Goal: Information Seeking & Learning: Learn about a topic

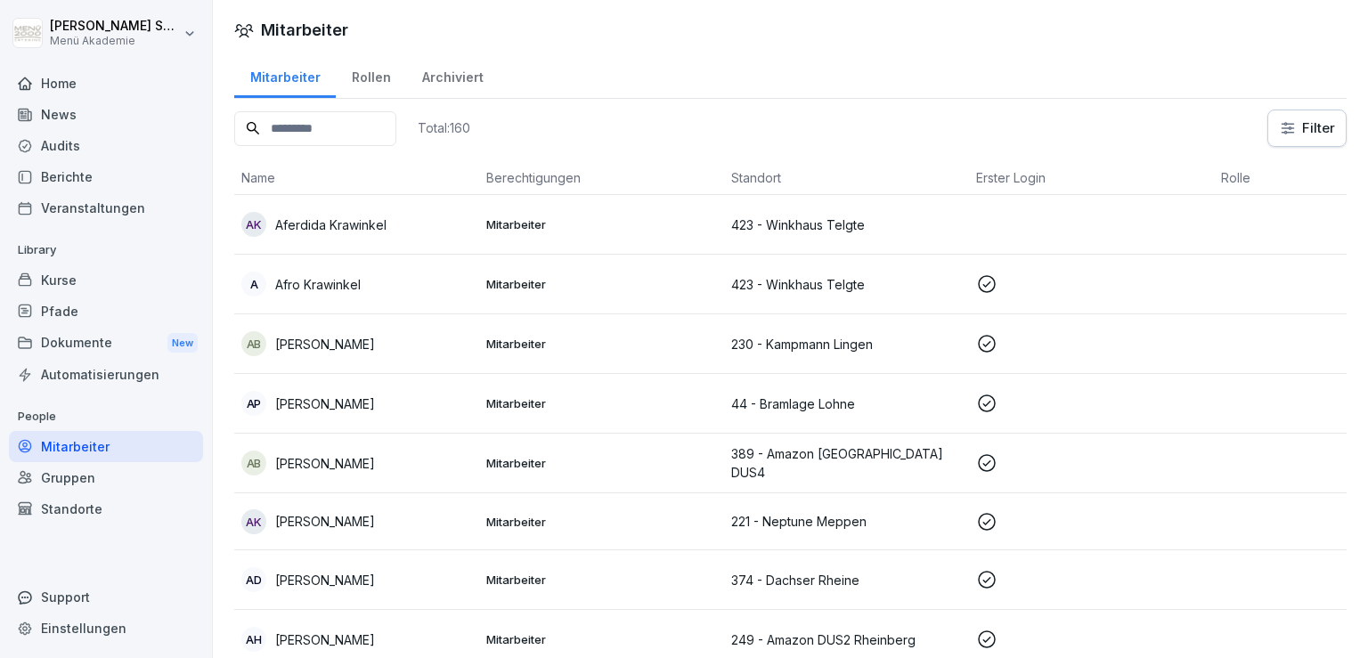
click at [365, 124] on input at bounding box center [315, 128] width 162 height 35
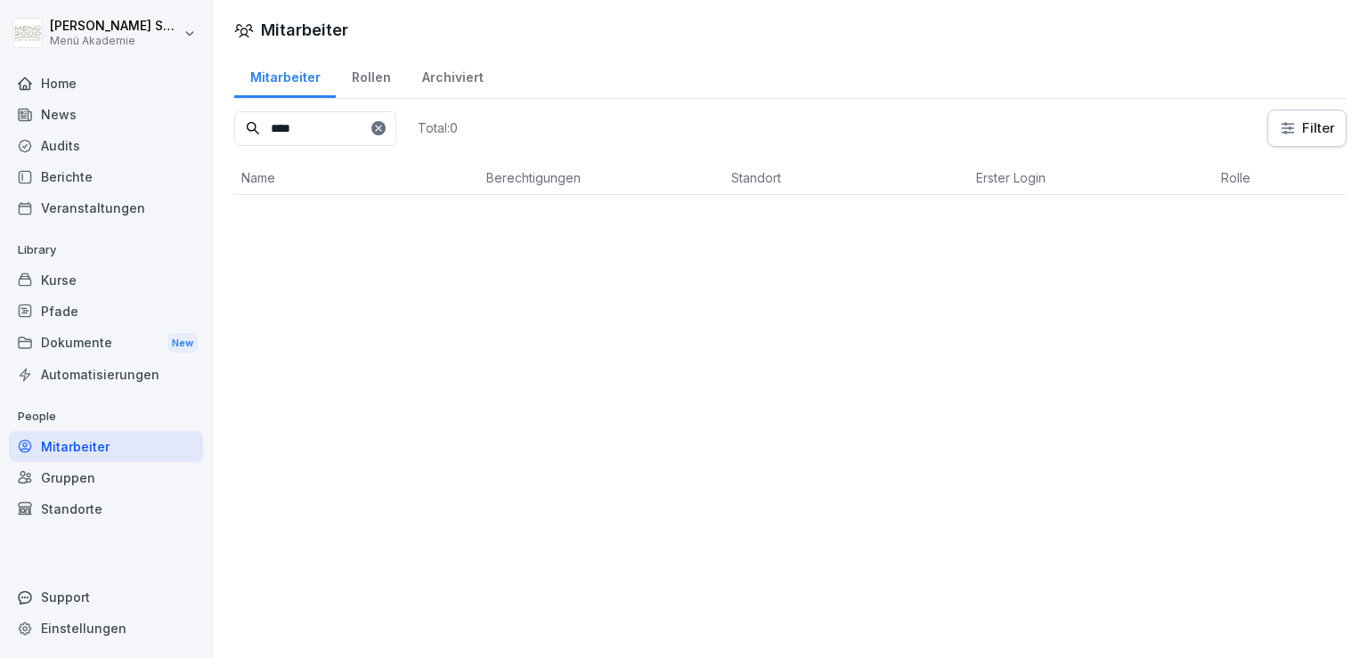
type input "****"
click at [346, 85] on div "Rollen" at bounding box center [371, 75] width 70 height 45
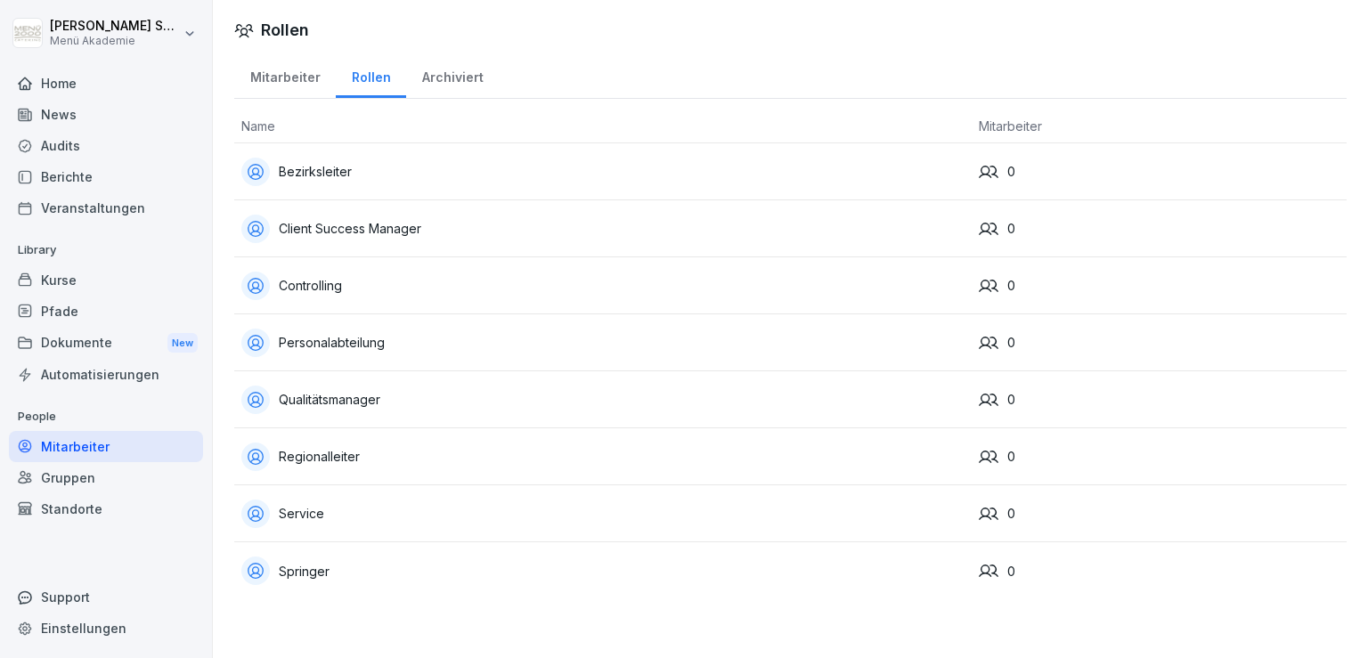
click at [393, 294] on div "Controlling" at bounding box center [602, 286] width 723 height 28
click at [344, 163] on div "Bezirksleiter" at bounding box center [602, 172] width 723 height 28
click at [69, 151] on div "Audits" at bounding box center [106, 145] width 194 height 31
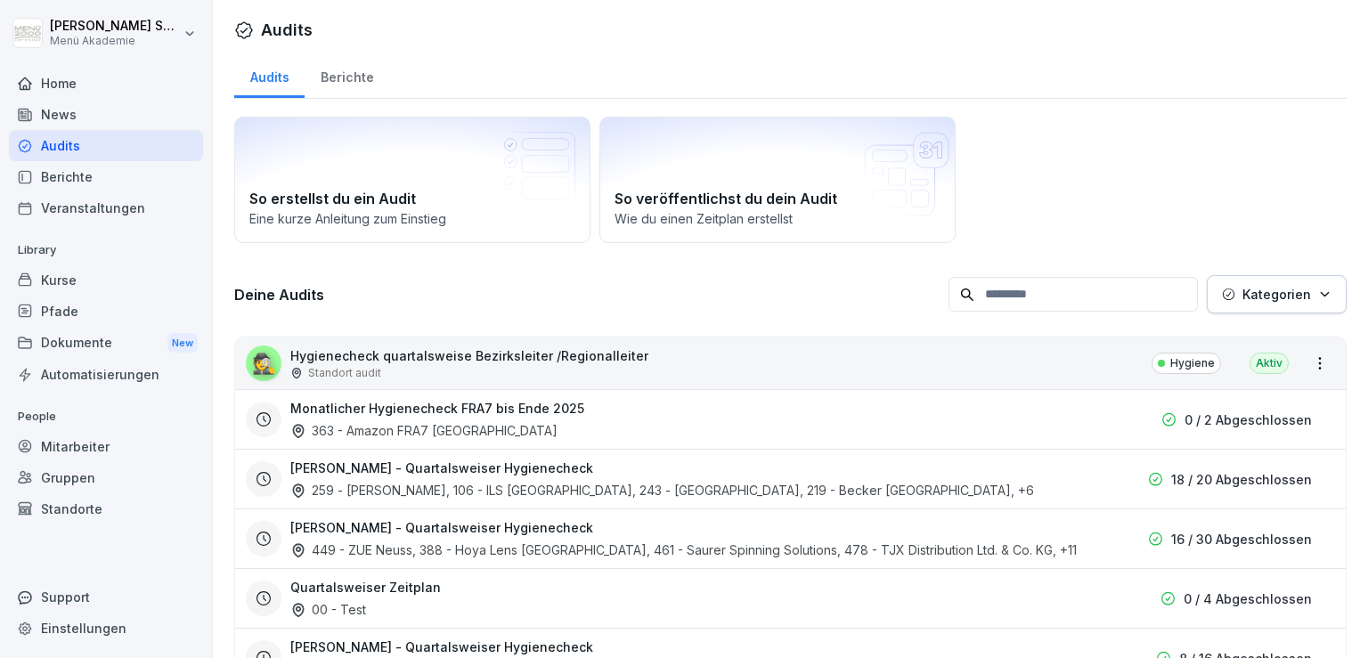
click at [62, 107] on div "News" at bounding box center [106, 114] width 194 height 31
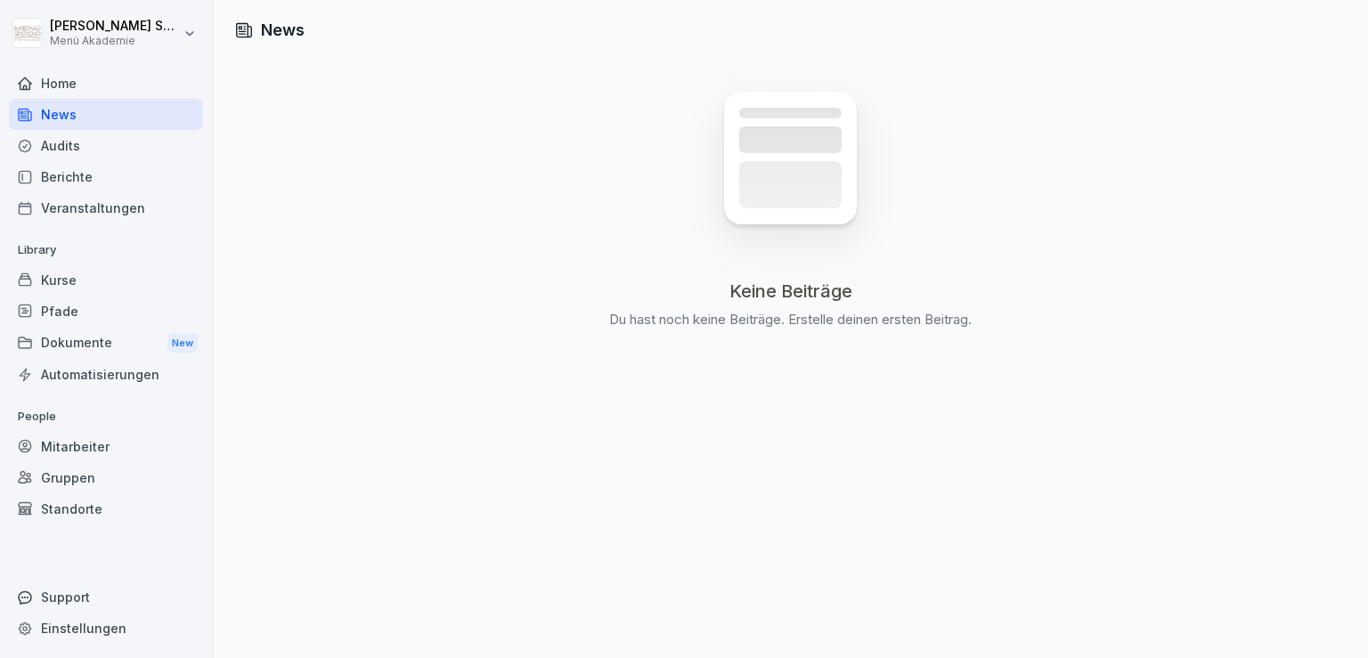
click at [66, 83] on div "Home" at bounding box center [106, 83] width 194 height 31
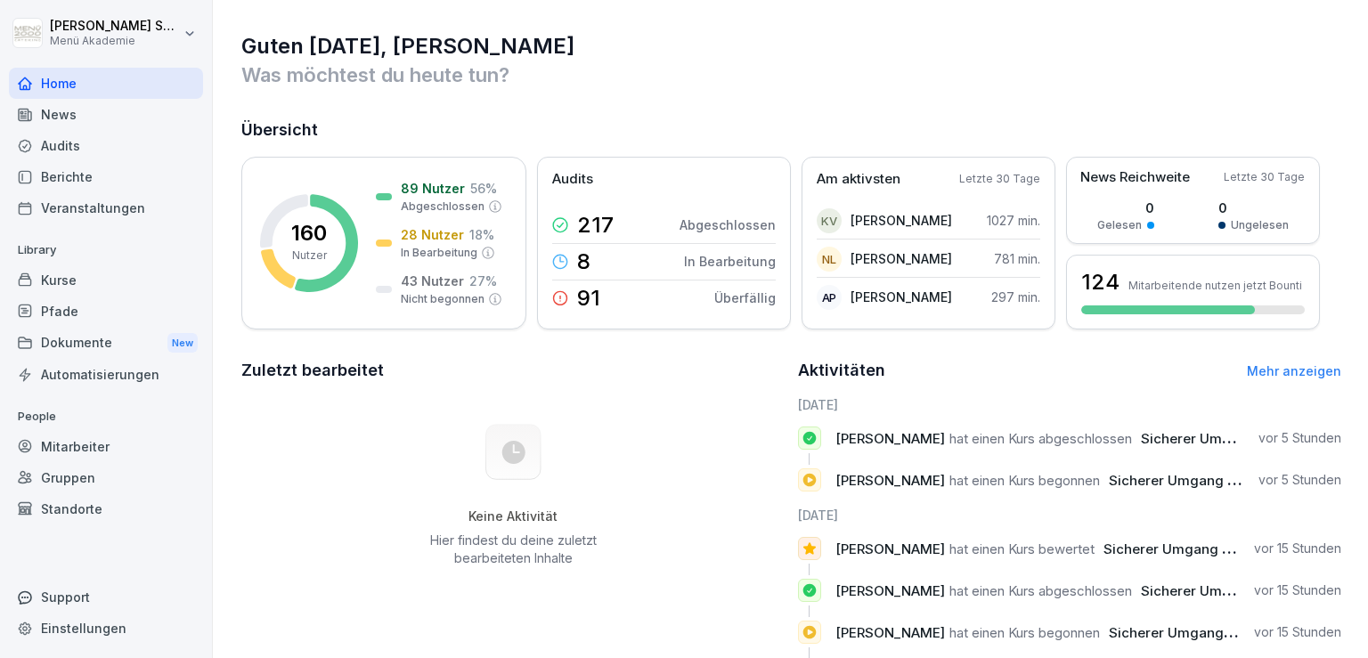
click at [992, 113] on div "Guten [DATE], [PERSON_NAME] Was möchtest du [DATE] tun? Übersicht 160 Nutzer 89…" at bounding box center [790, 408] width 1155 height 816
click at [500, 301] on icon at bounding box center [495, 299] width 14 height 14
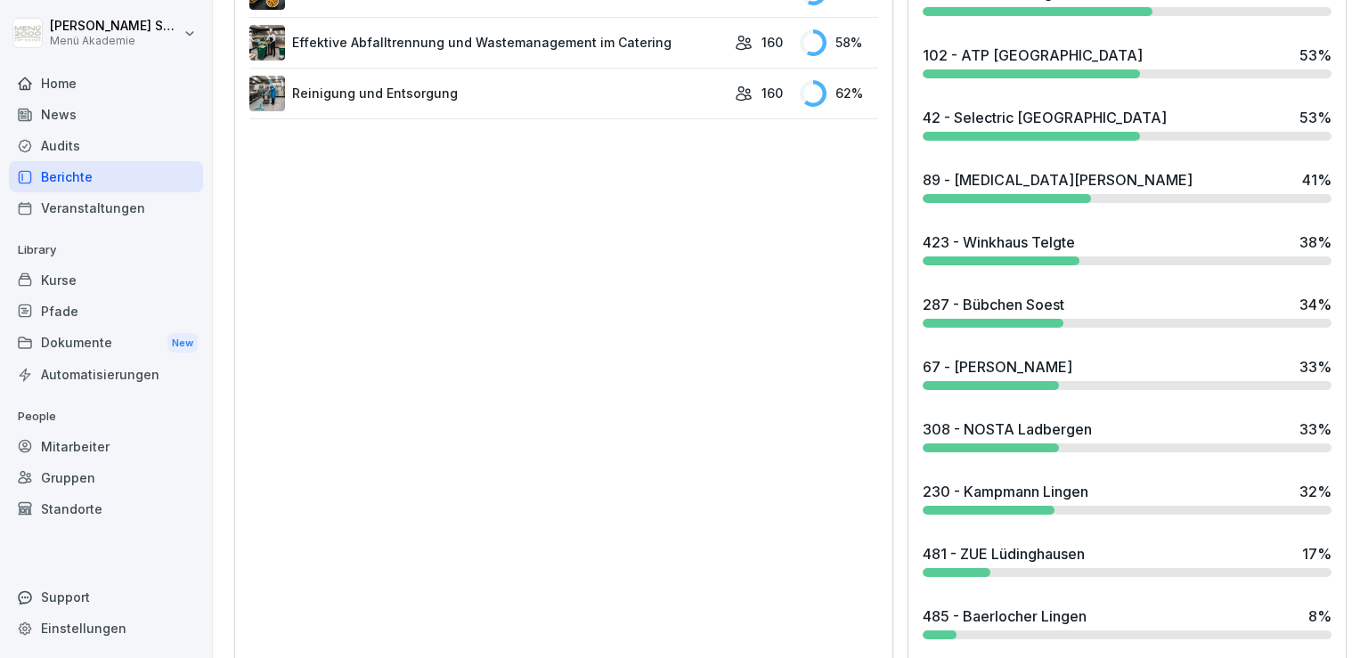
scroll to position [1598, 0]
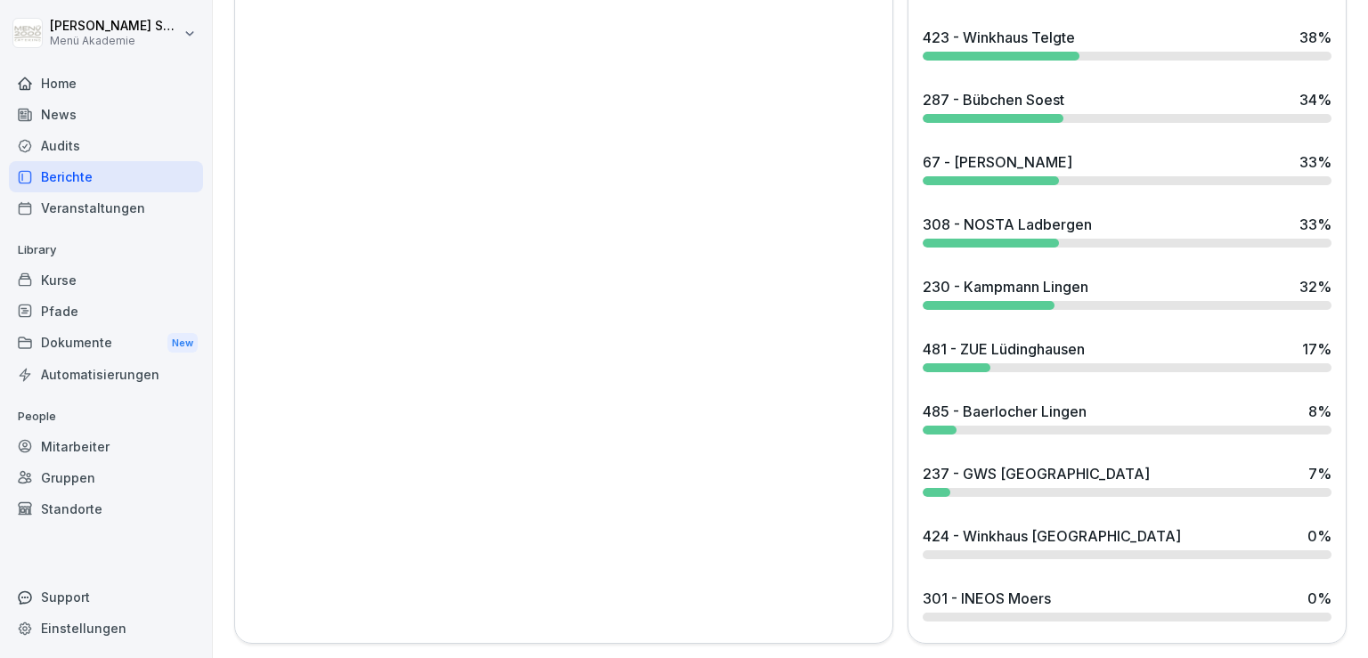
click at [989, 525] on div "424 - Winkhaus [GEOGRAPHIC_DATA]" at bounding box center [1052, 535] width 258 height 21
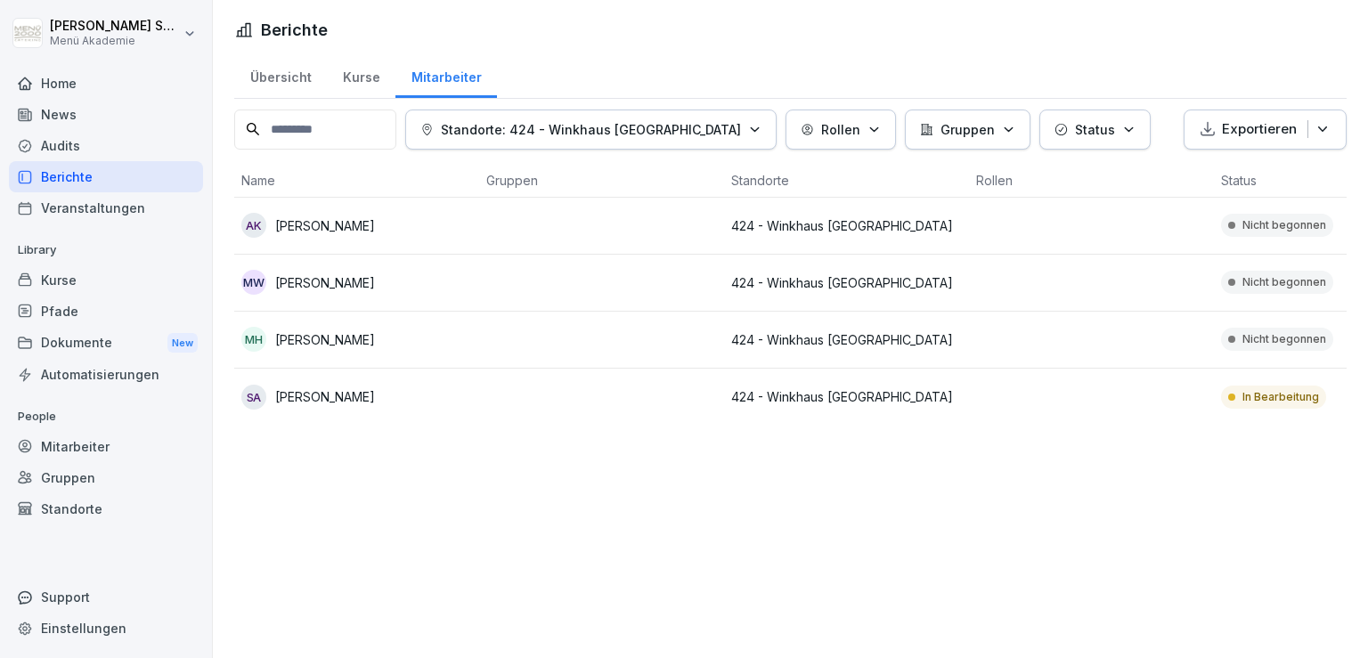
click at [282, 82] on div "Übersicht" at bounding box center [280, 75] width 93 height 45
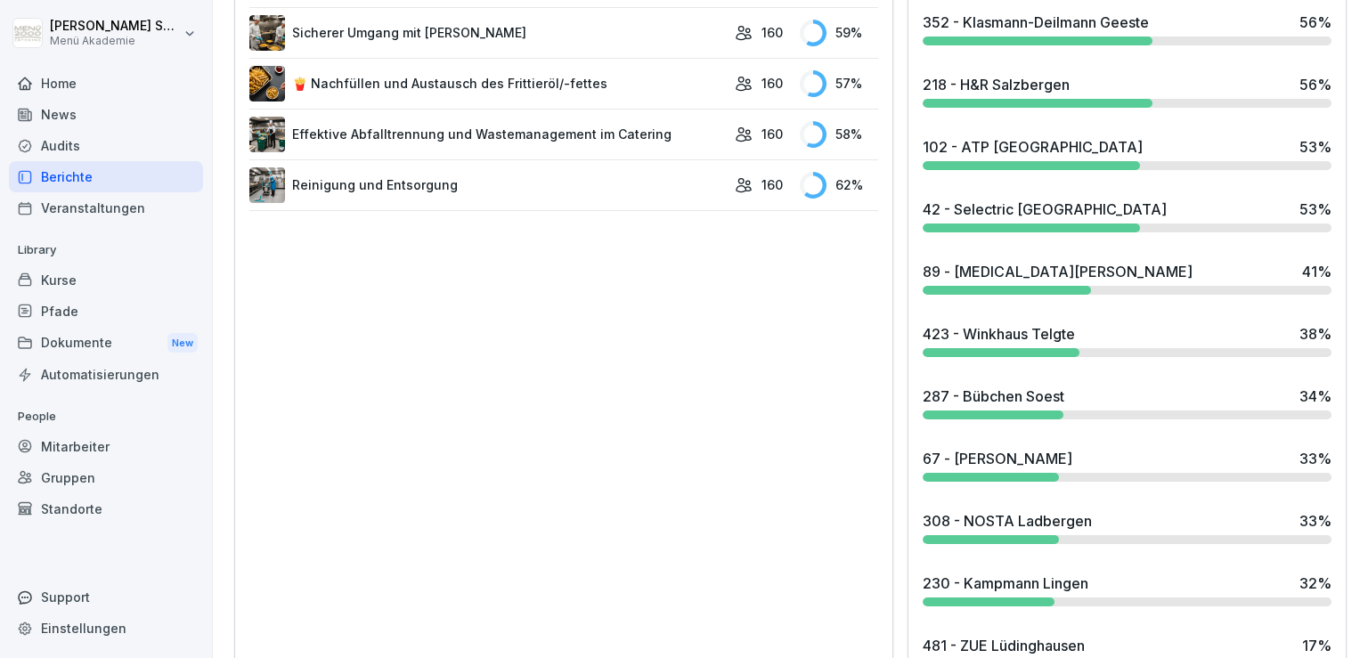
scroll to position [1535, 0]
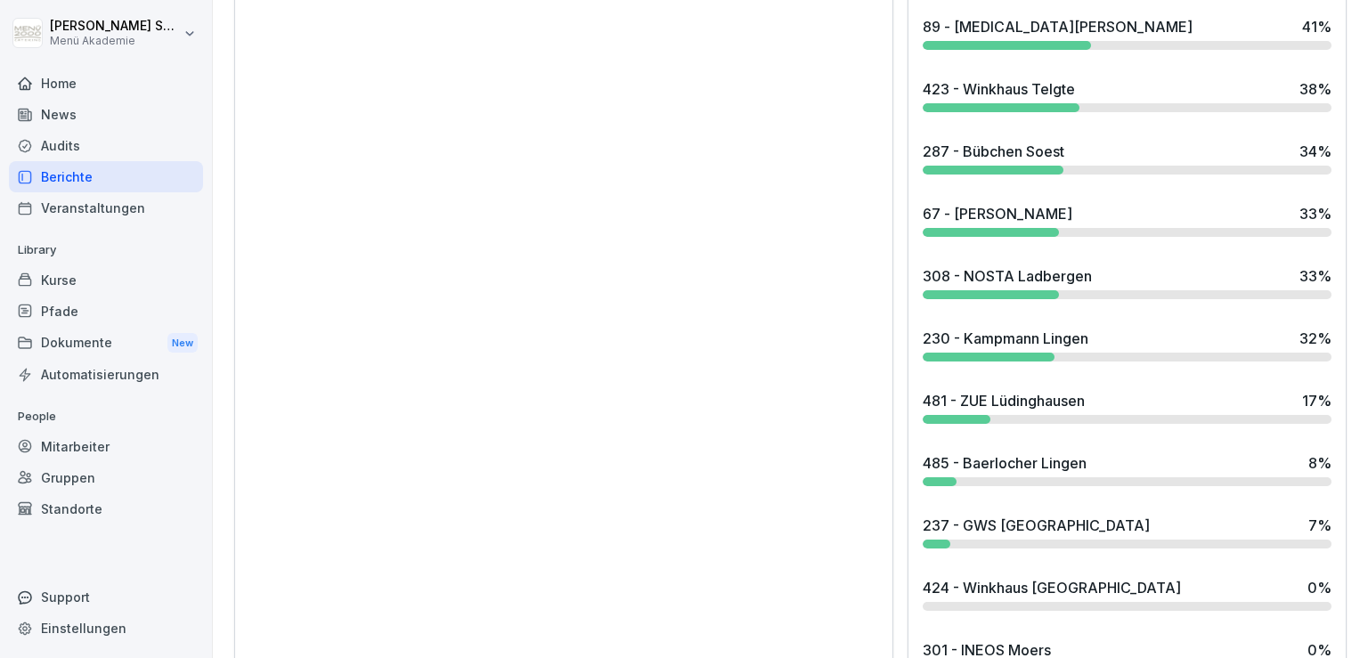
click at [1042, 524] on div "237 - GWS [GEOGRAPHIC_DATA]" at bounding box center [1036, 525] width 227 height 21
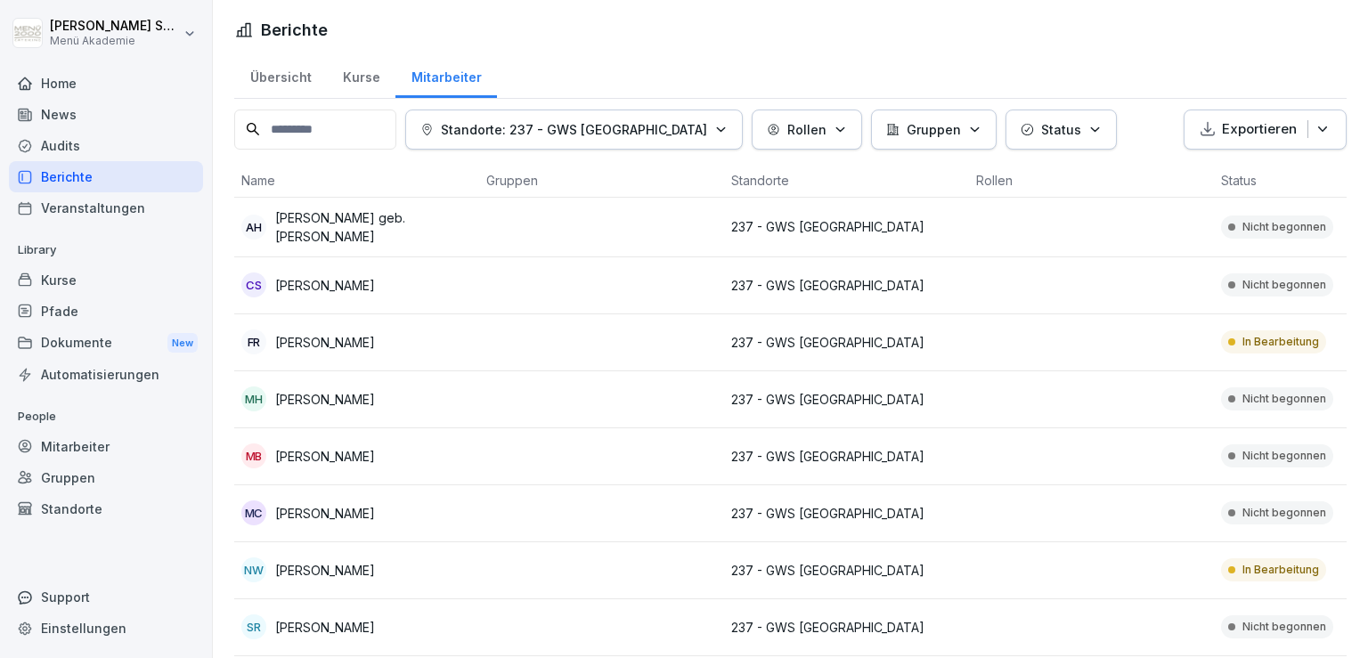
click at [357, 87] on div "Kurse" at bounding box center [361, 75] width 69 height 45
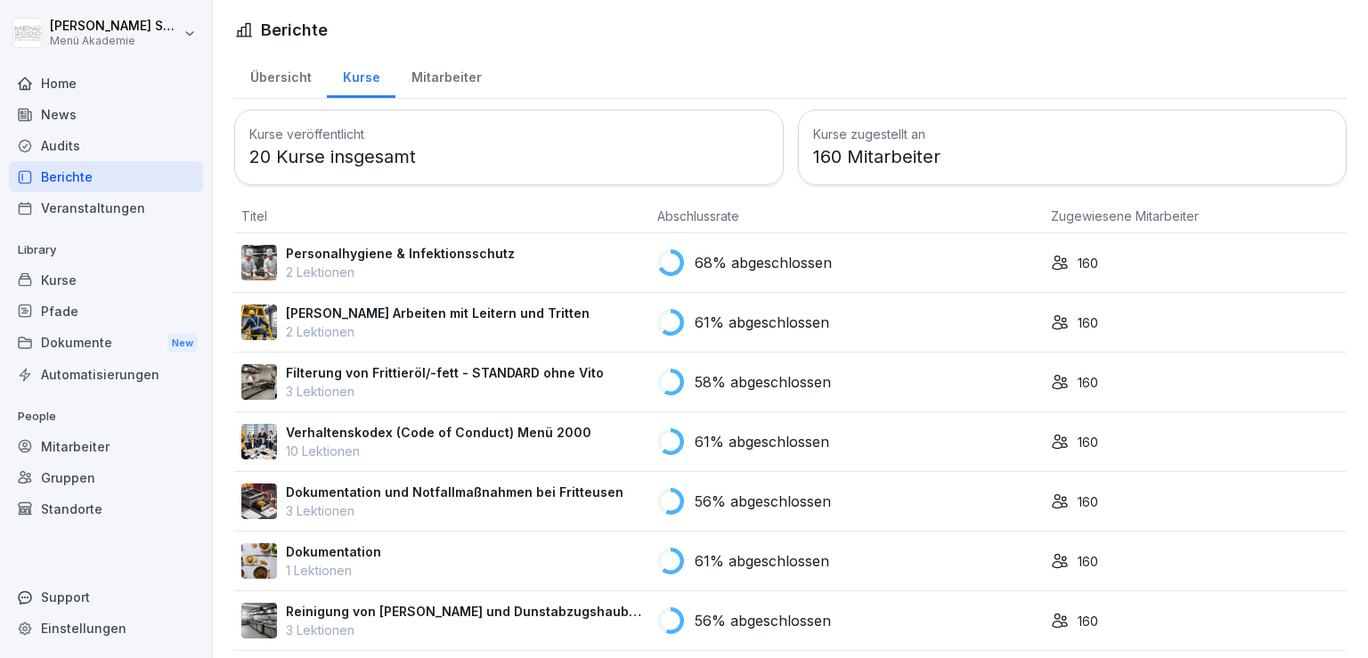
click at [243, 61] on div "Übersicht" at bounding box center [280, 75] width 93 height 45
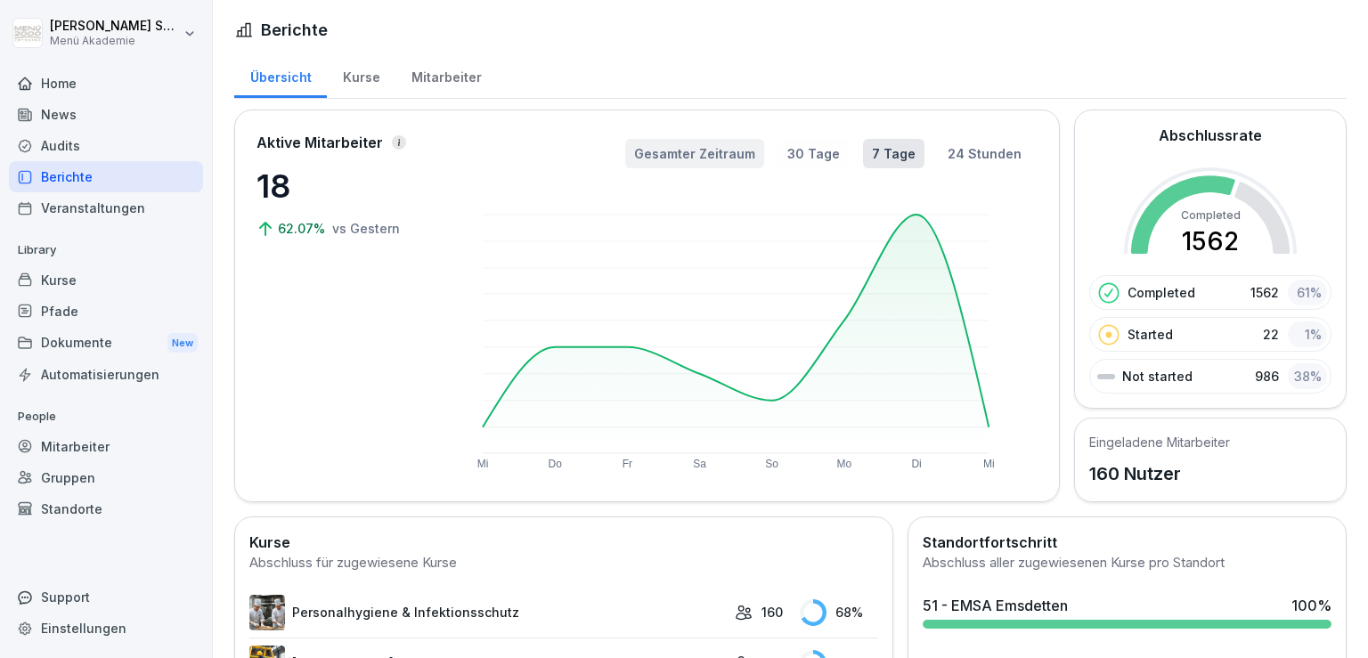
click at [701, 159] on button "Gesamter Zeitraum" at bounding box center [694, 153] width 139 height 29
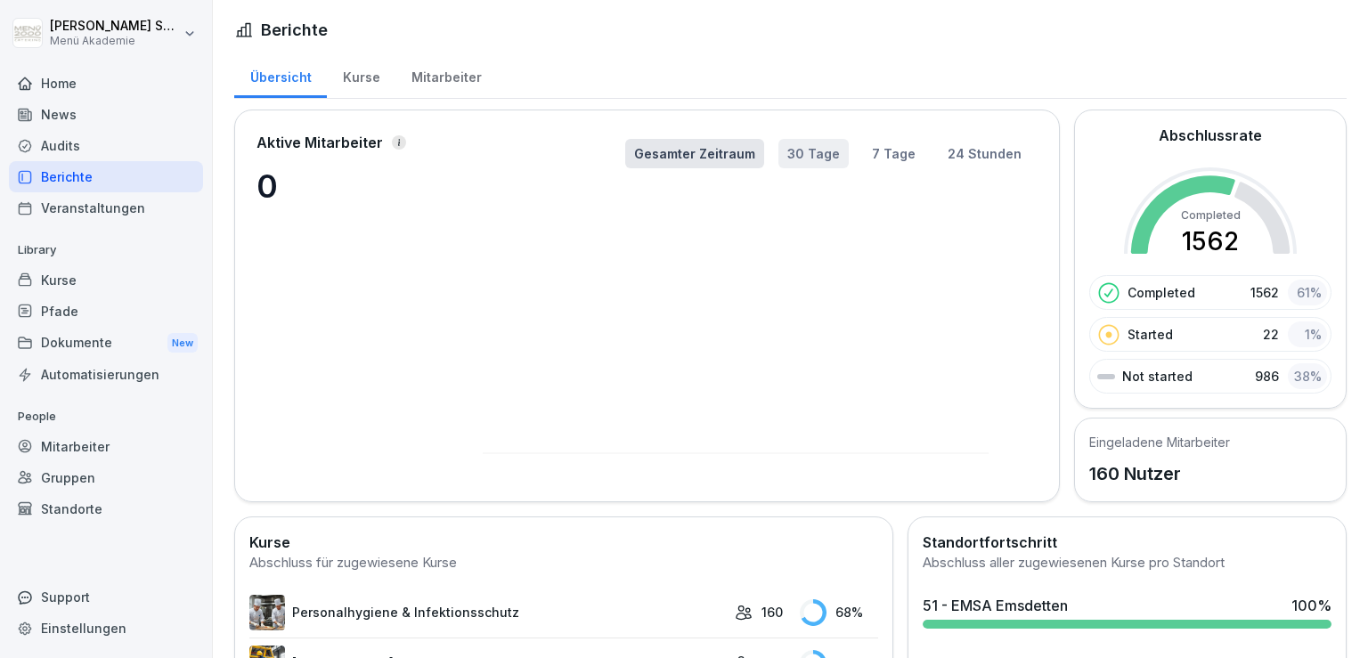
click at [793, 160] on button "30 Tage" at bounding box center [813, 153] width 70 height 29
click at [878, 155] on button "7 Tage" at bounding box center [893, 153] width 61 height 29
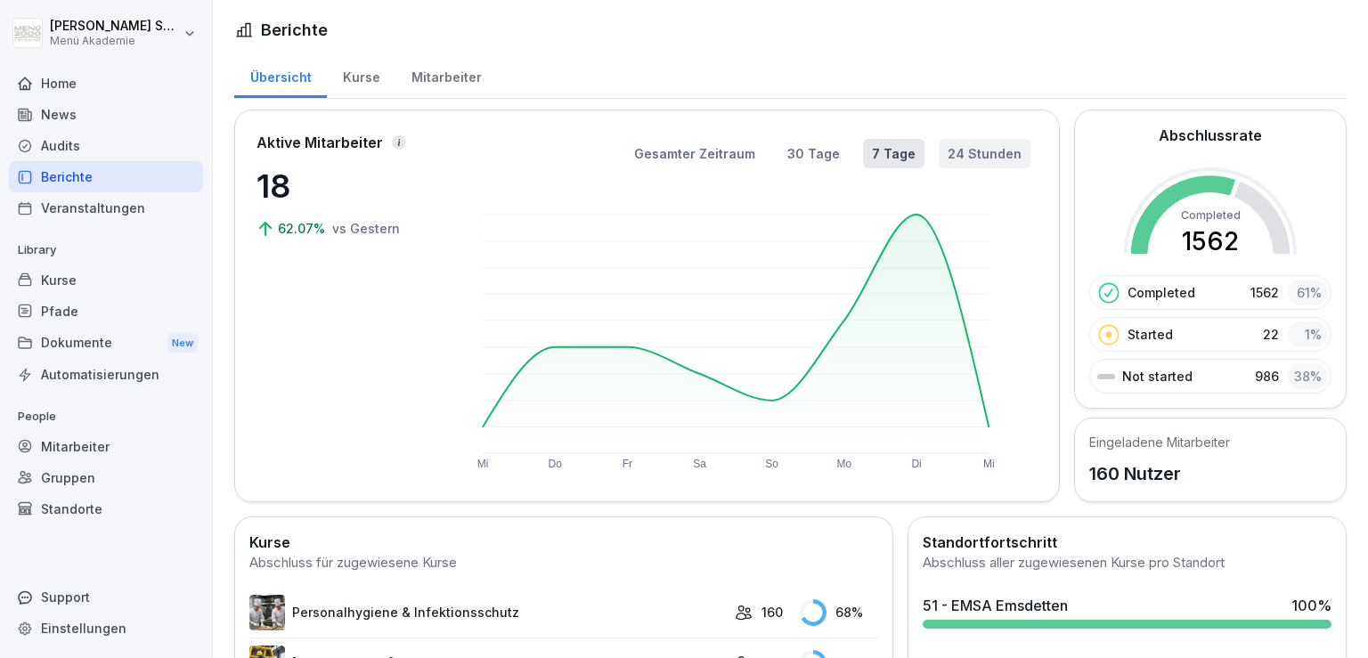
click at [949, 155] on button "24 Stunden" at bounding box center [985, 153] width 92 height 29
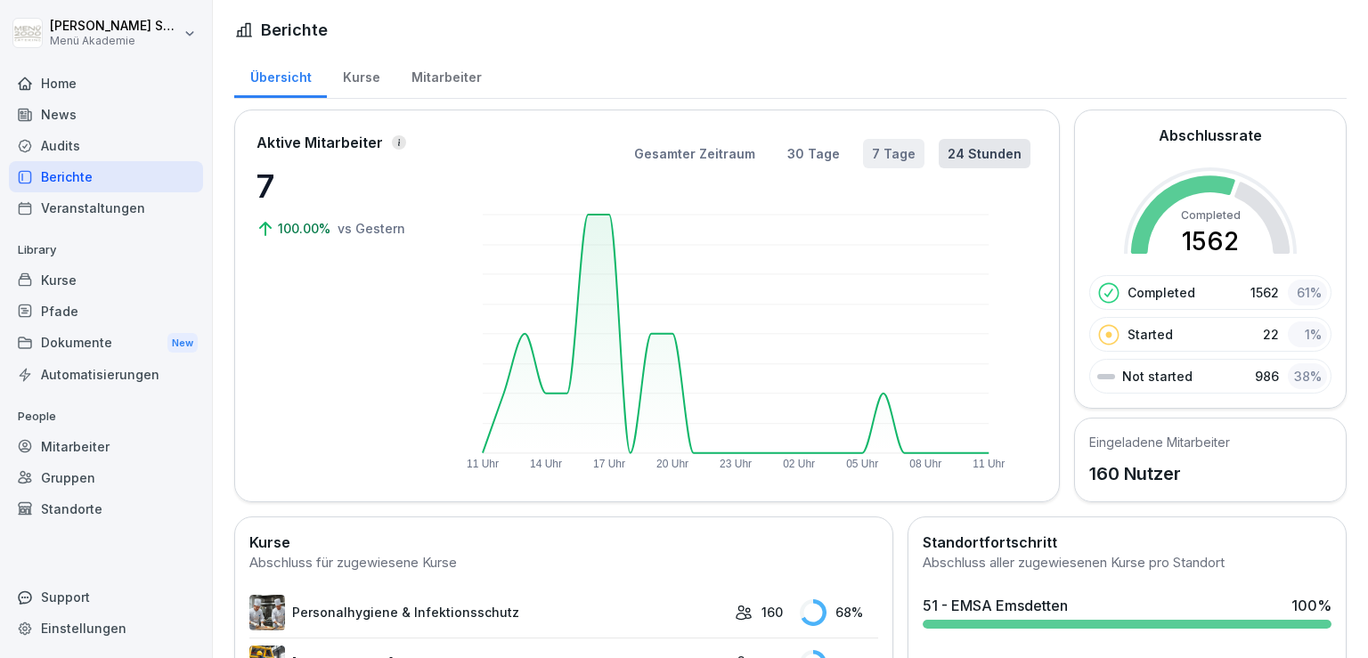
click at [889, 152] on button "7 Tage" at bounding box center [893, 153] width 61 height 29
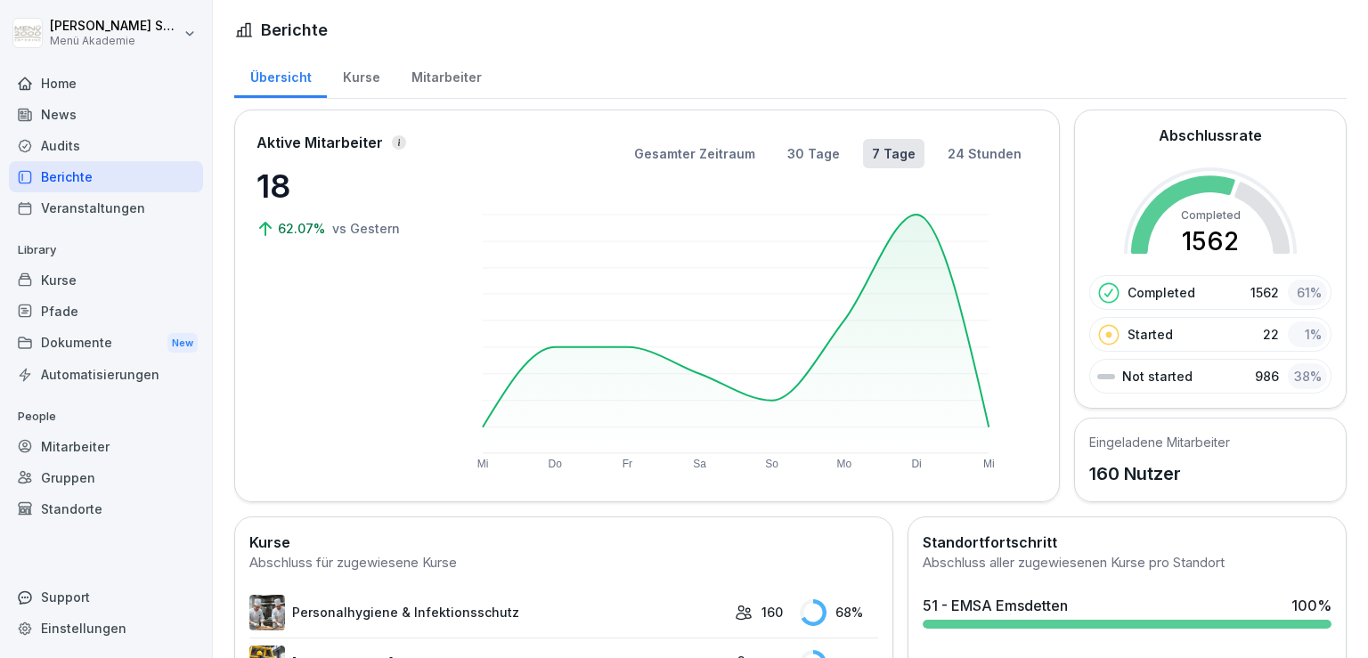
click at [397, 141] on icon at bounding box center [398, 142] width 9 height 9
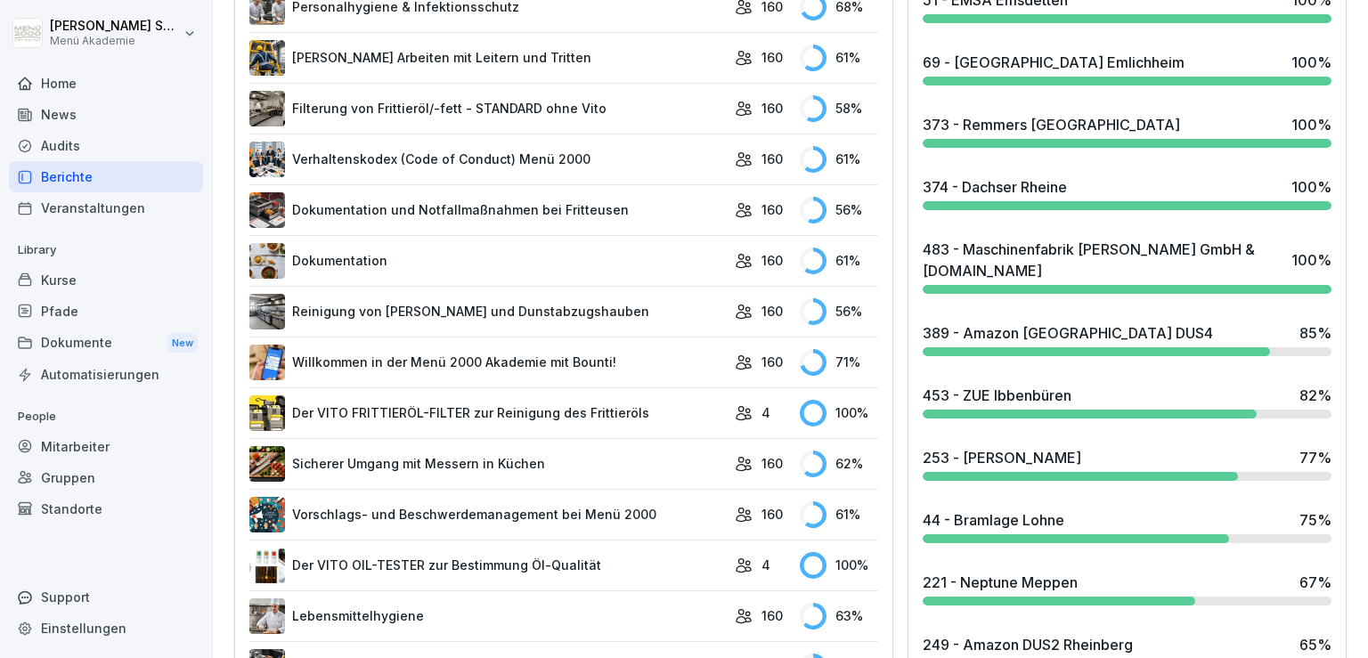
scroll to position [647, 0]
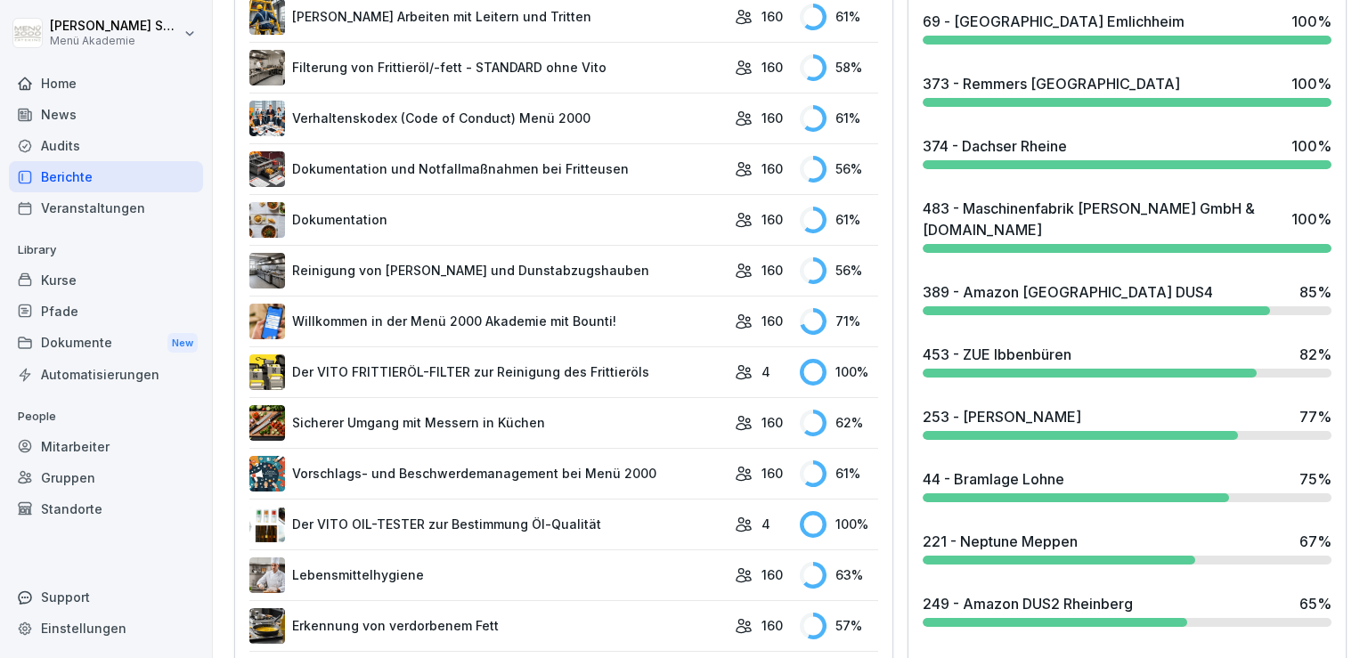
click at [1102, 311] on div at bounding box center [1097, 310] width 348 height 9
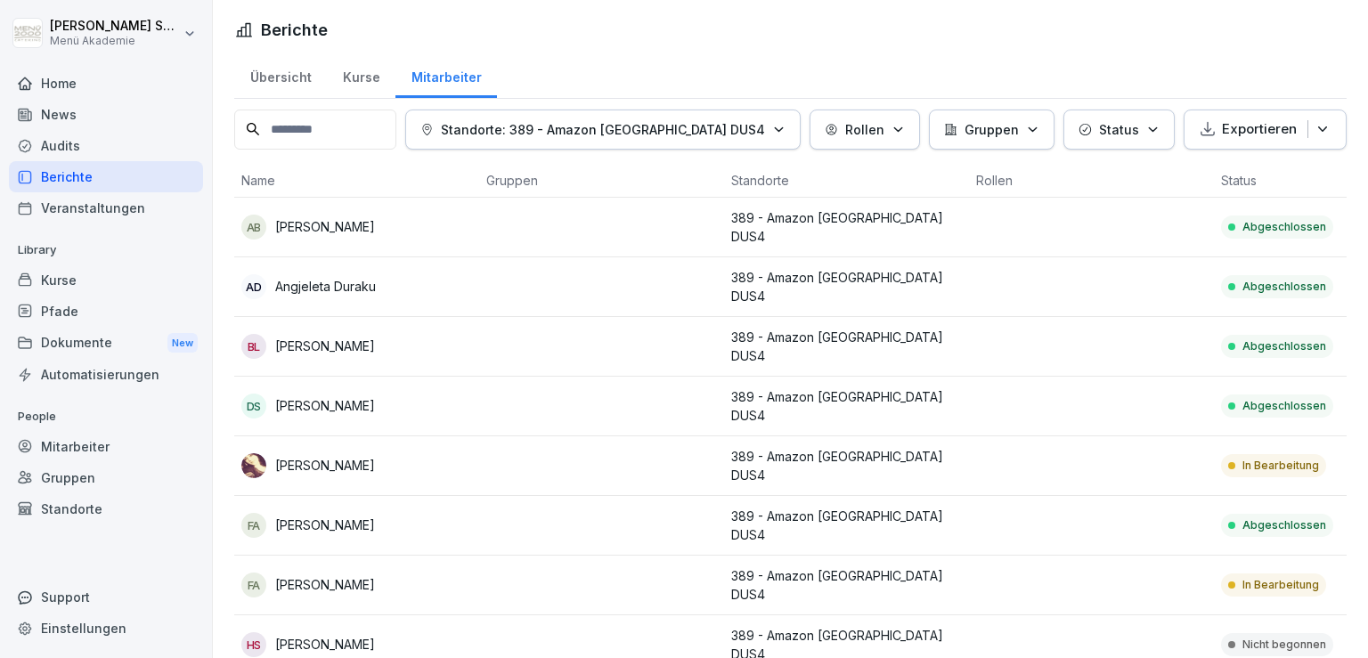
click at [585, 48] on div "Berichte Übersicht Kurse Mitarbeiter Standorte: 389 - Amazon Mönchengladbach DU…" at bounding box center [790, 642] width 1155 height 1285
click at [303, 77] on div "Übersicht" at bounding box center [280, 75] width 93 height 45
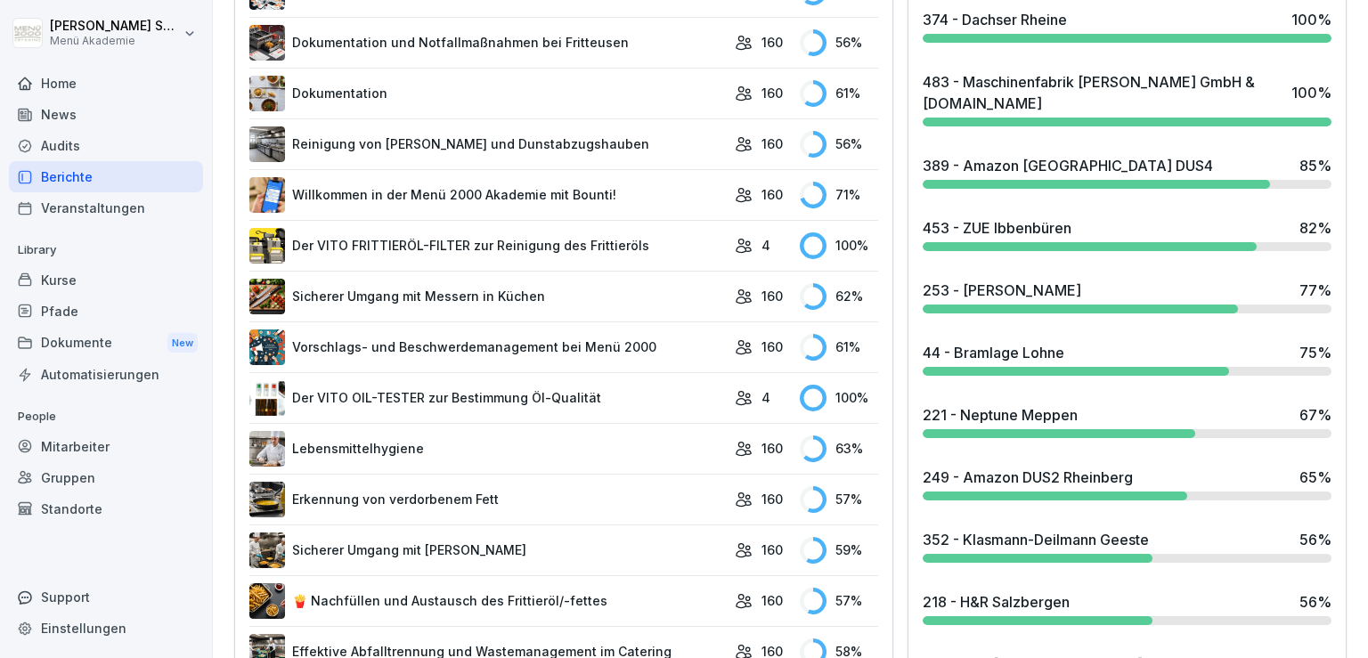
scroll to position [778, 0]
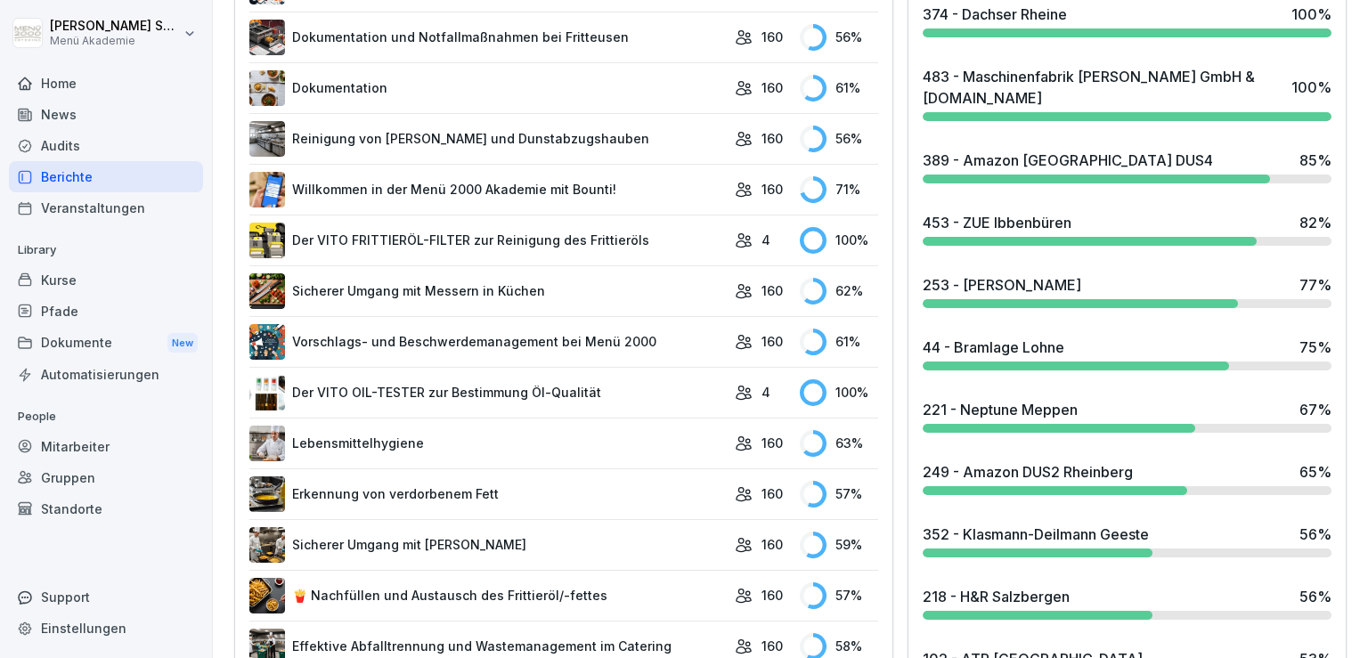
click at [991, 215] on div "453 - ZUE Ibbenbüren" at bounding box center [997, 222] width 149 height 21
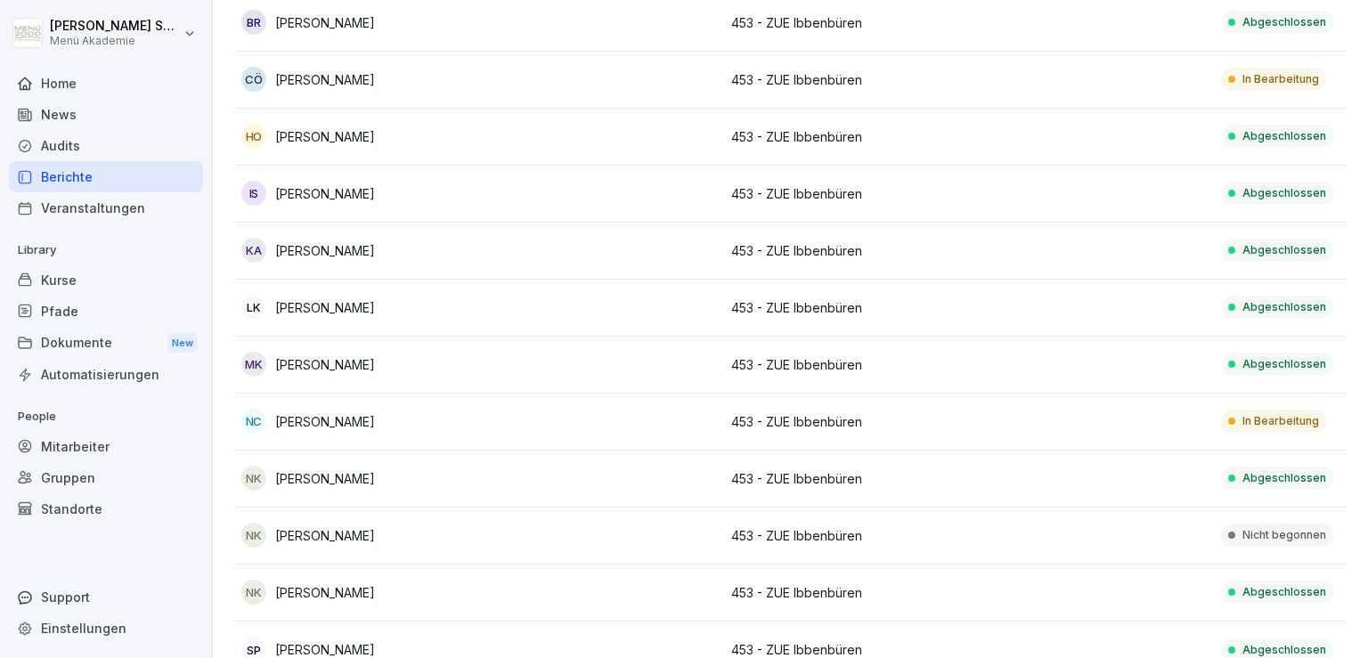
scroll to position [265, 0]
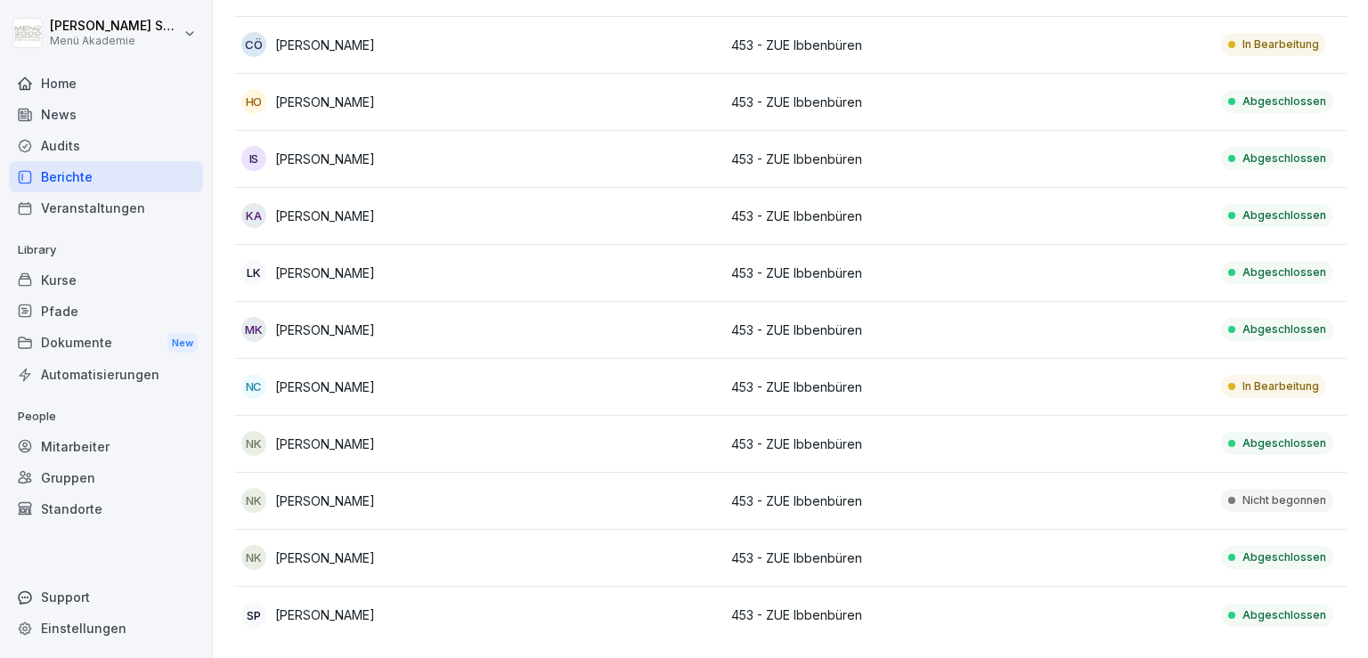
drag, startPoint x: 446, startPoint y: 477, endPoint x: 272, endPoint y: 471, distance: 173.8
click at [272, 488] on div "NK [PERSON_NAME]" at bounding box center [356, 500] width 231 height 25
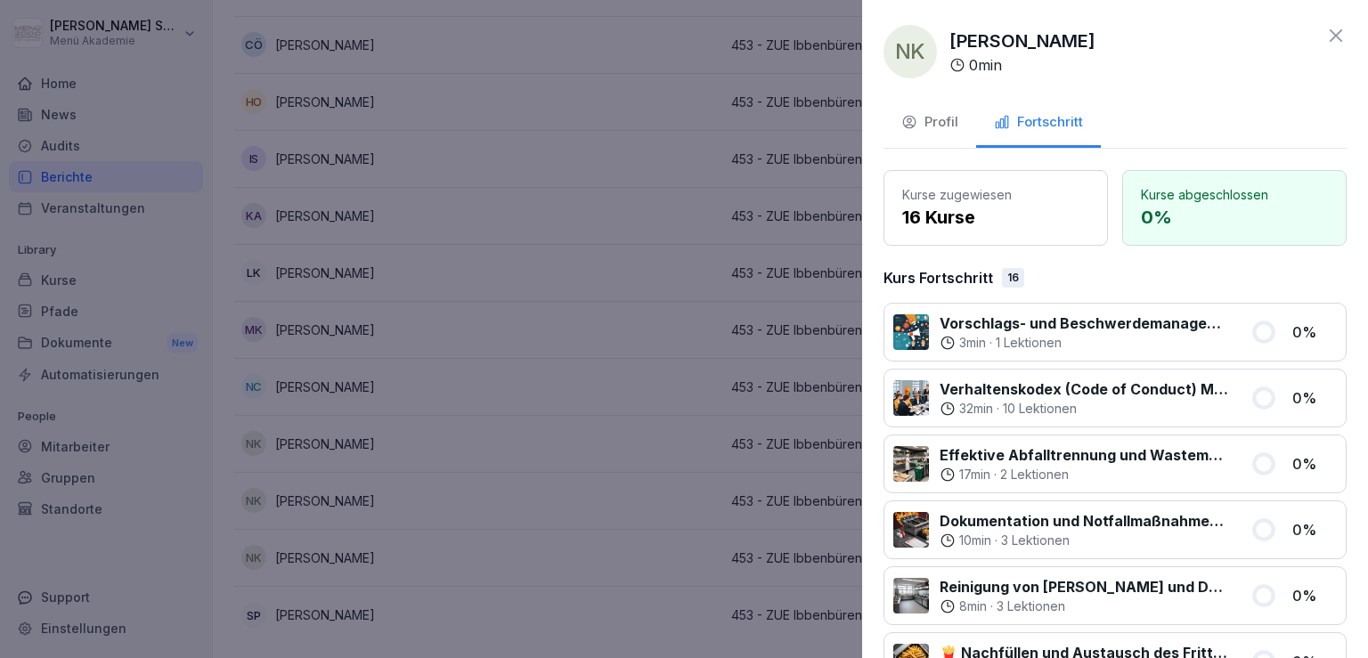
drag, startPoint x: 1132, startPoint y: 48, endPoint x: 947, endPoint y: 34, distance: 184.9
click at [947, 34] on div "NK [PERSON_NAME] 0 min" at bounding box center [1114, 51] width 463 height 53
copy p "[PERSON_NAME]"
click at [1328, 37] on icon at bounding box center [1335, 35] width 21 height 21
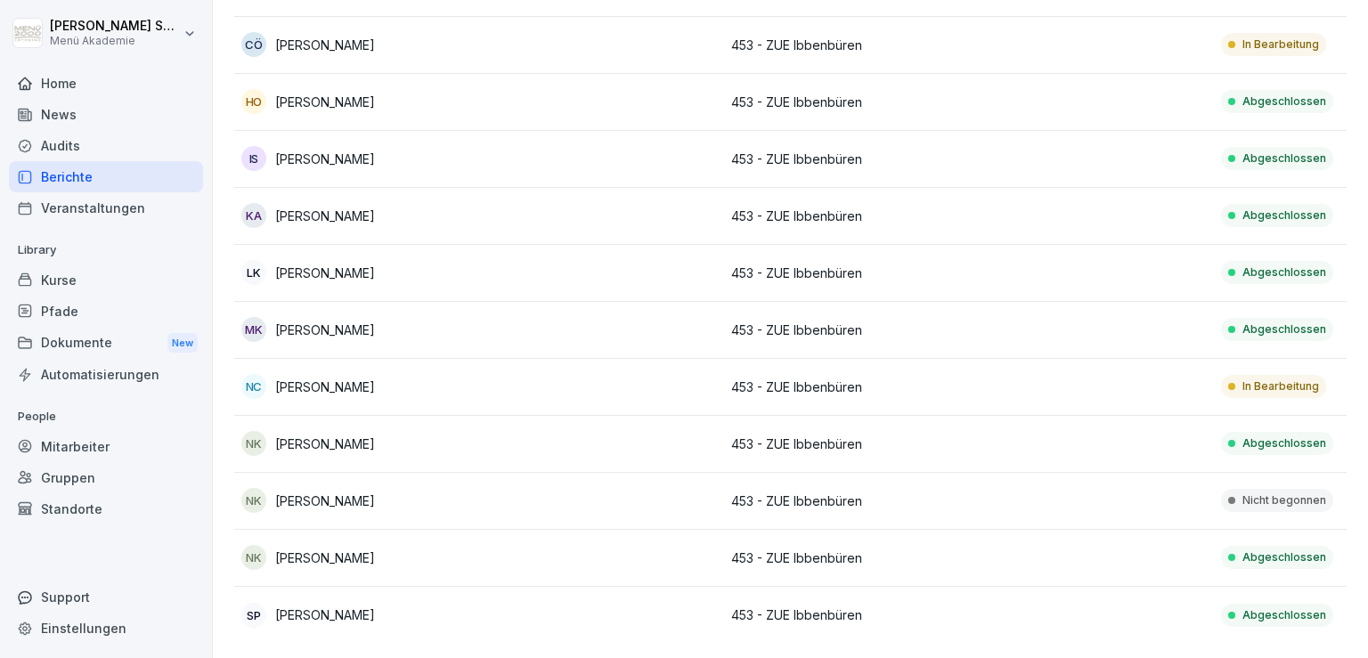
click at [392, 302] on td "MK [PERSON_NAME]" at bounding box center [356, 330] width 245 height 57
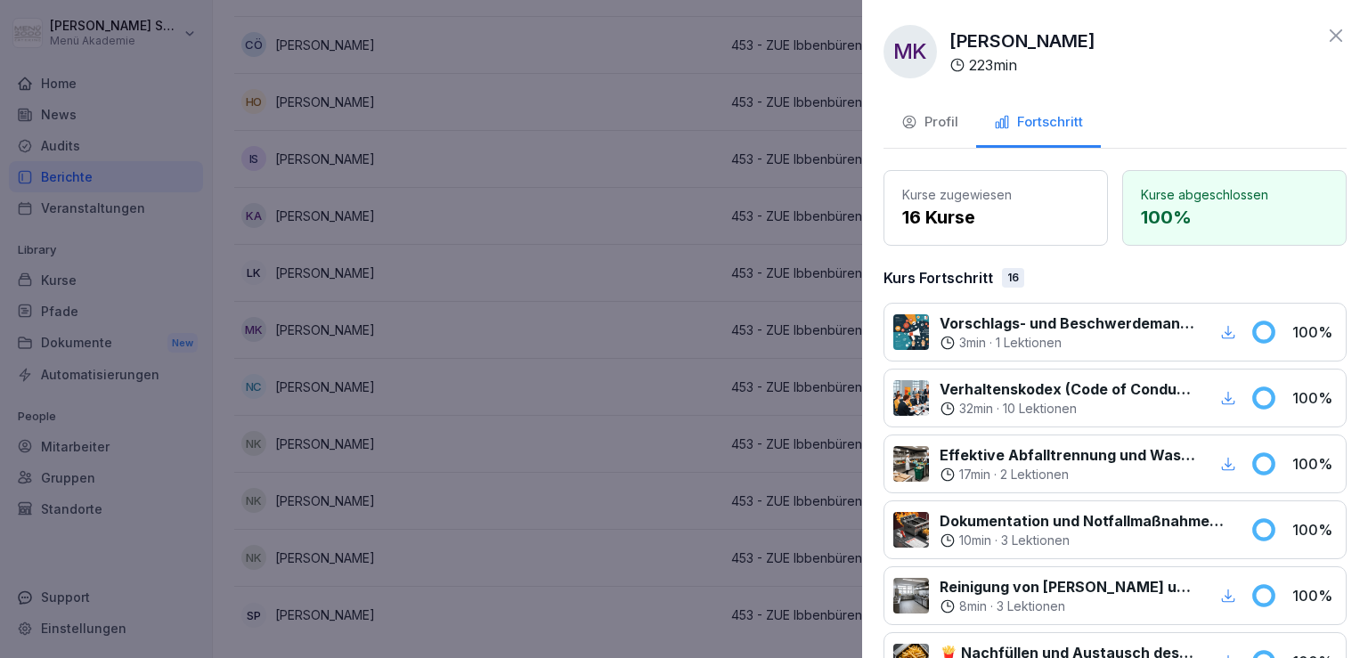
click at [1325, 41] on icon at bounding box center [1335, 35] width 21 height 21
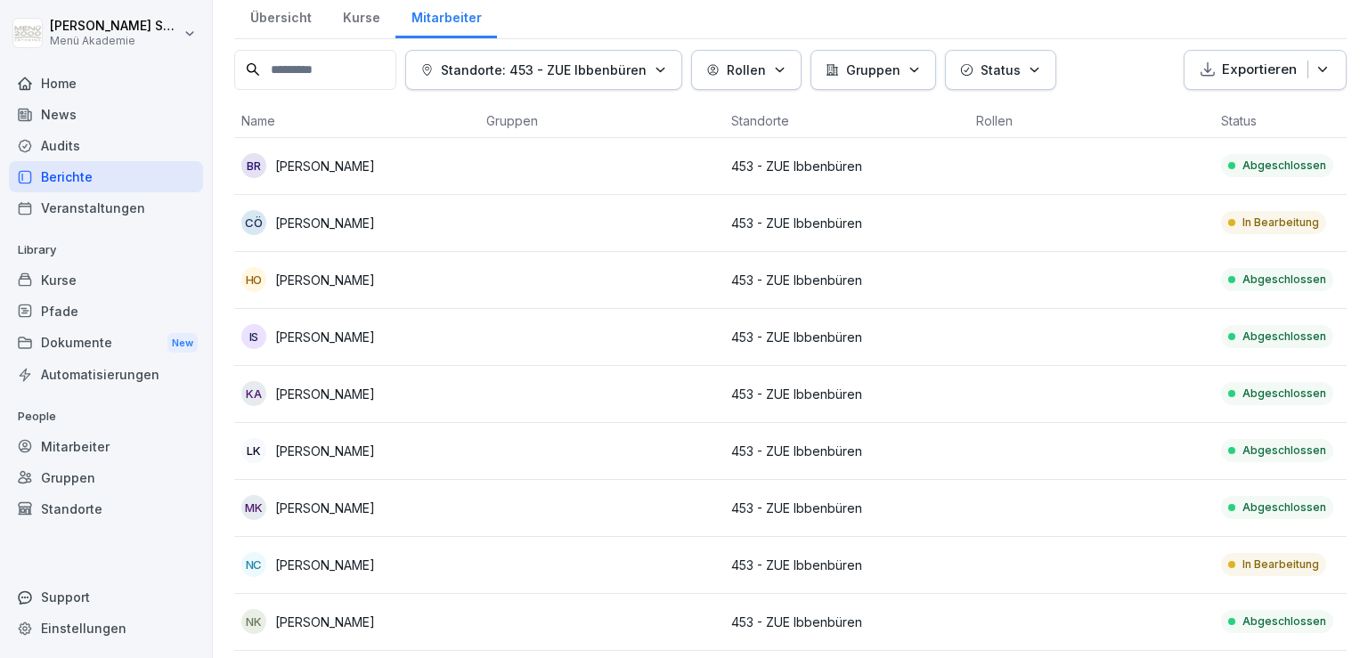
scroll to position [0, 0]
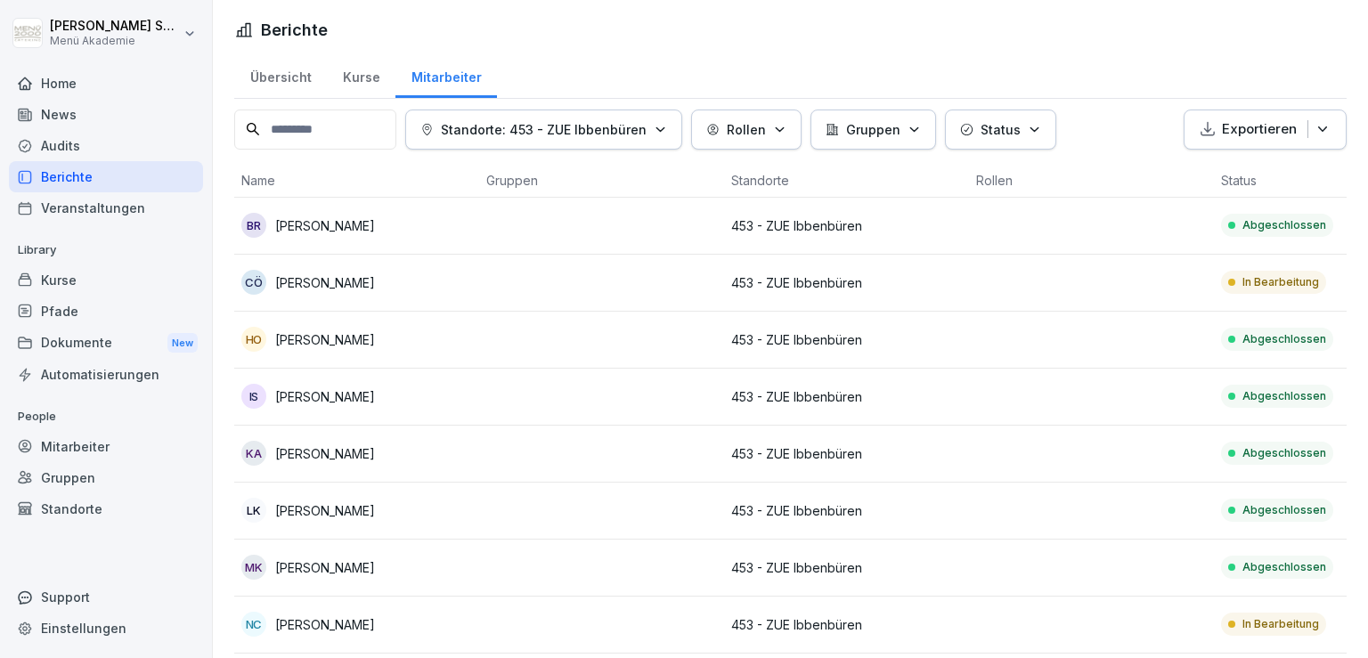
click at [268, 73] on div "Übersicht" at bounding box center [280, 75] width 93 height 45
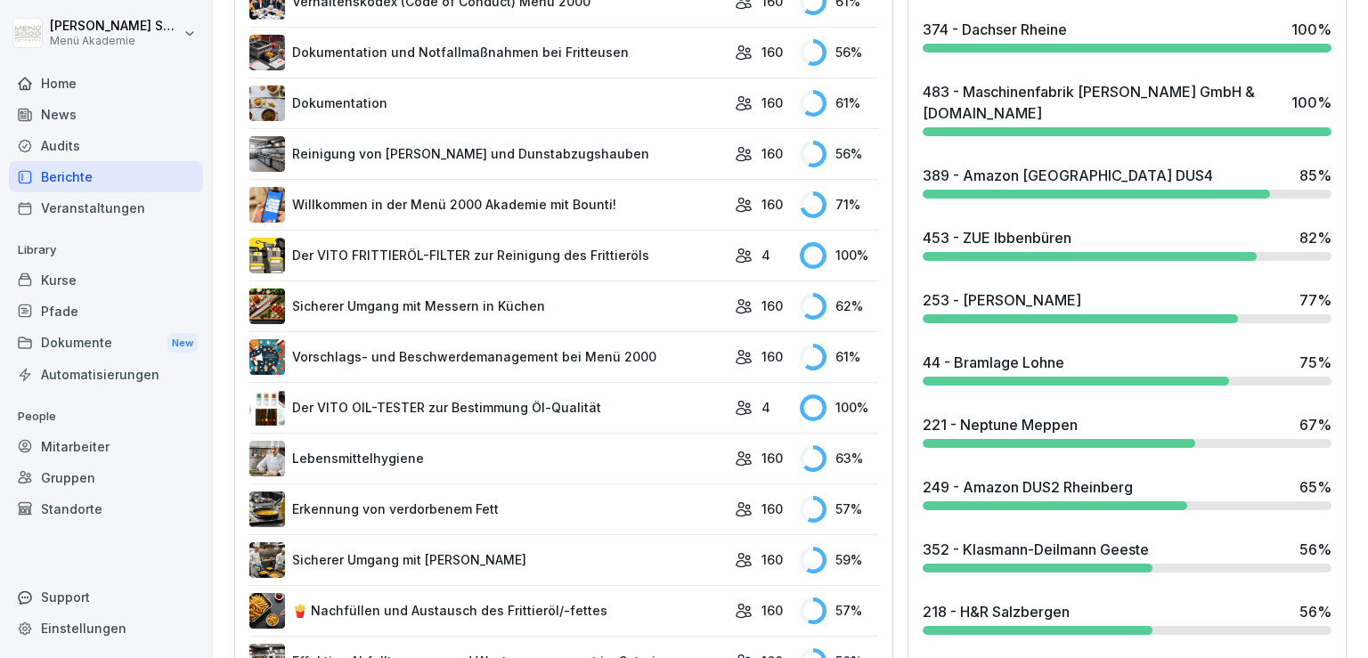
scroll to position [769, 0]
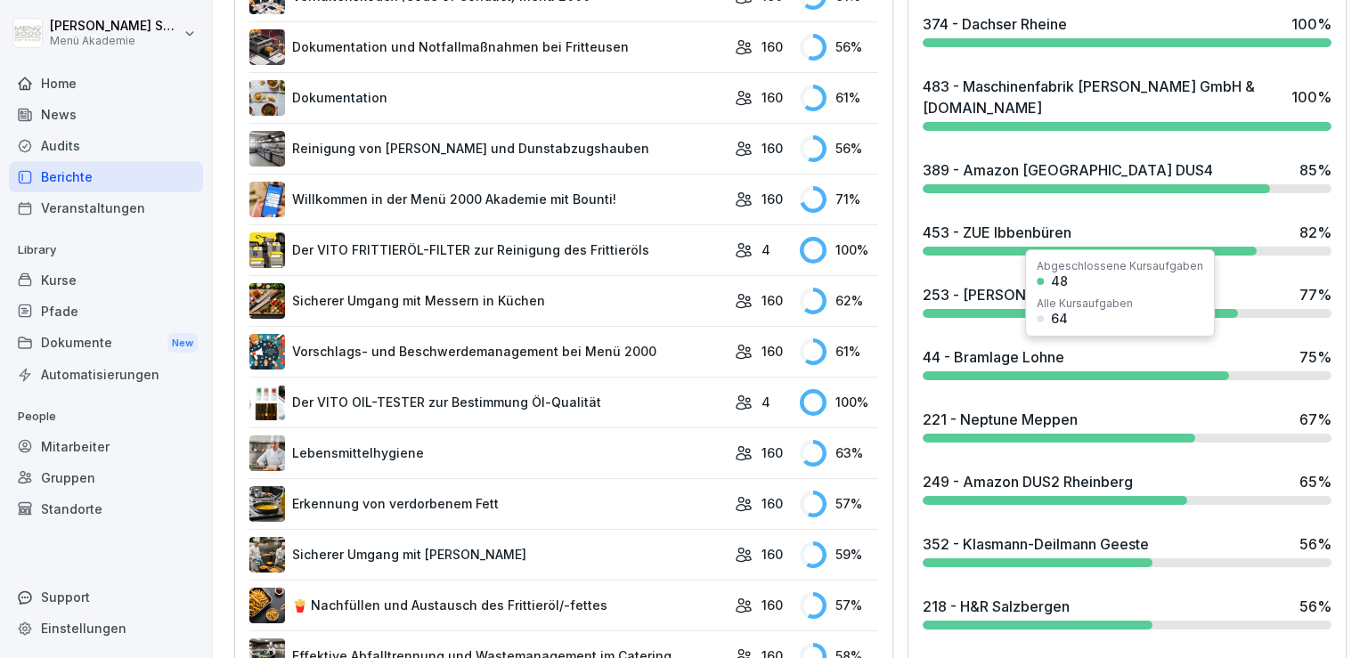
click at [1167, 359] on div "44 - Bramlage Lohne 75 %" at bounding box center [1127, 356] width 409 height 21
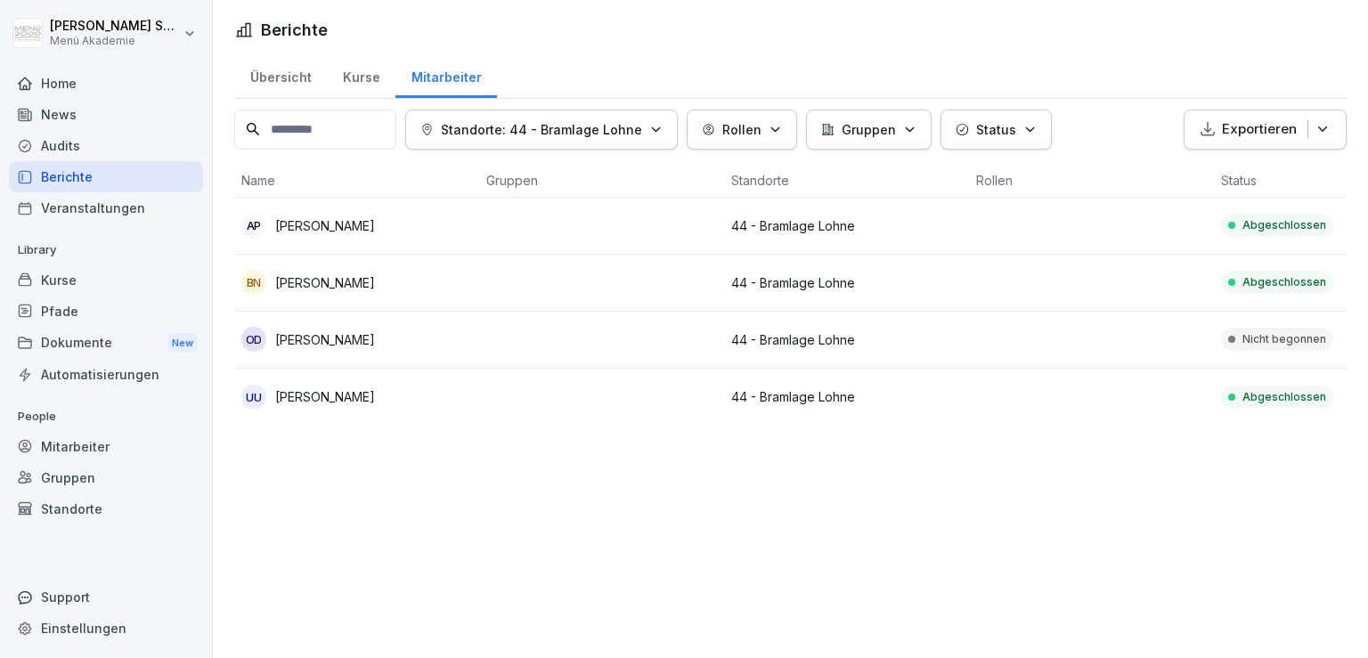
click at [415, 339] on div "OD [PERSON_NAME]" at bounding box center [356, 339] width 231 height 25
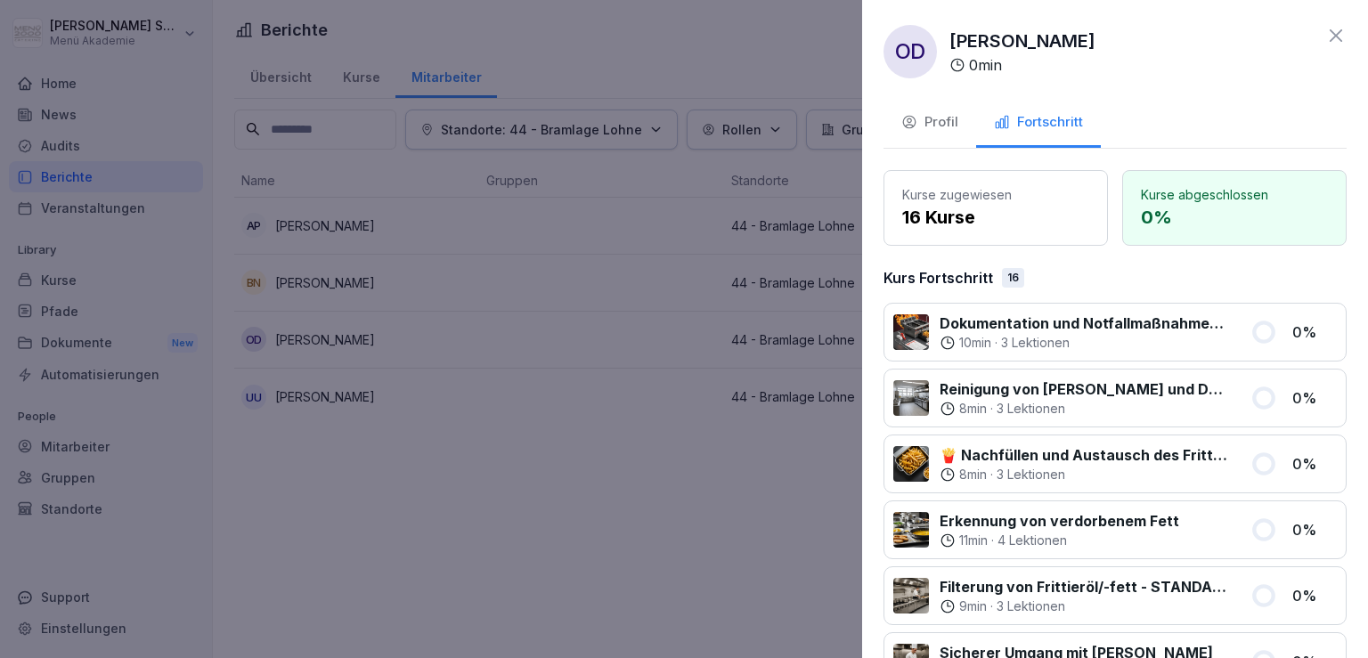
drag, startPoint x: 1134, startPoint y: 29, endPoint x: 951, endPoint y: 37, distance: 182.7
click at [951, 37] on div "OD [PERSON_NAME] 0 min" at bounding box center [1114, 51] width 463 height 53
copy p "[PERSON_NAME]"
click at [551, 315] on div at bounding box center [684, 329] width 1368 height 658
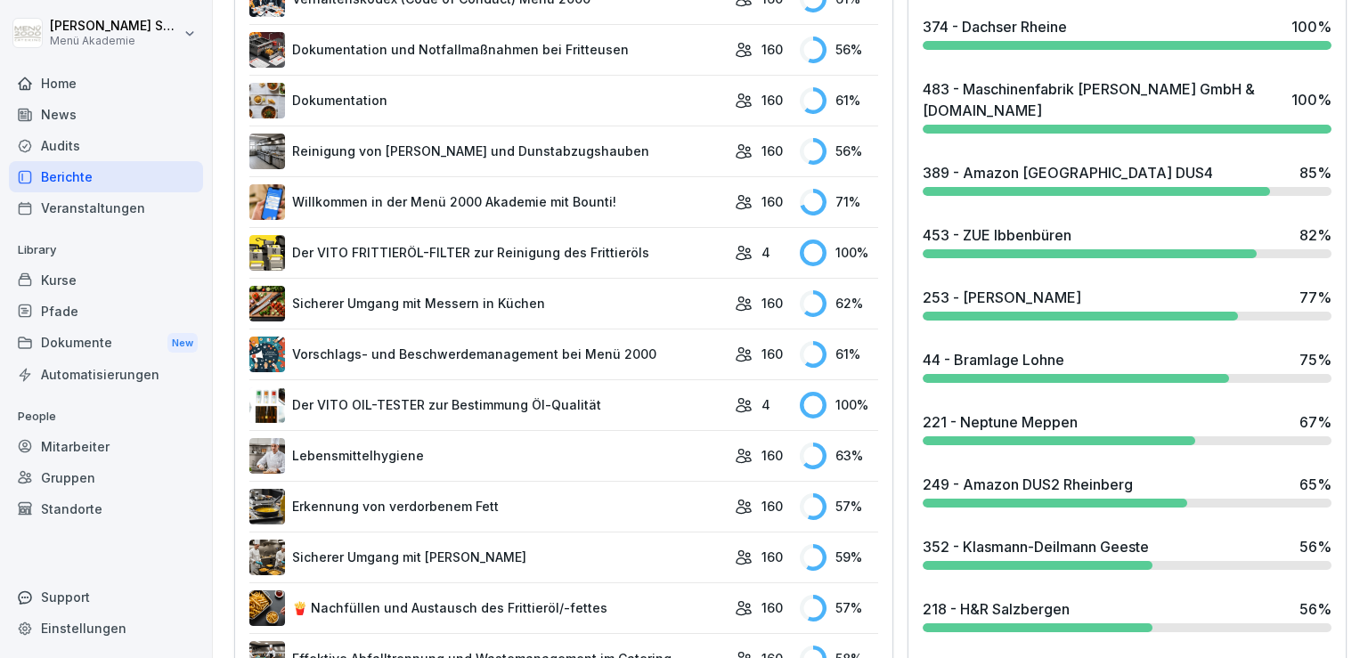
scroll to position [949, 0]
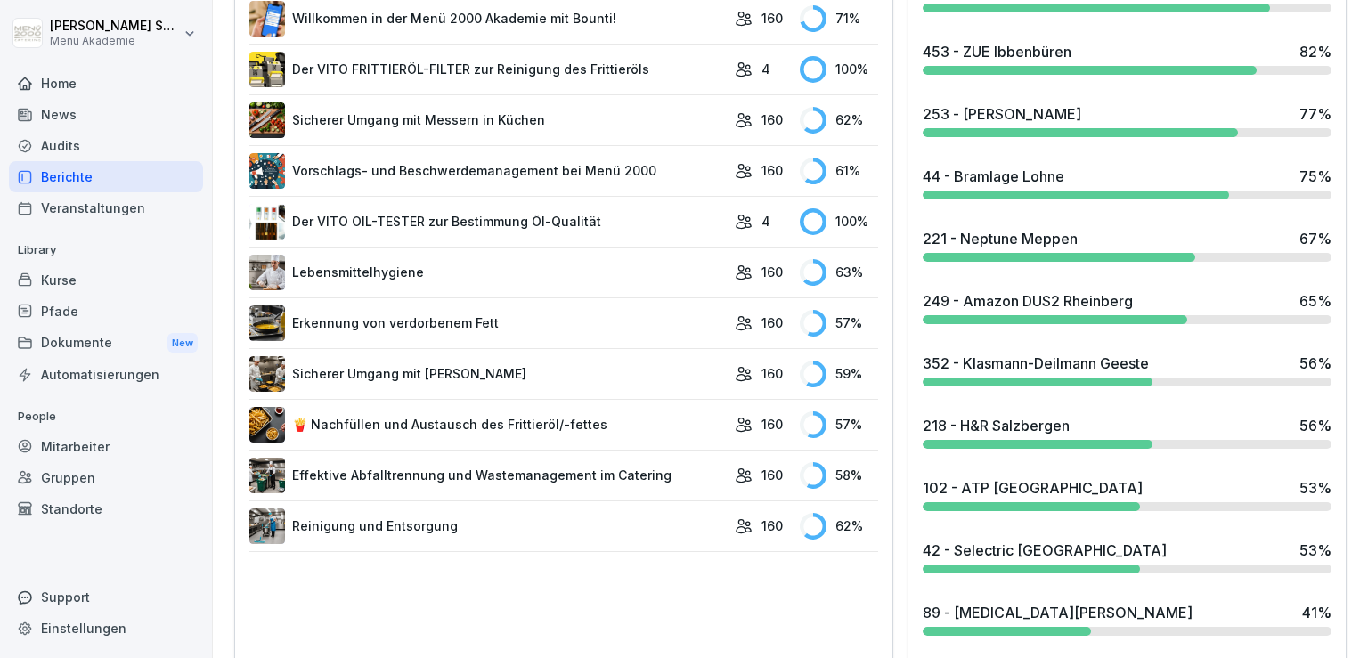
click at [987, 301] on div "249 - Amazon DUS2 Rheinberg" at bounding box center [1028, 300] width 210 height 21
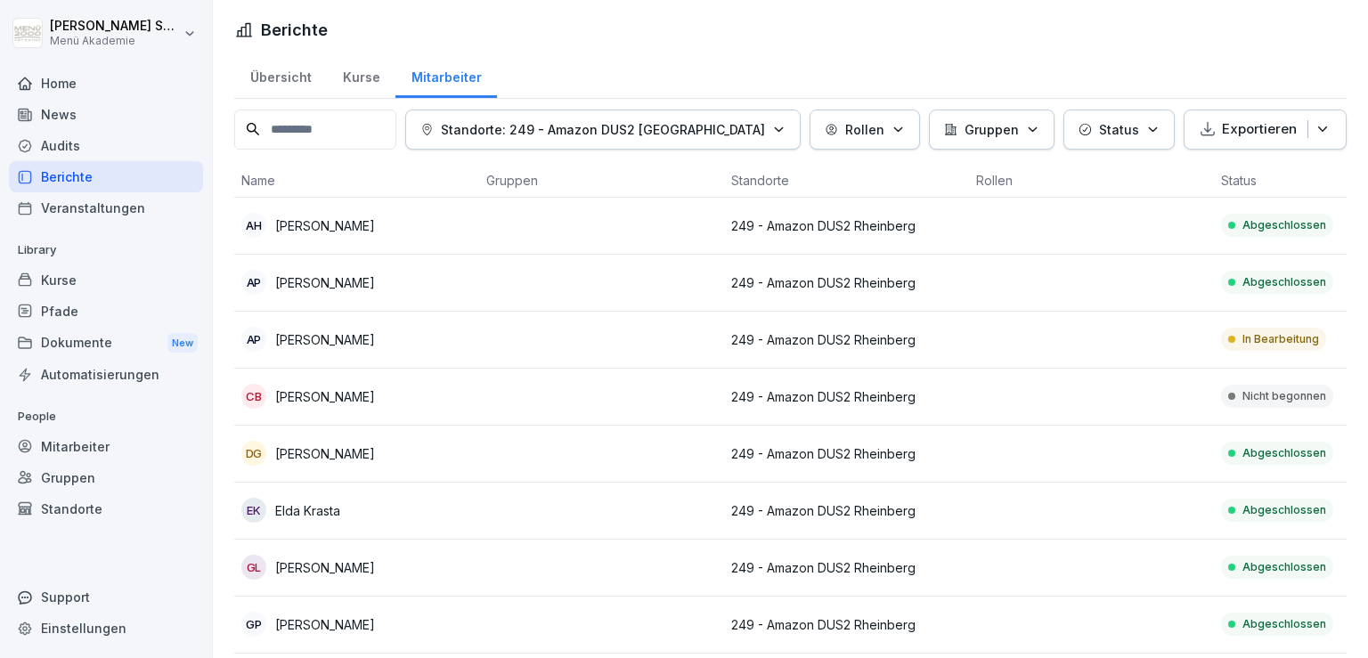
click at [298, 84] on div "Übersicht" at bounding box center [280, 75] width 93 height 45
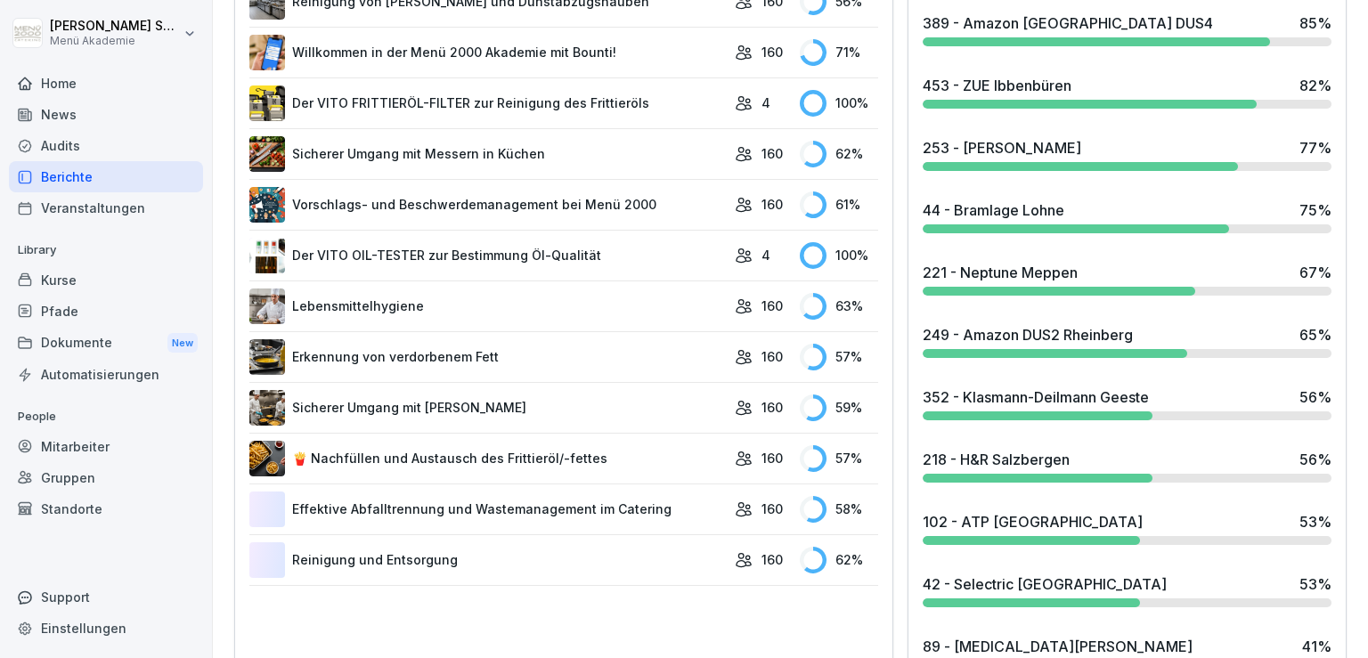
scroll to position [931, 0]
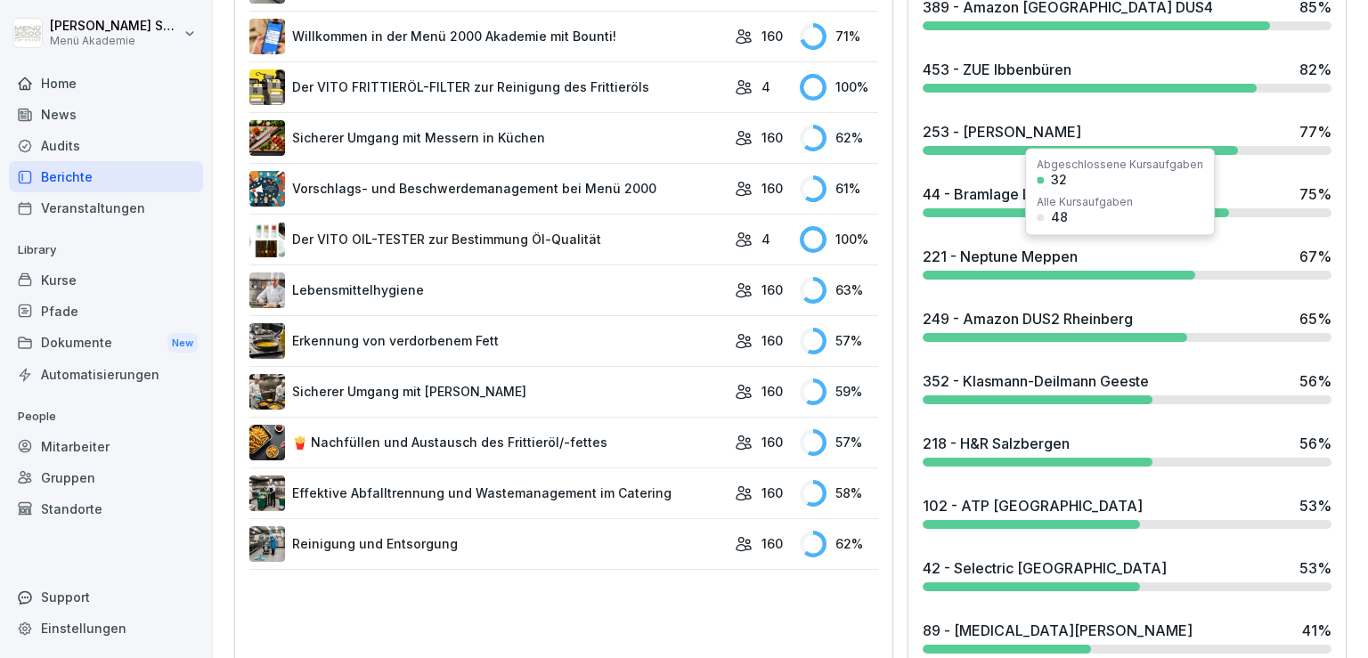
click at [988, 247] on div "221 - Neptune Meppen" at bounding box center [1000, 256] width 155 height 21
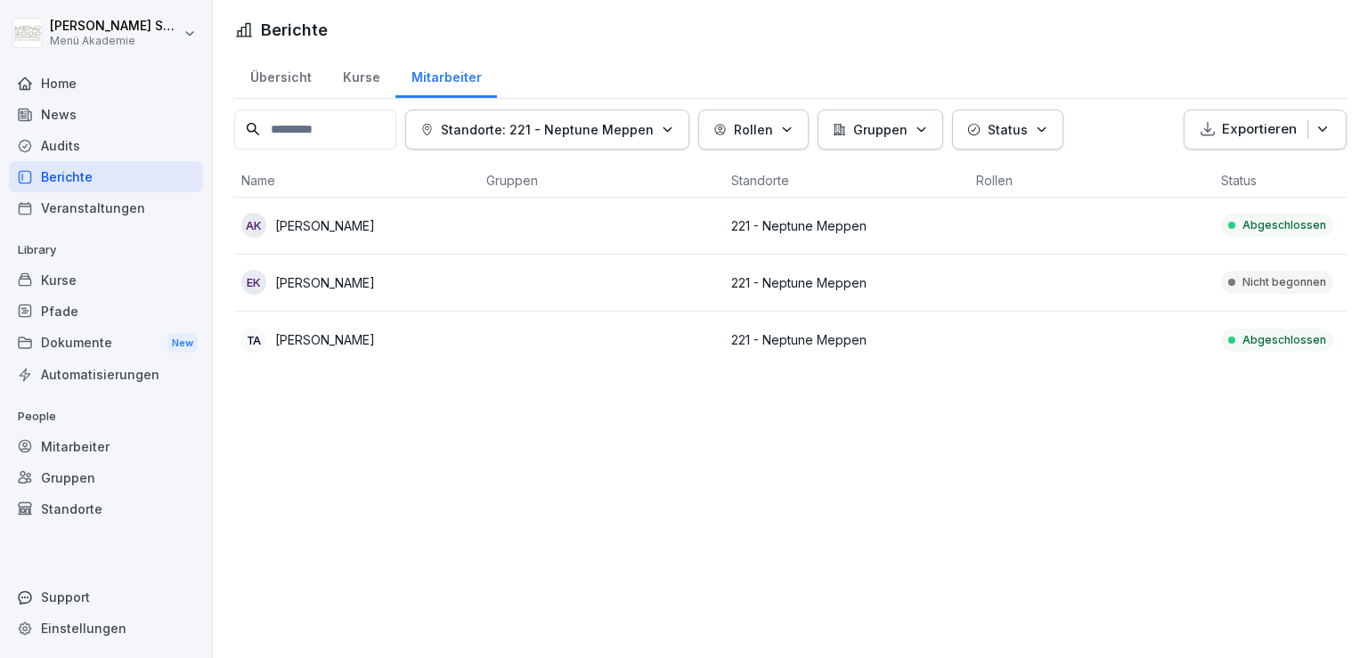
click at [297, 80] on div "Übersicht" at bounding box center [280, 75] width 93 height 45
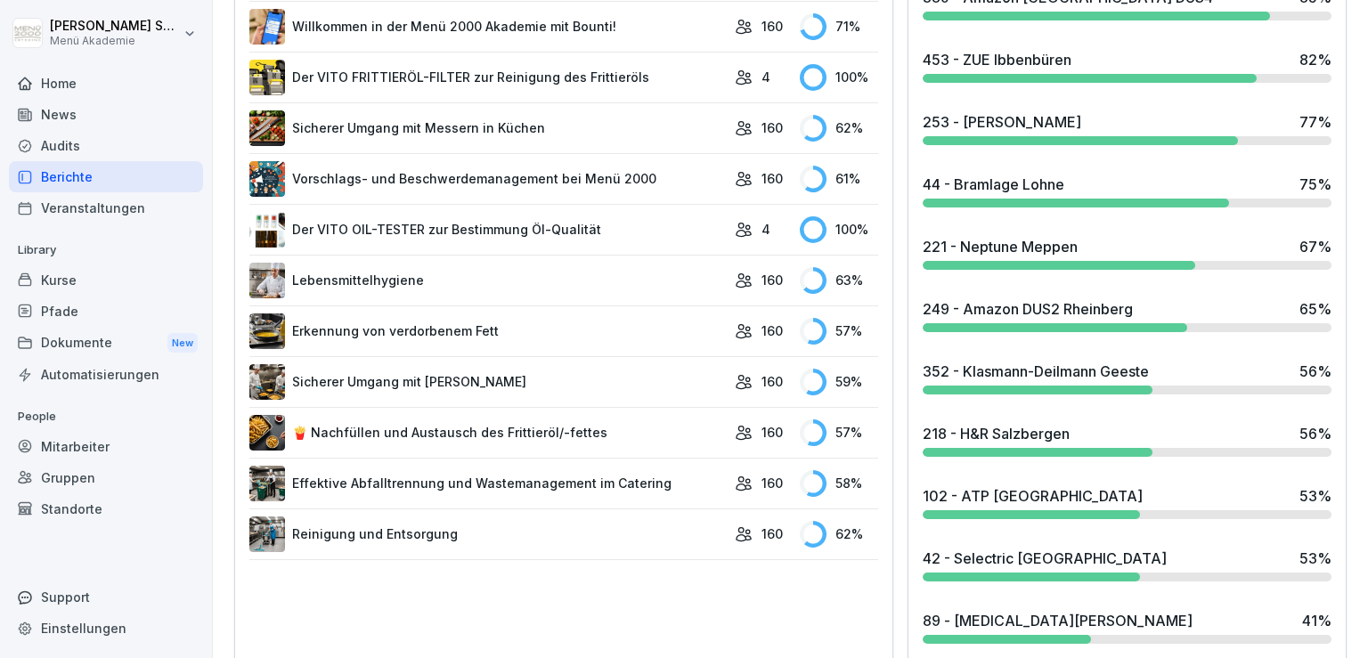
scroll to position [1003, 0]
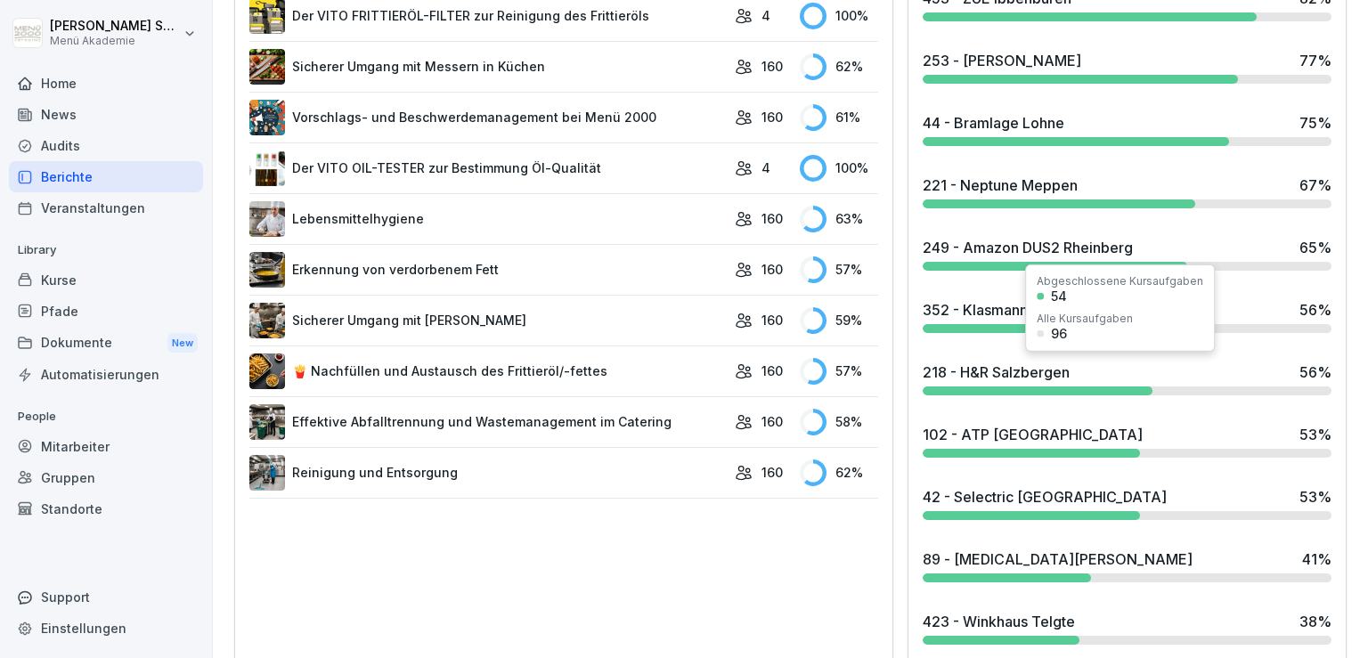
click at [1060, 322] on div "Alle Kursaufgaben" at bounding box center [1085, 318] width 96 height 11
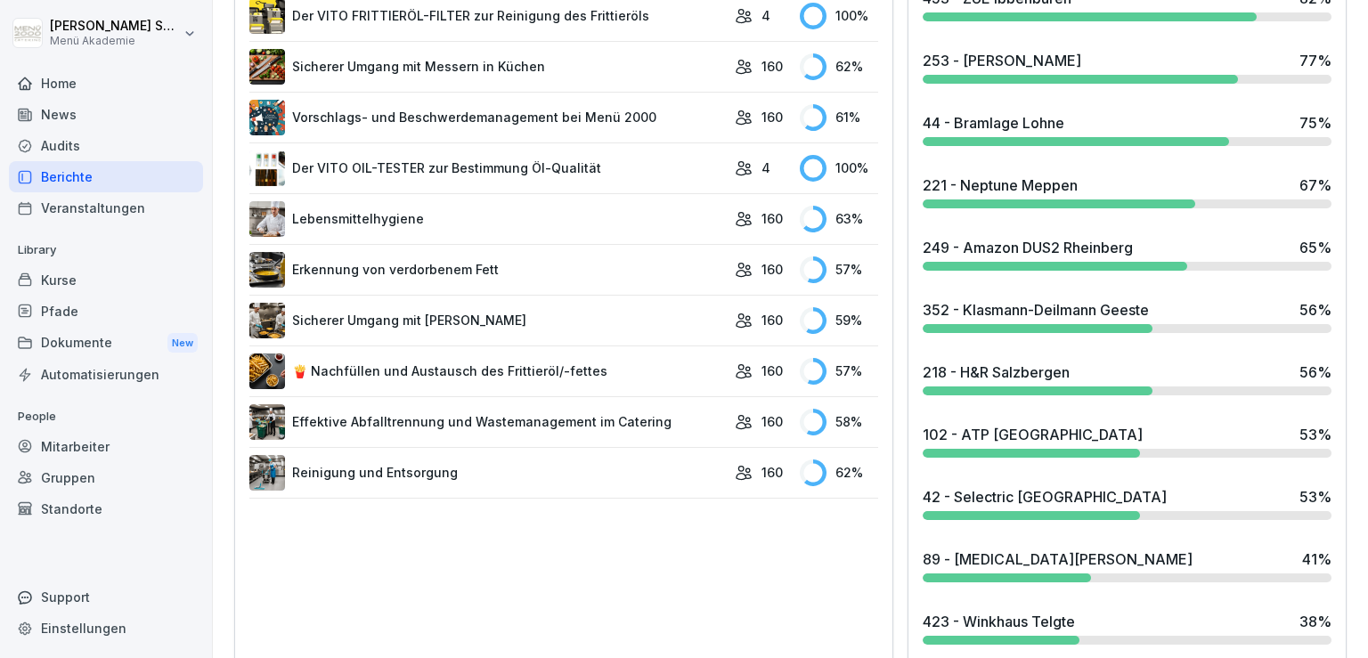
click at [985, 309] on div "352 - Klasmann-Deilmann Geeste" at bounding box center [1036, 309] width 226 height 21
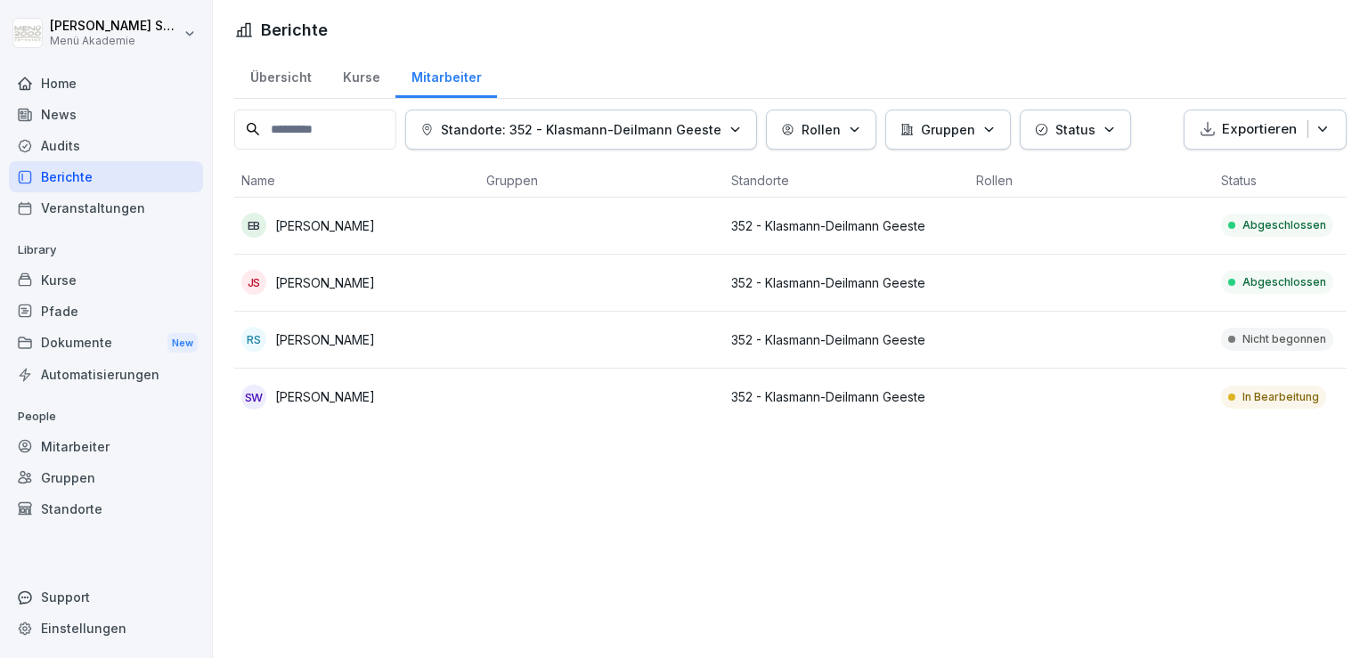
drag, startPoint x: 404, startPoint y: 346, endPoint x: 268, endPoint y: 351, distance: 136.4
click at [268, 351] on td "RS [PERSON_NAME]" at bounding box center [356, 340] width 245 height 57
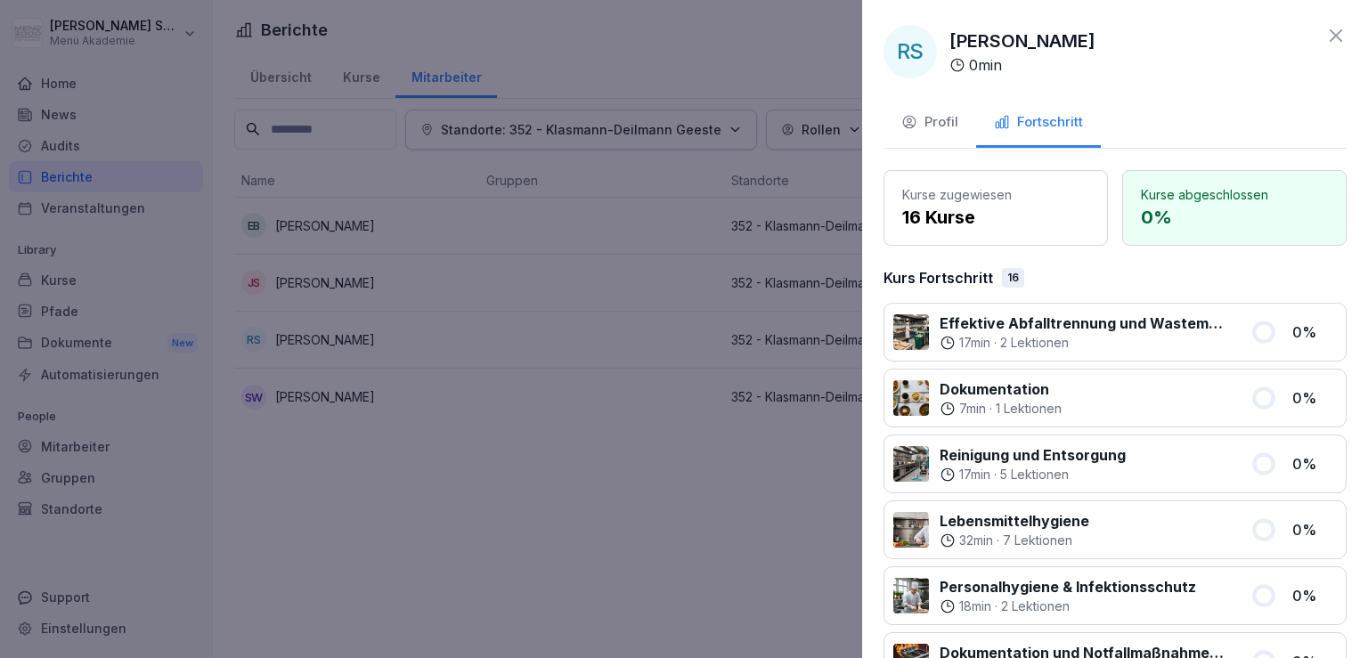
drag, startPoint x: 1114, startPoint y: 46, endPoint x: 945, endPoint y: 45, distance: 169.2
click at [945, 45] on div "RS [PERSON_NAME] 0 min" at bounding box center [1114, 51] width 463 height 53
copy p "[PERSON_NAME]"
click at [551, 473] on div at bounding box center [684, 329] width 1368 height 658
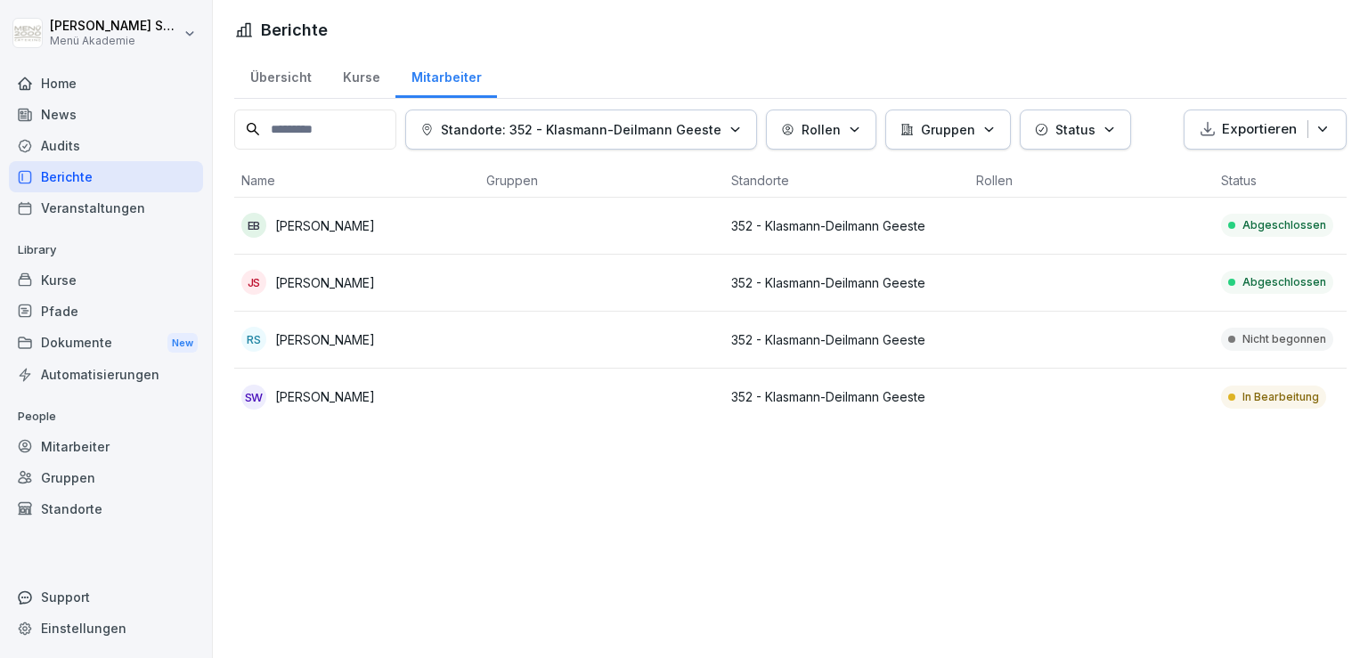
click at [289, 69] on div "Übersicht" at bounding box center [280, 75] width 93 height 45
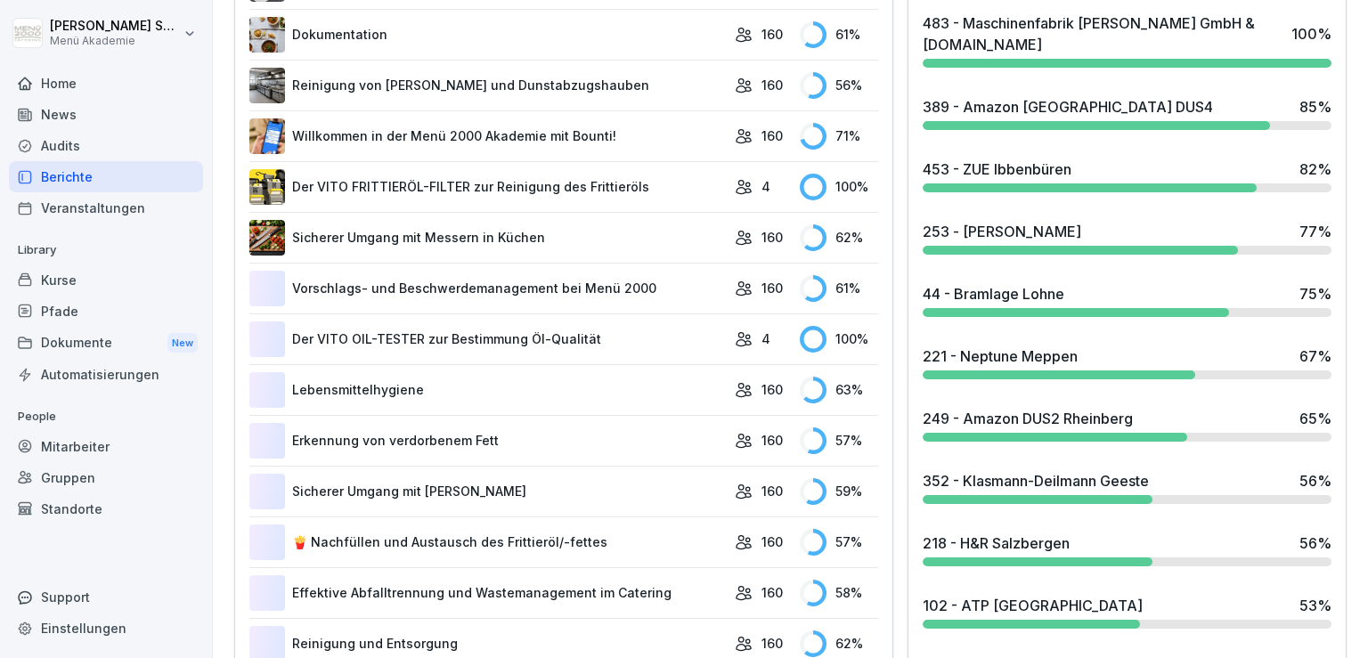
scroll to position [852, 0]
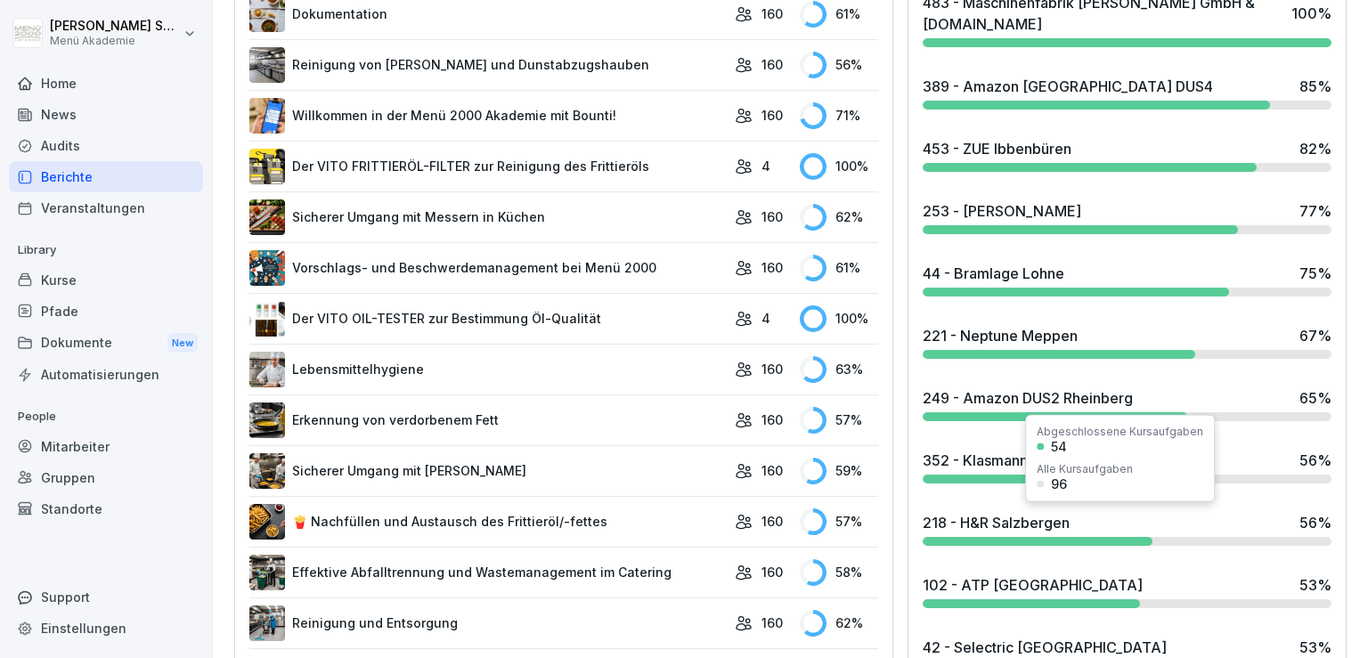
click at [1069, 519] on div "218 - H&R Salzbergen 56 %" at bounding box center [1127, 522] width 409 height 21
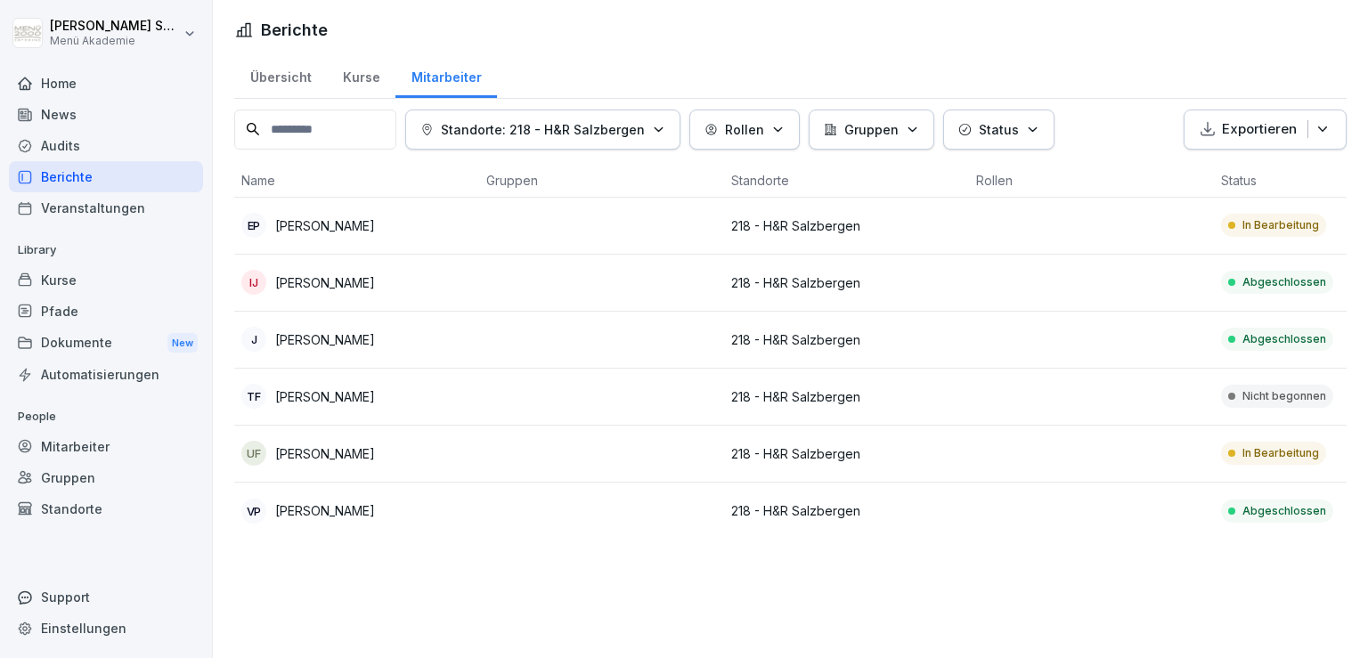
drag, startPoint x: 437, startPoint y: 404, endPoint x: 276, endPoint y: 394, distance: 161.5
click at [276, 394] on div "TF [PERSON_NAME]" at bounding box center [356, 396] width 231 height 25
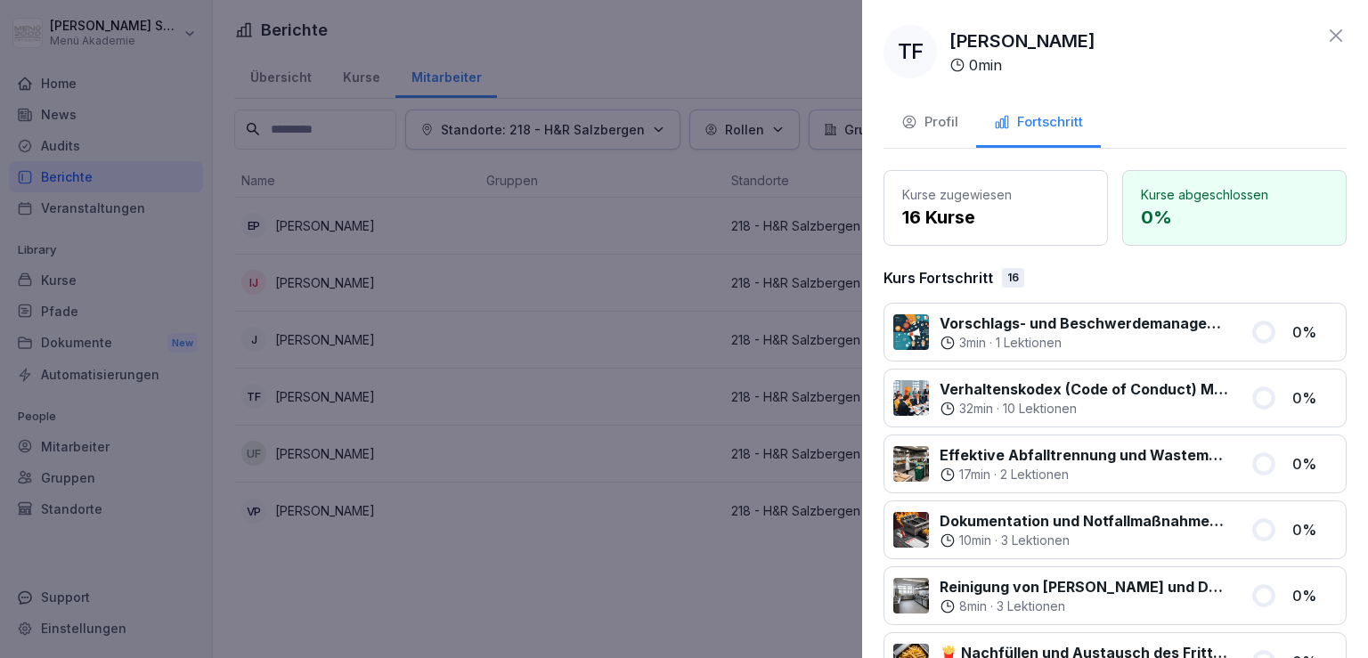
drag, startPoint x: 1108, startPoint y: 49, endPoint x: 949, endPoint y: 38, distance: 158.9
click at [949, 38] on div "TF [PERSON_NAME] 0 min" at bounding box center [1114, 51] width 463 height 53
copy p "[PERSON_NAME]"
click at [647, 20] on div at bounding box center [684, 329] width 1368 height 658
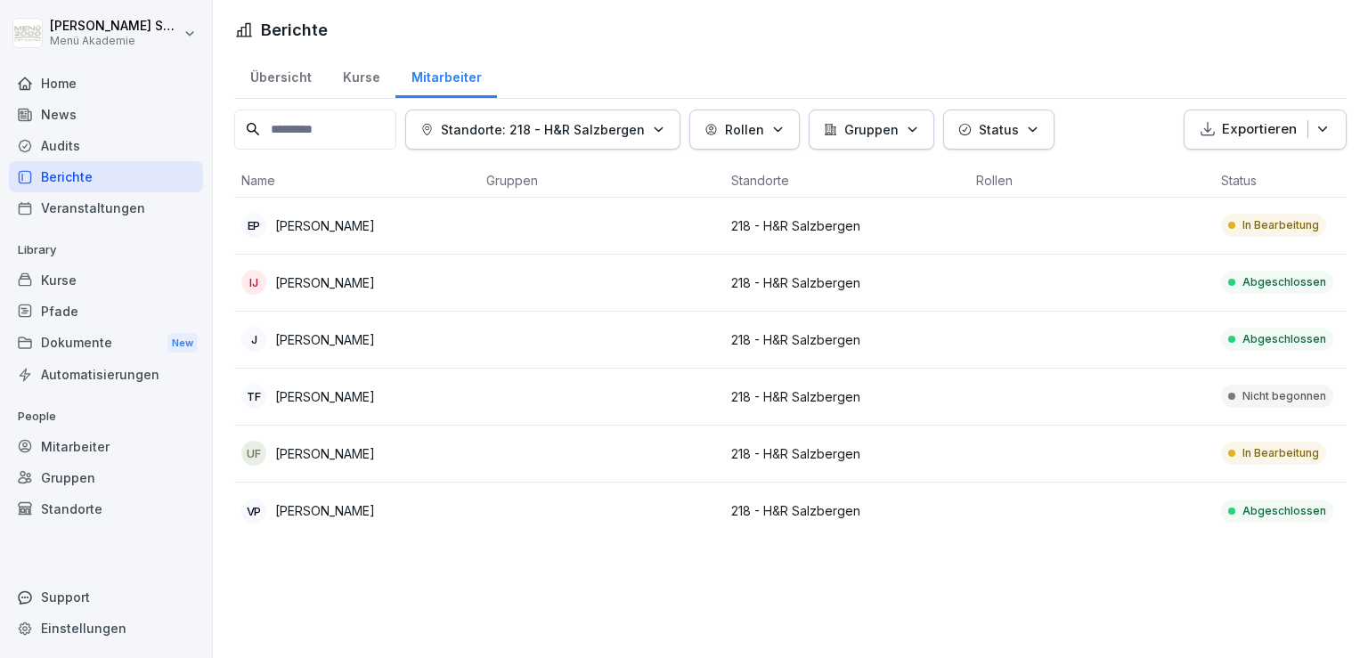
click at [289, 77] on div "Übersicht" at bounding box center [280, 75] width 93 height 45
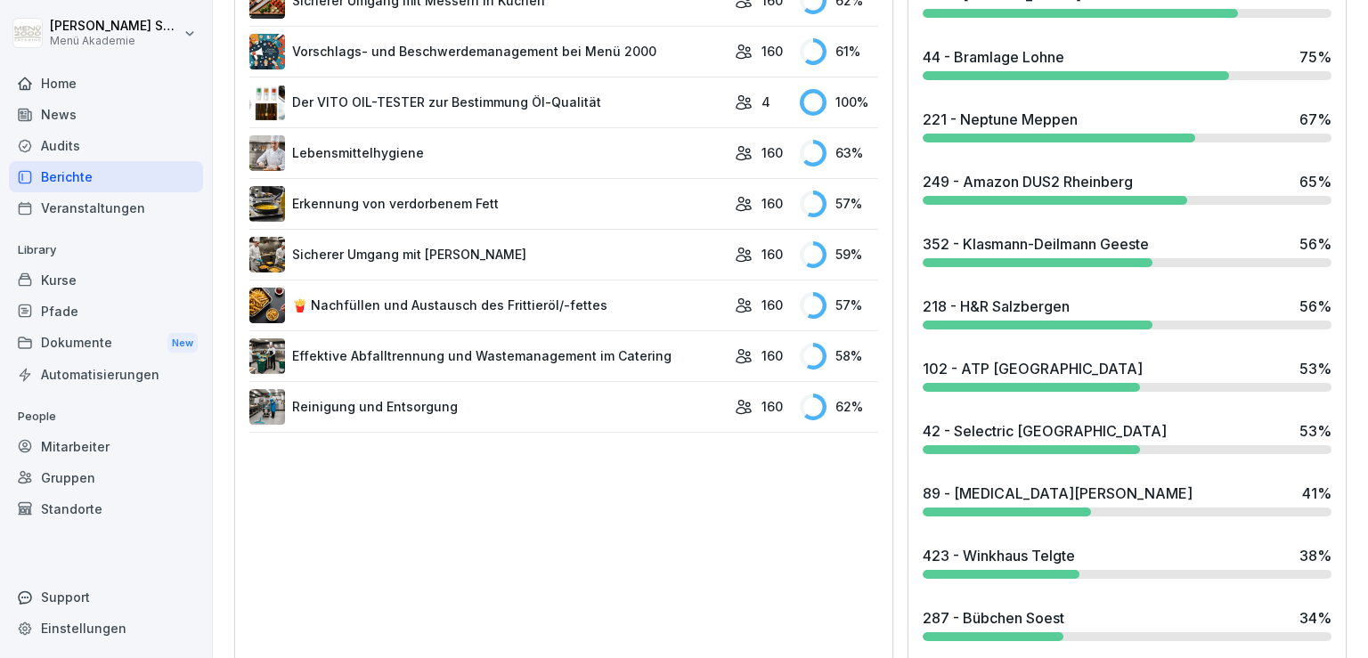
scroll to position [1079, 0]
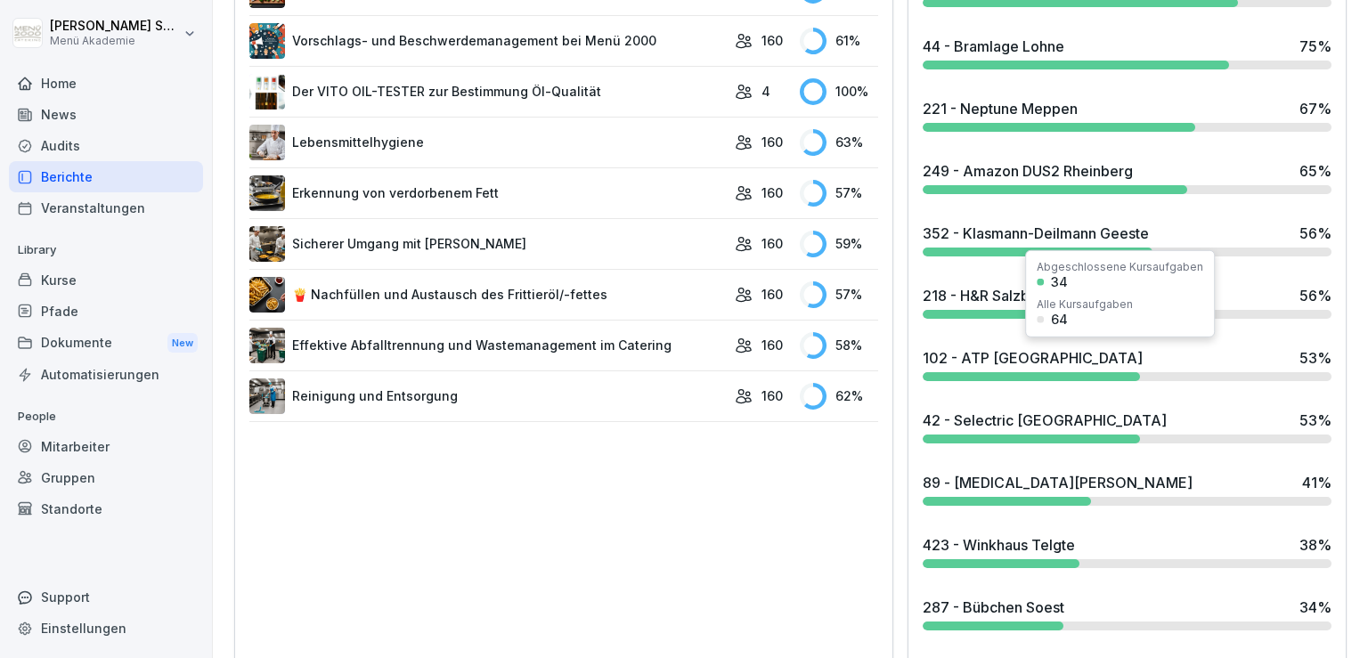
click at [997, 354] on div "102 - ATP [GEOGRAPHIC_DATA]" at bounding box center [1033, 357] width 220 height 21
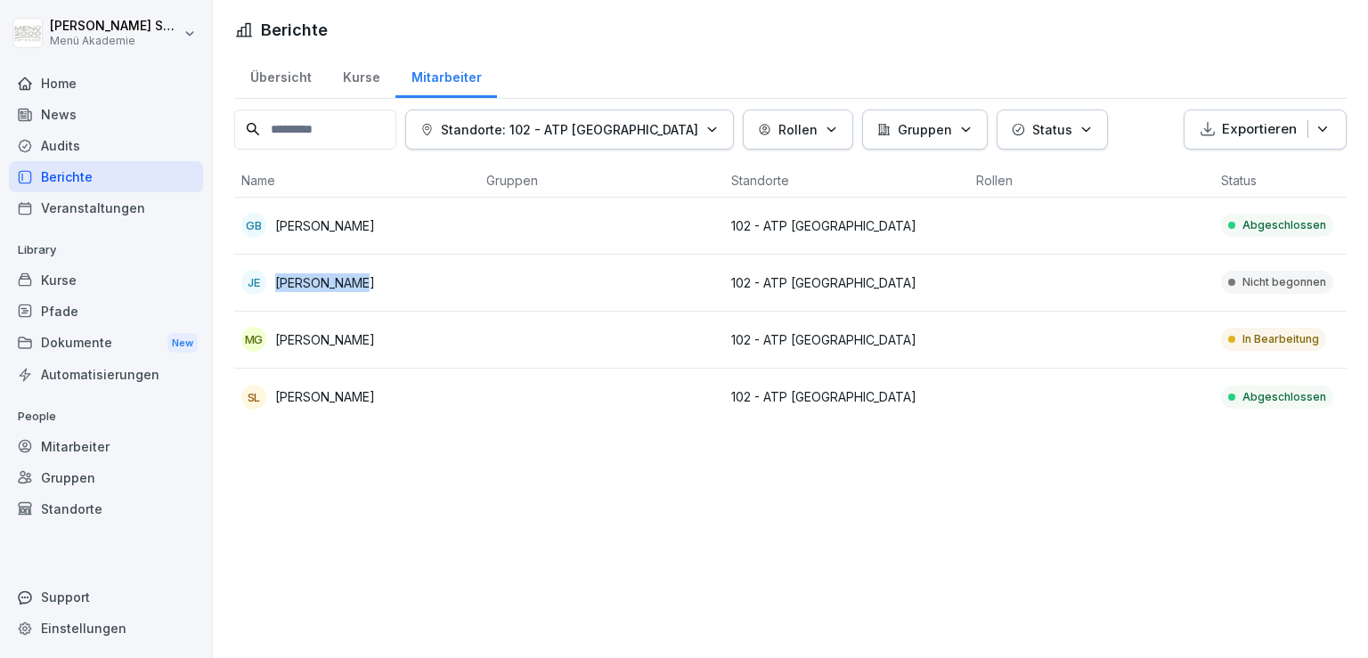
drag, startPoint x: 372, startPoint y: 276, endPoint x: 276, endPoint y: 276, distance: 96.2
click at [274, 276] on div "JE [PERSON_NAME]" at bounding box center [356, 282] width 231 height 25
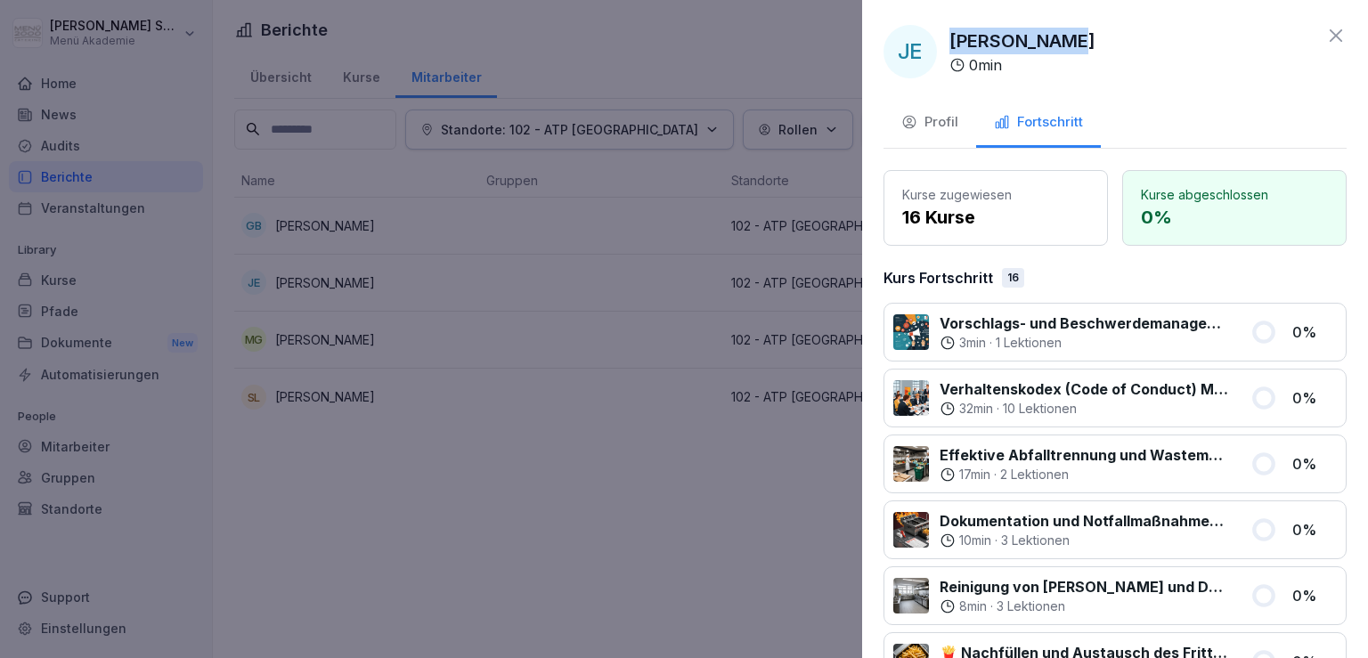
drag, startPoint x: 1085, startPoint y: 40, endPoint x: 946, endPoint y: 40, distance: 138.9
click at [946, 40] on div "JE [PERSON_NAME] 0 min" at bounding box center [1114, 51] width 463 height 53
copy p "[PERSON_NAME]"
click at [365, 536] on div at bounding box center [684, 329] width 1368 height 658
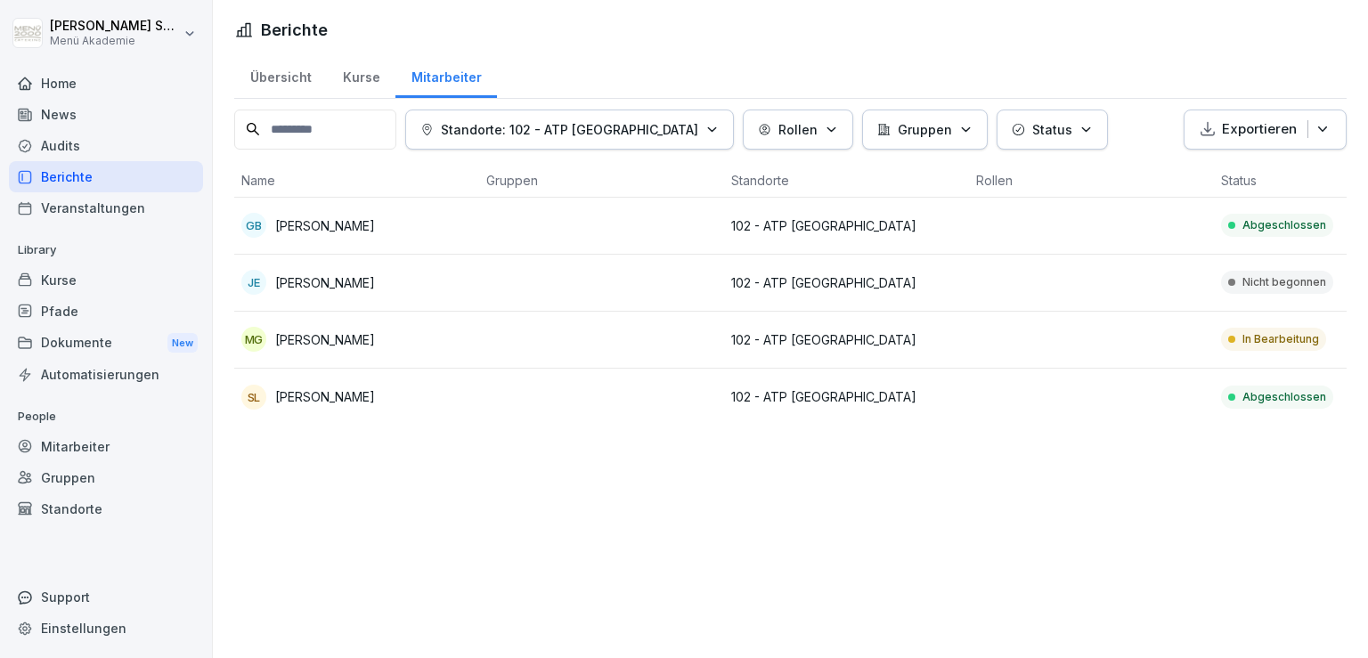
click at [316, 72] on div "Übersicht" at bounding box center [280, 75] width 93 height 45
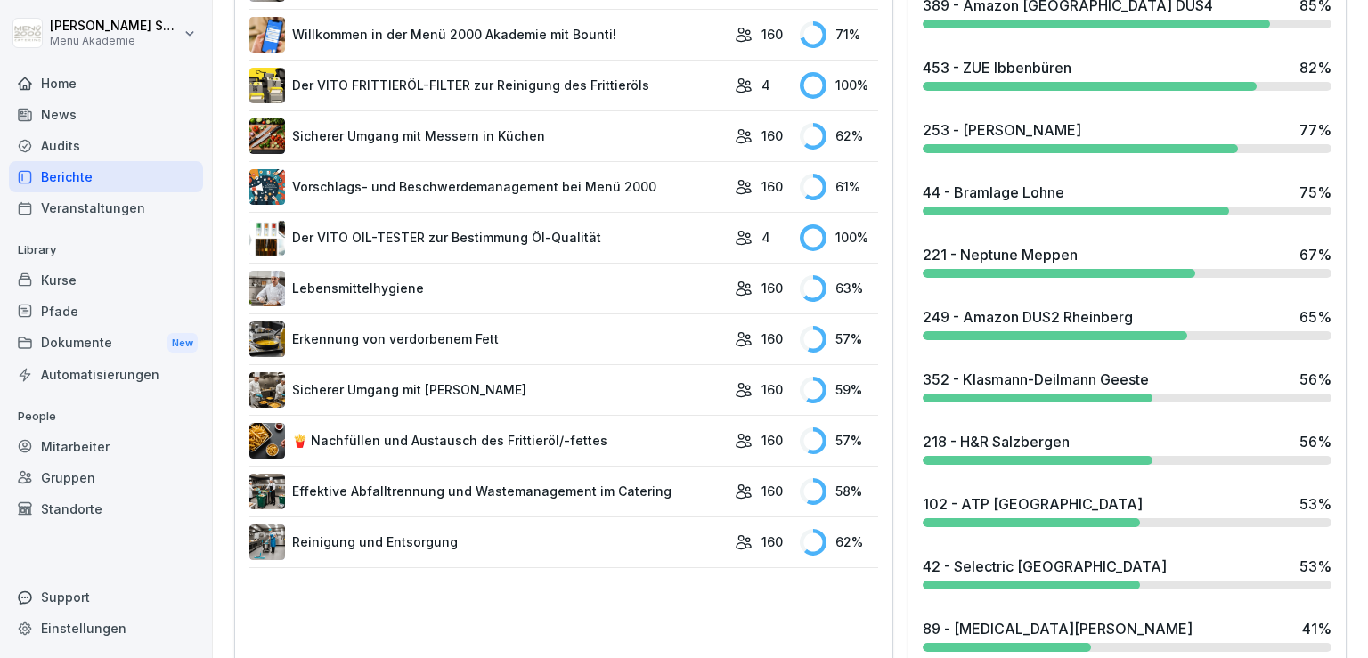
scroll to position [1030, 0]
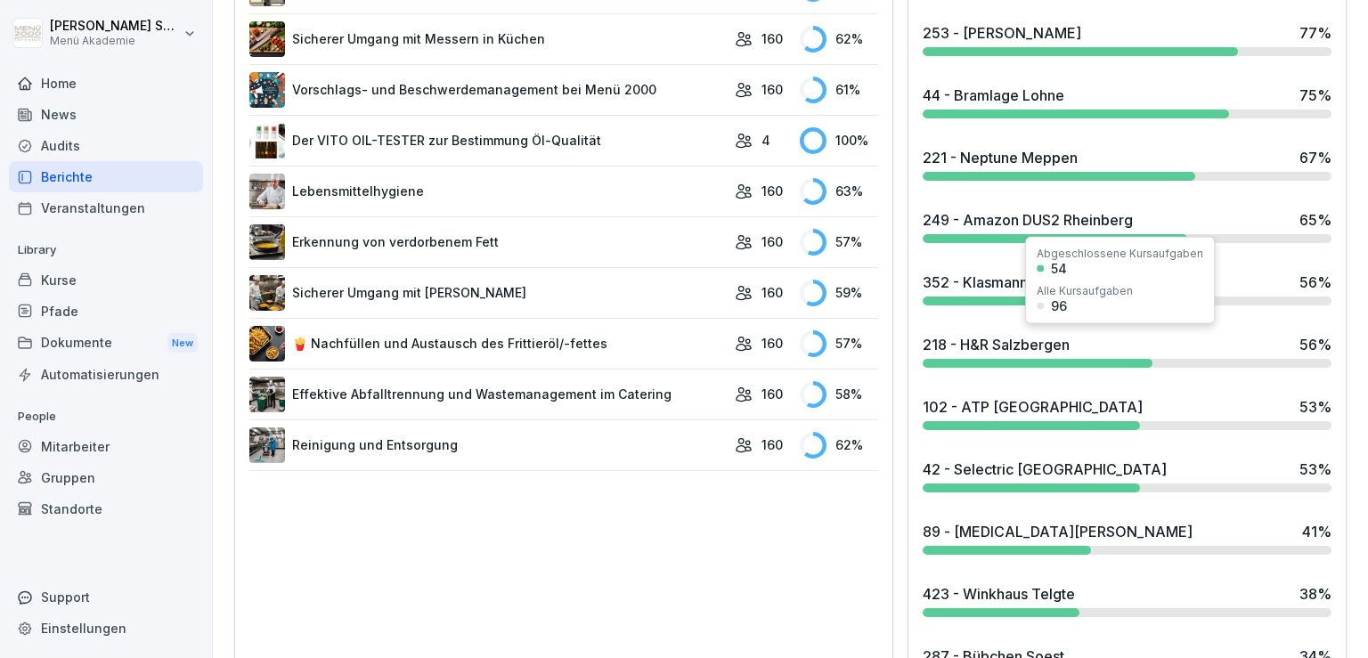
click at [1033, 335] on div "218 - H&R Salzbergen" at bounding box center [996, 344] width 147 height 21
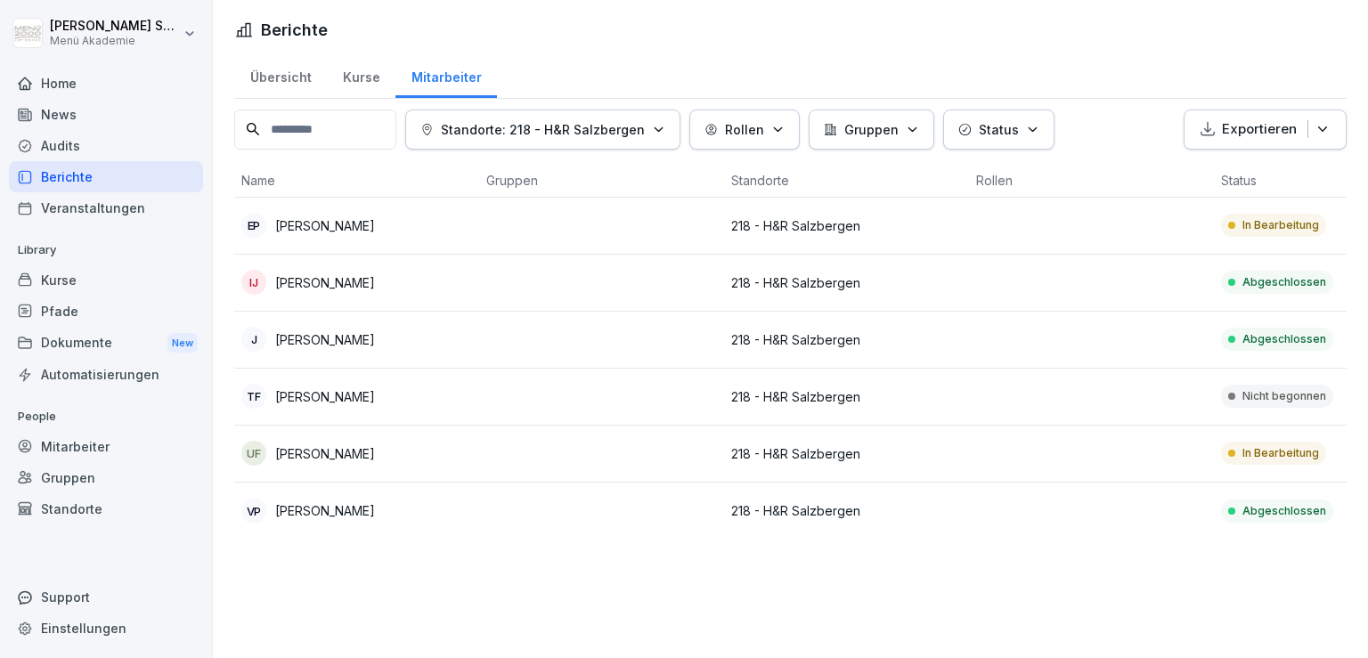
click at [305, 77] on div "Übersicht" at bounding box center [280, 75] width 93 height 45
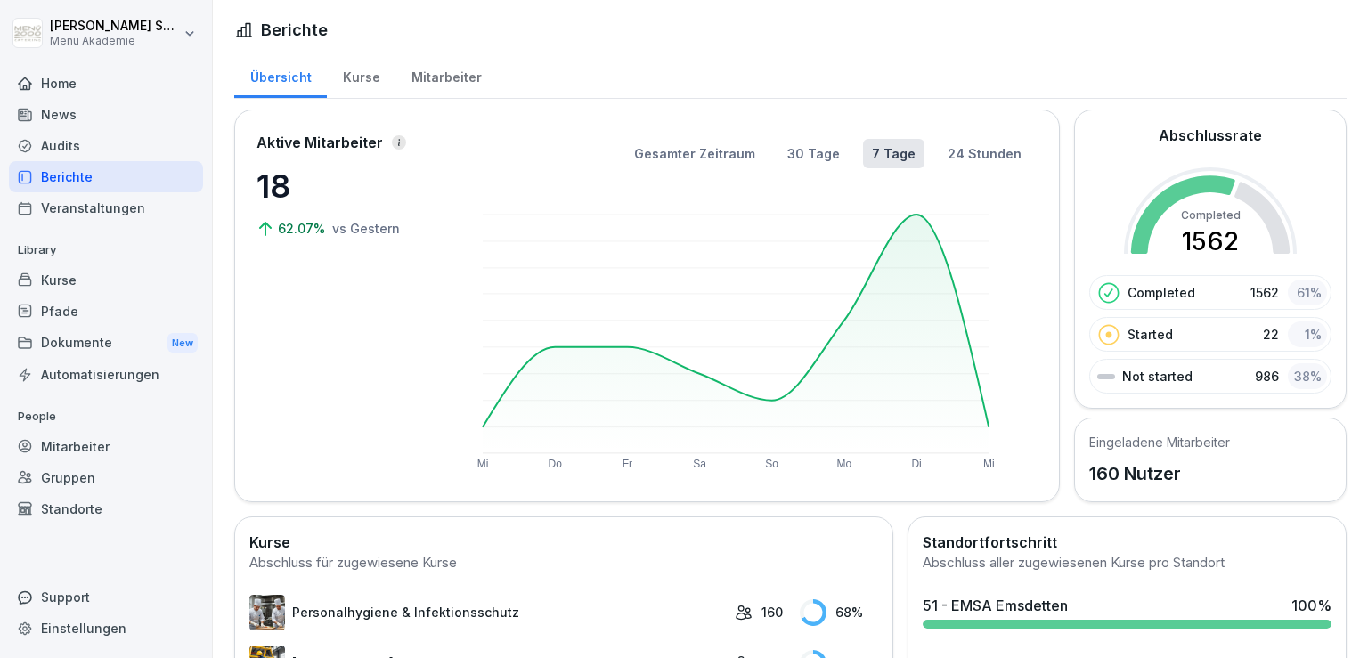
drag, startPoint x: 1367, startPoint y: 14, endPoint x: 1367, endPoint y: 196, distance: 181.7
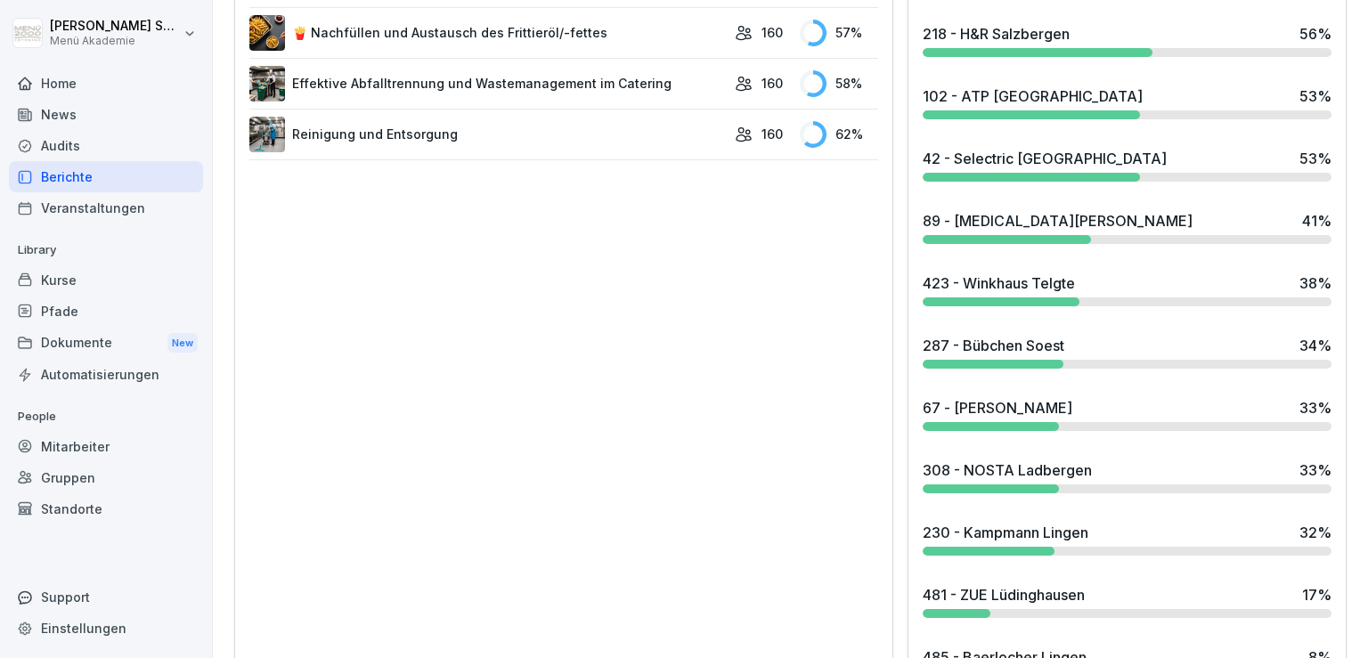
scroll to position [1329, 0]
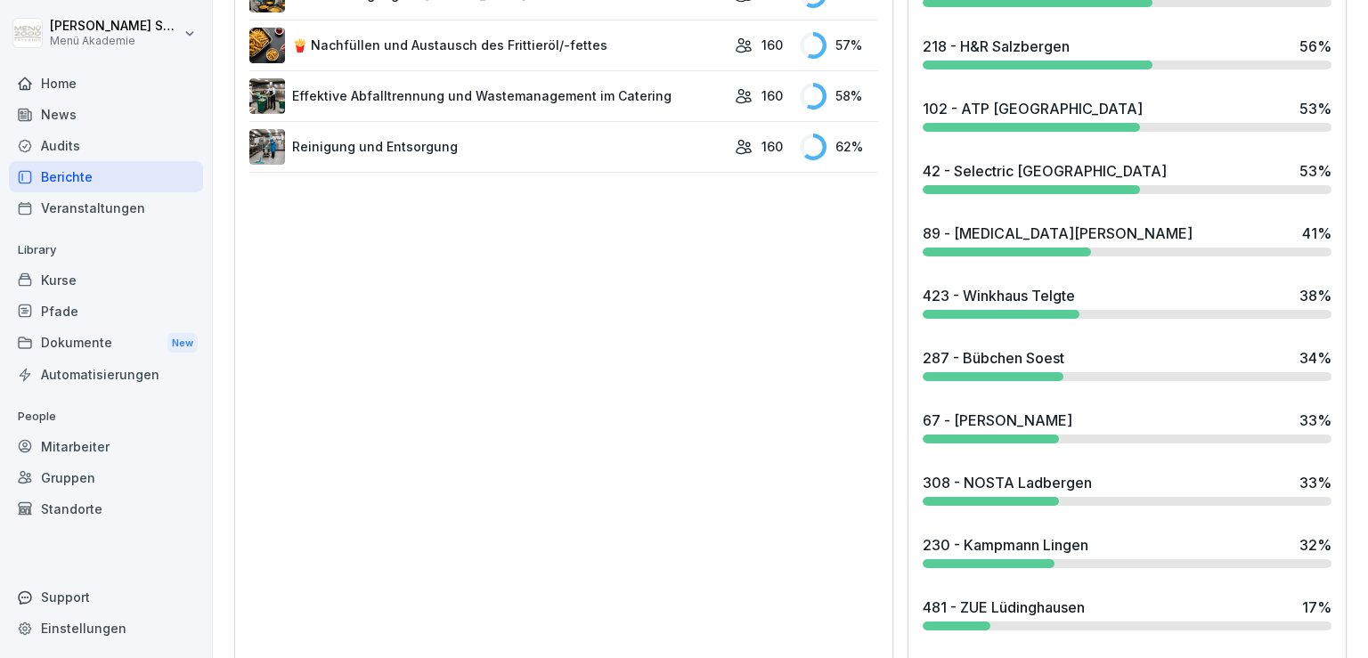
click at [981, 171] on div "42 - Selectric [GEOGRAPHIC_DATA]" at bounding box center [1045, 170] width 244 height 21
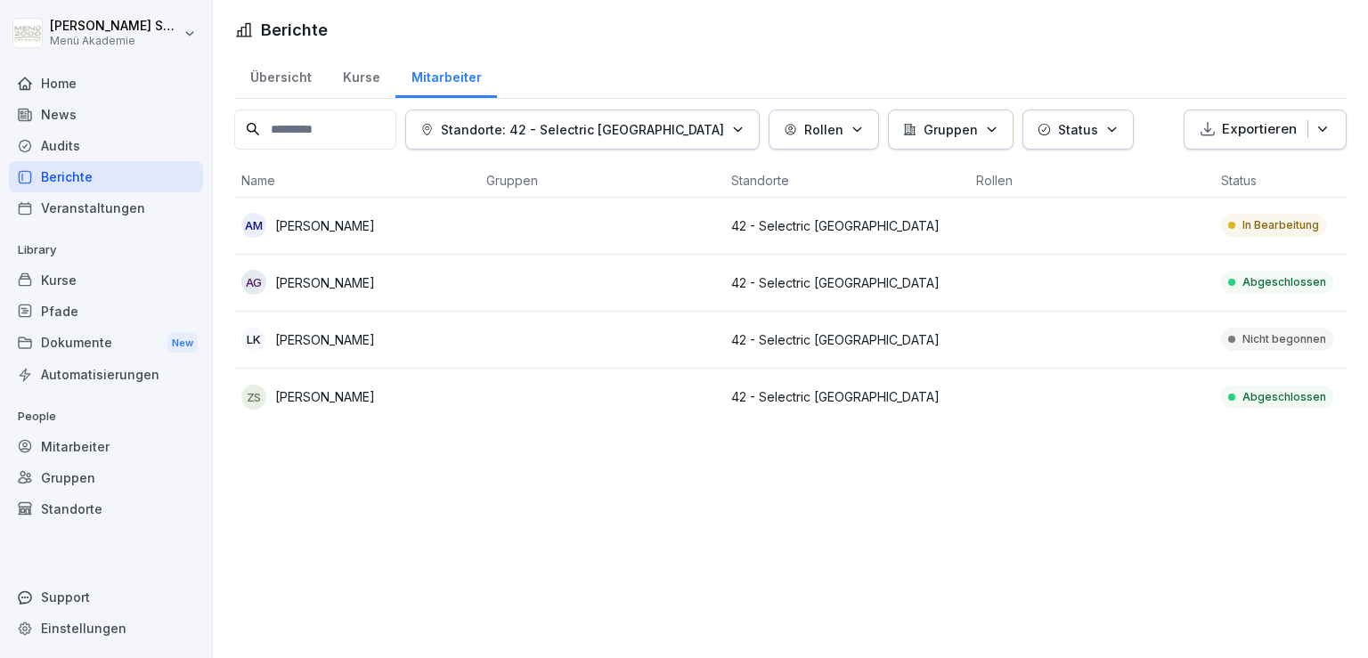
click at [593, 561] on div "Berichte Übersicht Kurse Mitarbeiter Standorte: 42 - Selectric Münster Rollen G…" at bounding box center [790, 329] width 1155 height 658
click at [934, 38] on div "Berichte" at bounding box center [790, 30] width 1112 height 24
click at [892, 45] on div "Berichte Übersicht Kurse Mitarbeiter Standorte: 42 - Selectric Münster Rollen G…" at bounding box center [790, 220] width 1155 height 440
click at [363, 333] on div "LK [PERSON_NAME]" at bounding box center [356, 339] width 231 height 25
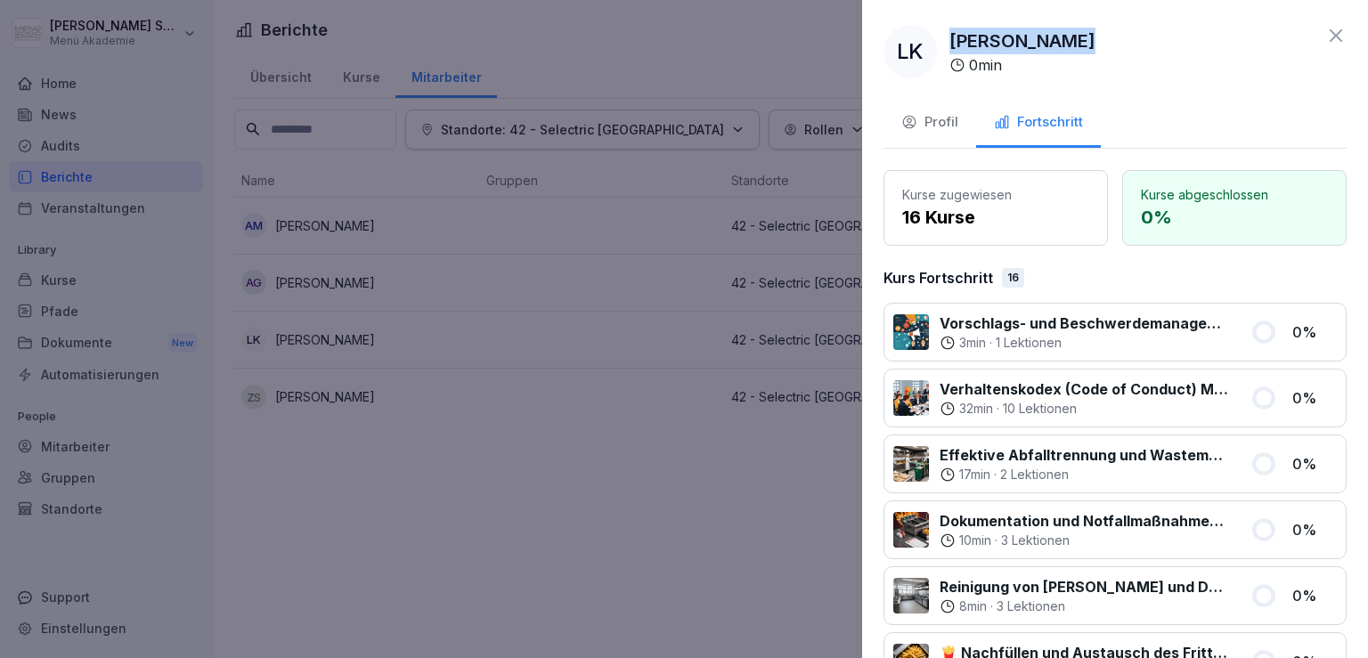
drag, startPoint x: 1074, startPoint y: 45, endPoint x: 941, endPoint y: 48, distance: 132.7
click at [940, 48] on div "LK [PERSON_NAME] 0 min" at bounding box center [1114, 51] width 463 height 53
copy p "[PERSON_NAME]"
click at [1323, 48] on div "LK [PERSON_NAME] 0 min" at bounding box center [1114, 51] width 463 height 53
click at [1330, 36] on icon at bounding box center [1336, 35] width 12 height 12
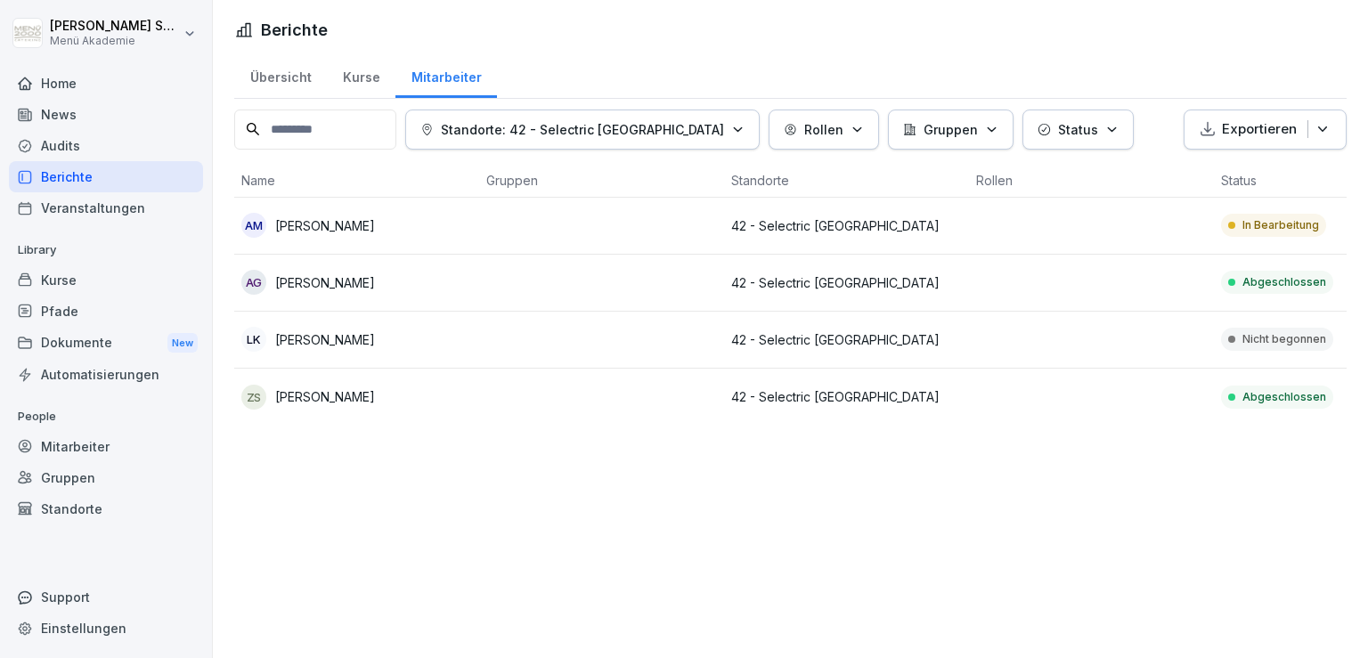
click at [272, 66] on div "Übersicht" at bounding box center [280, 75] width 93 height 45
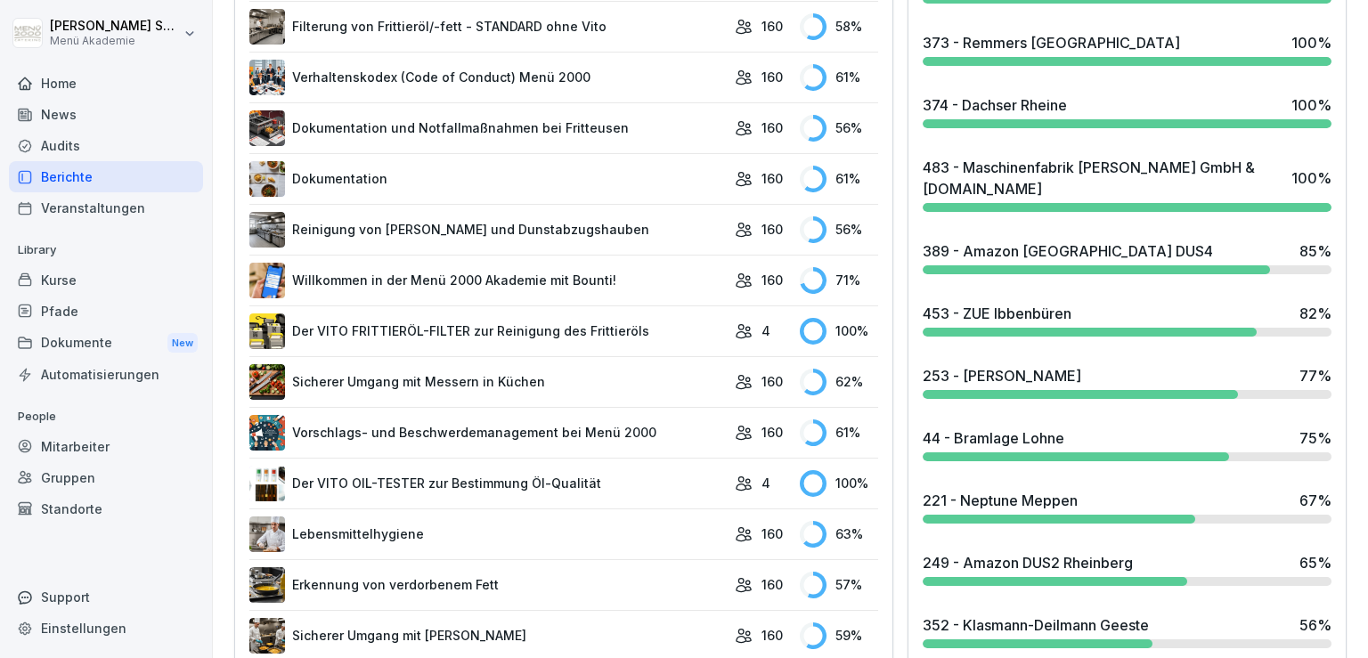
scroll to position [1598, 0]
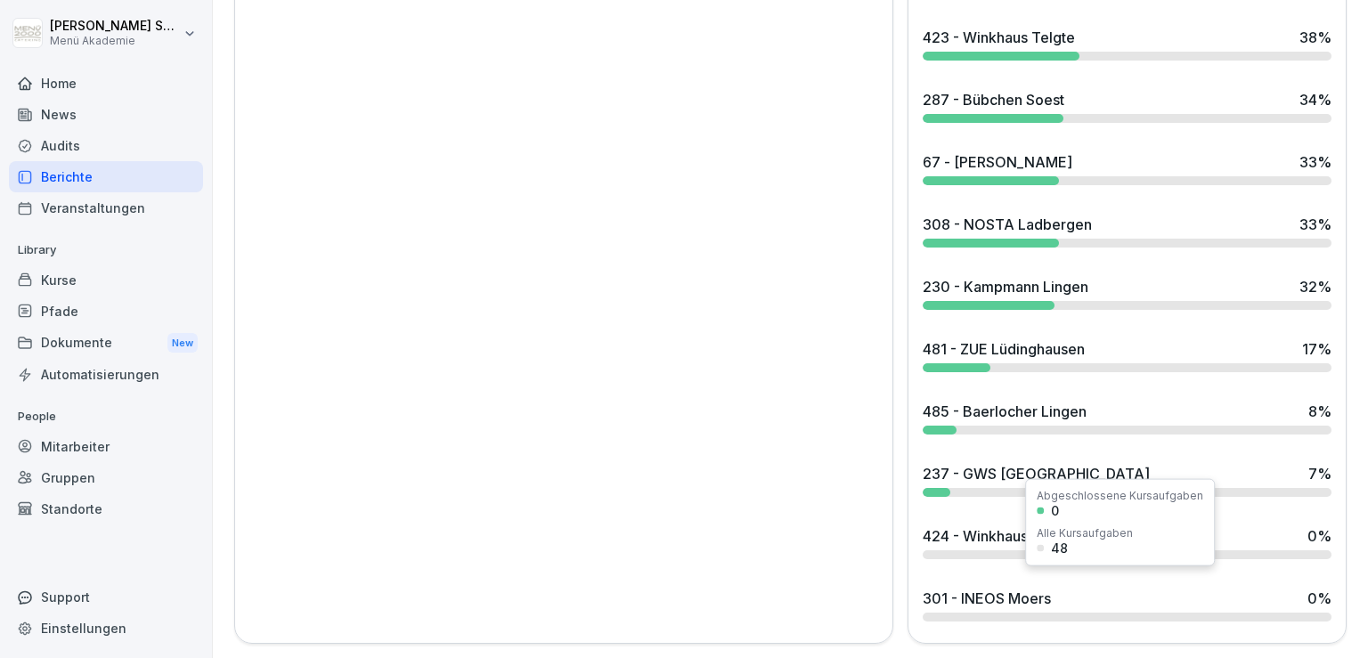
click at [986, 588] on div "301 - INEOS Moers" at bounding box center [987, 598] width 128 height 21
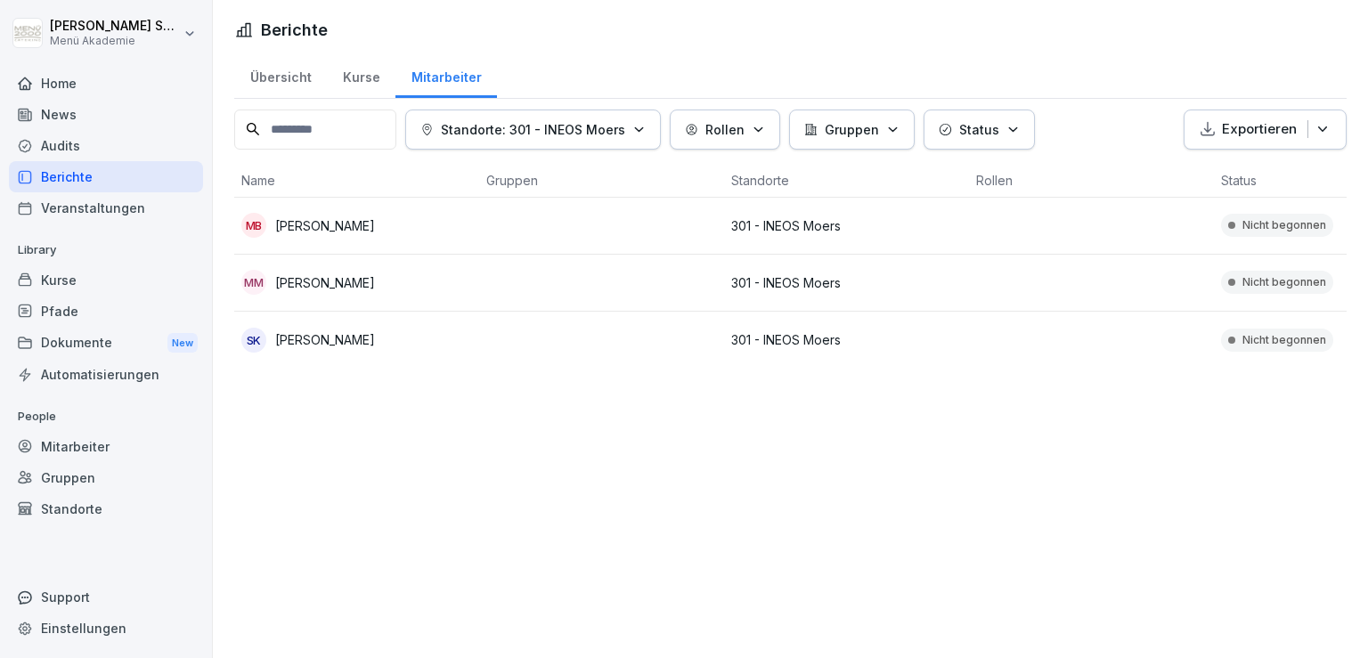
click at [299, 75] on div "Übersicht" at bounding box center [280, 75] width 93 height 45
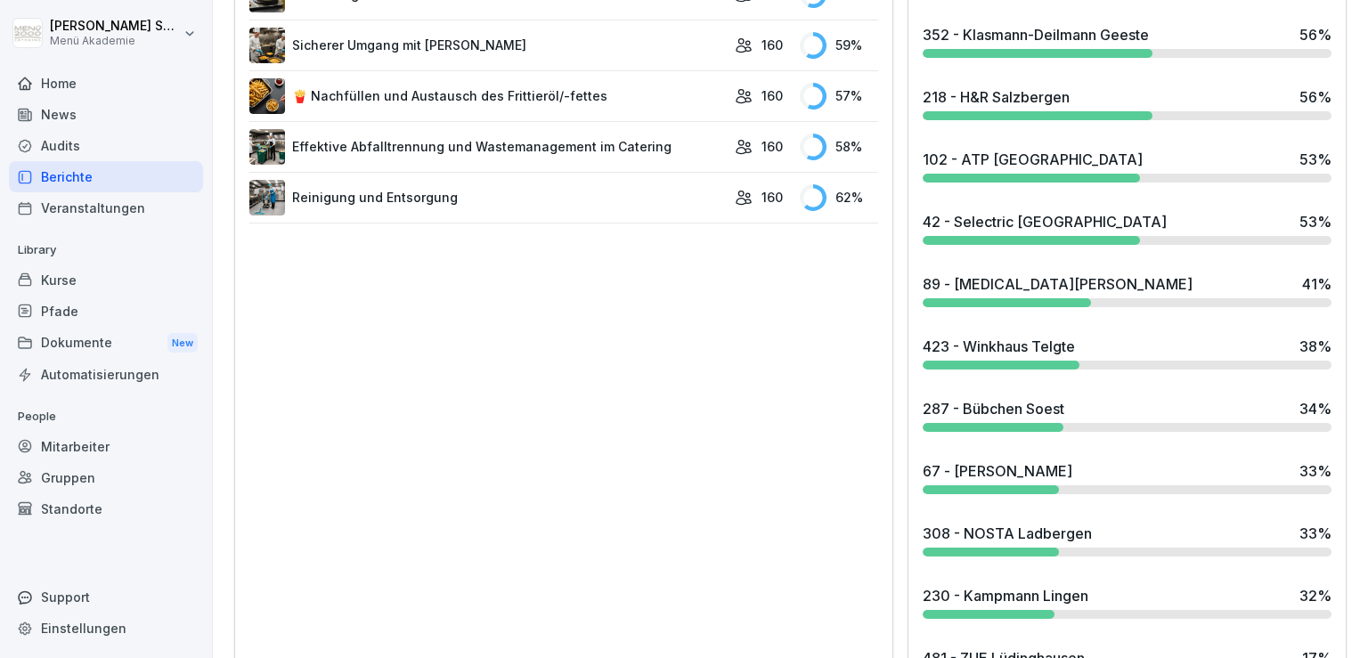
scroll to position [1598, 0]
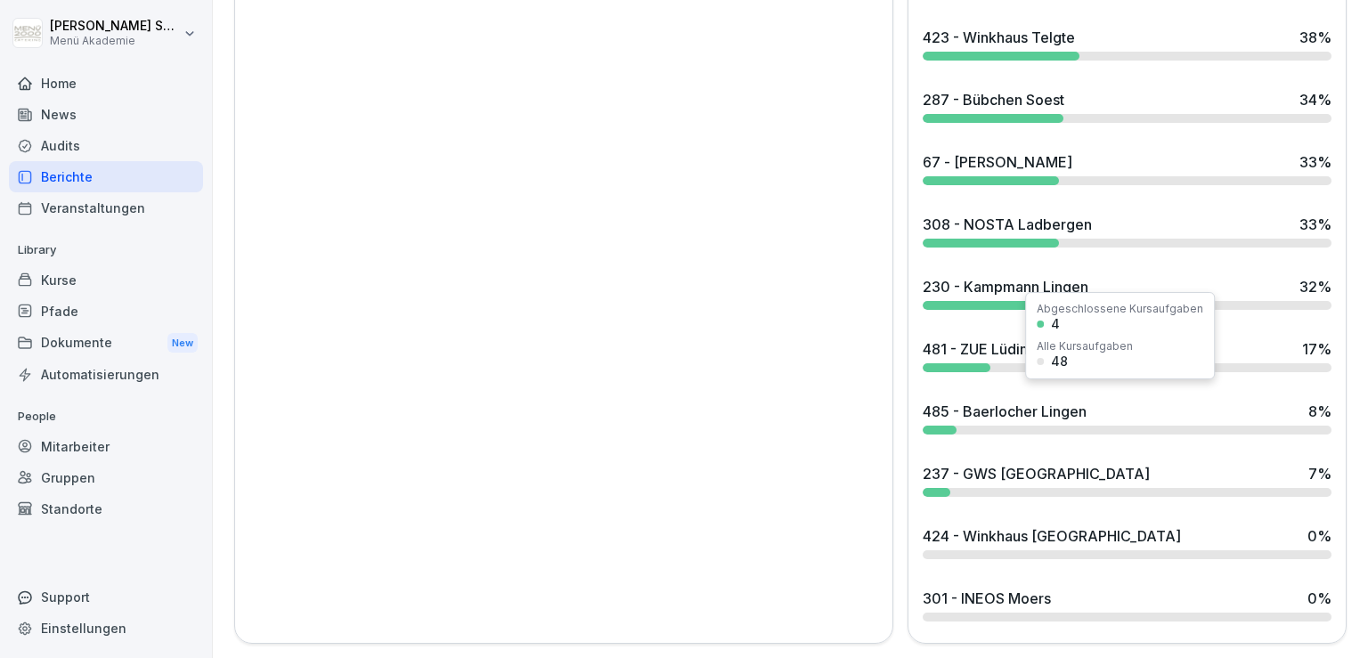
click at [1003, 401] on div "485 - Baerlocher Lingen" at bounding box center [1005, 411] width 164 height 21
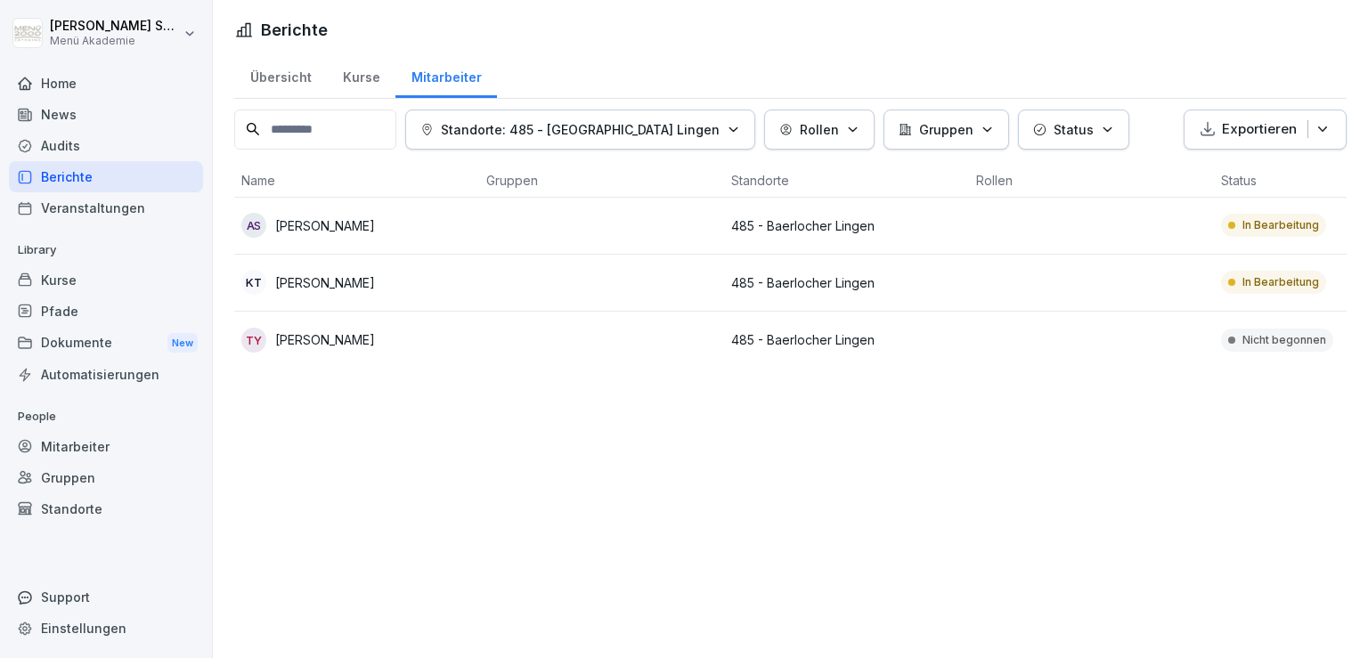
click at [343, 81] on div "Kurse" at bounding box center [361, 75] width 69 height 45
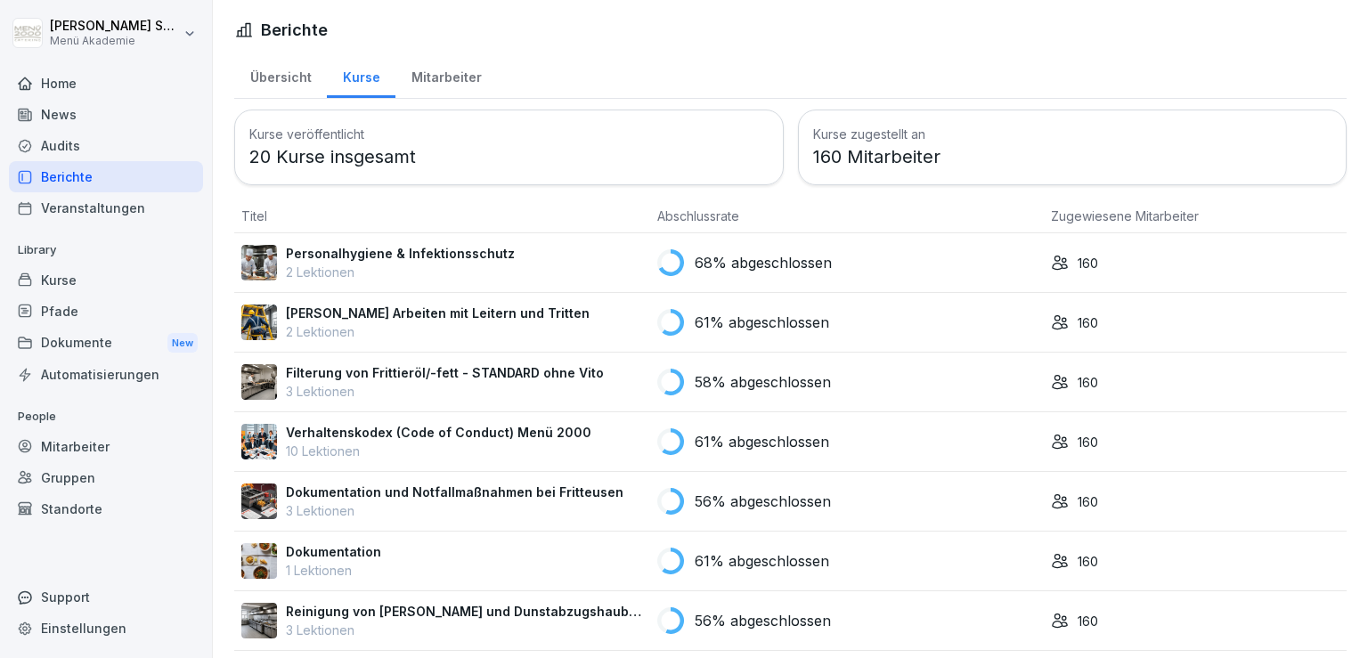
click at [312, 77] on div "Übersicht" at bounding box center [280, 75] width 93 height 45
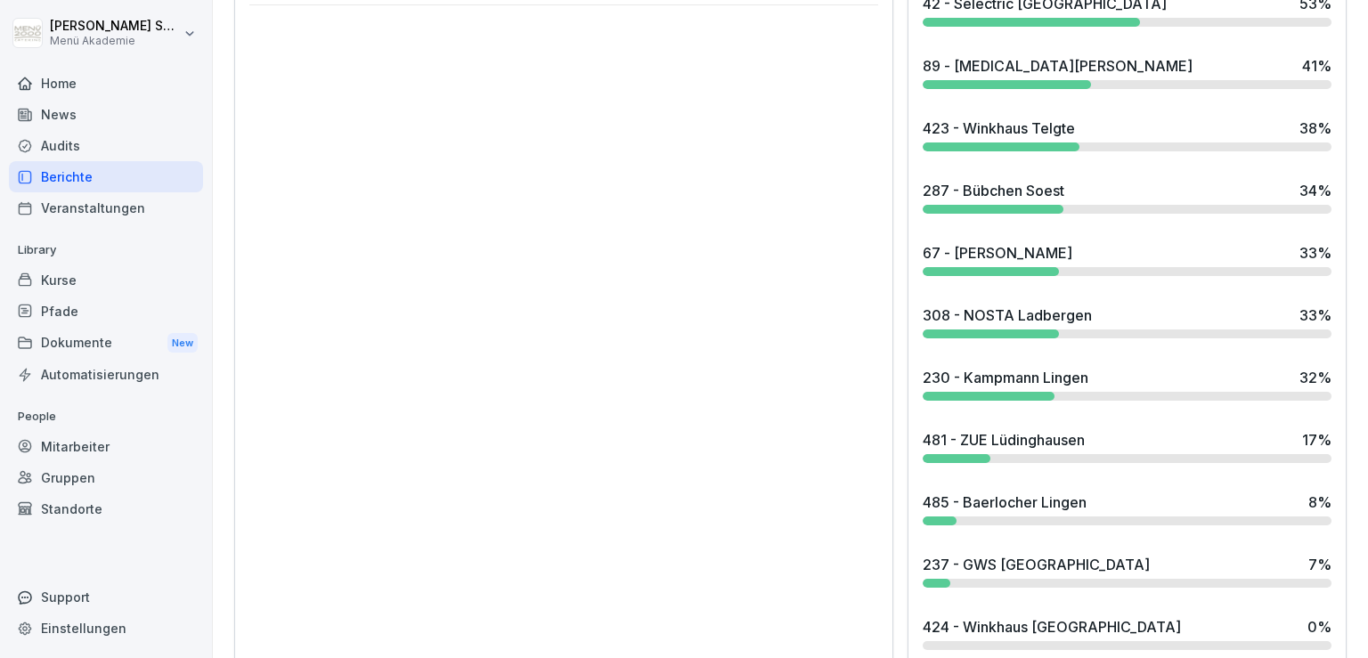
scroll to position [1509, 0]
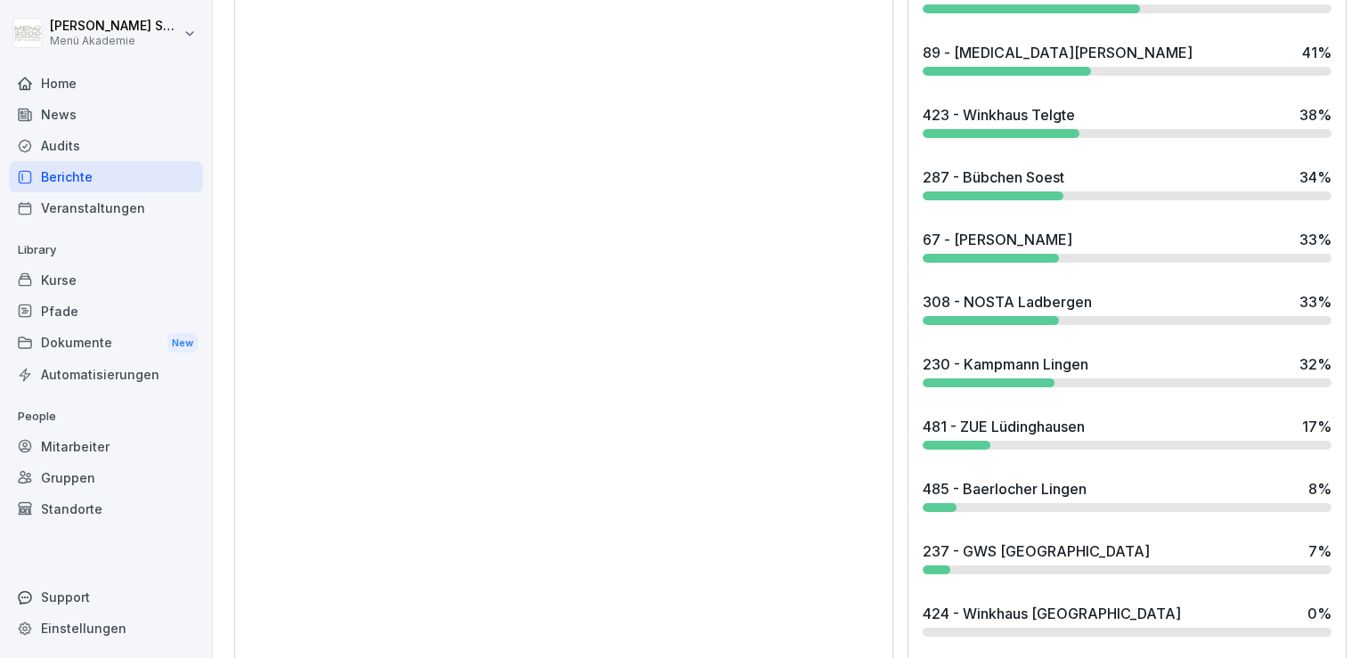
click at [1021, 356] on div "230 - Kampmann Lingen" at bounding box center [1006, 364] width 166 height 21
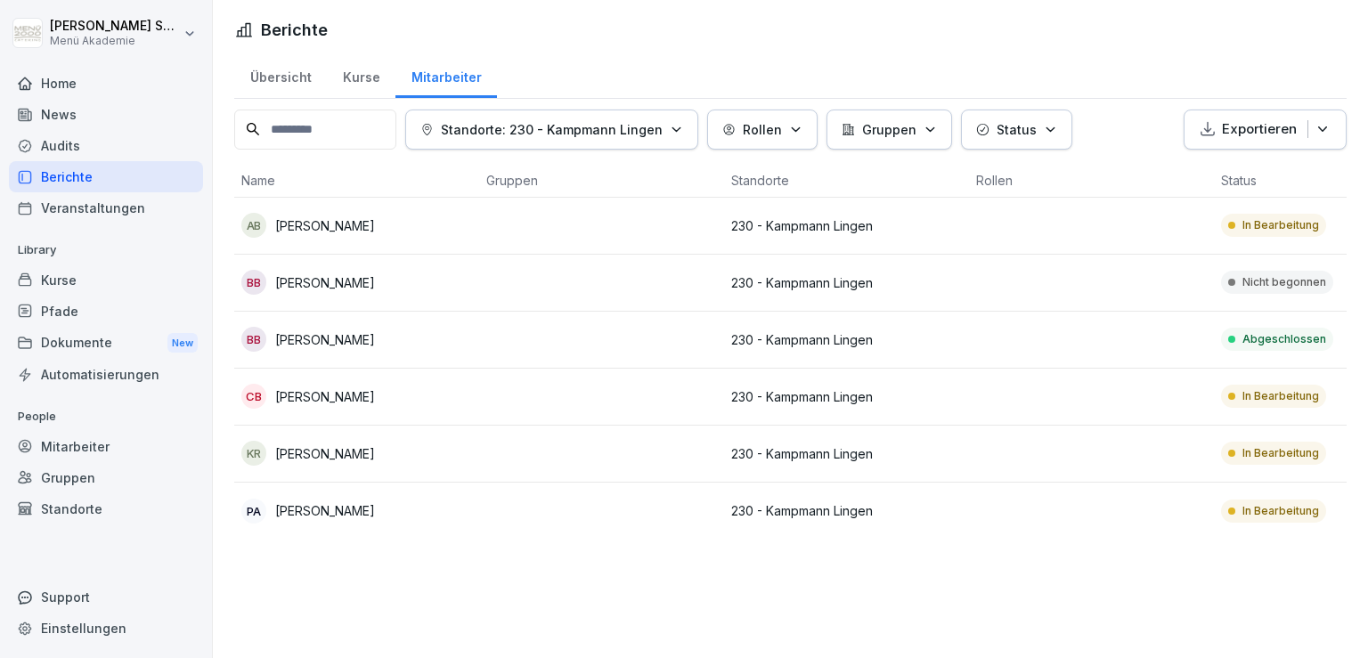
click at [291, 83] on div "Übersicht" at bounding box center [280, 75] width 93 height 45
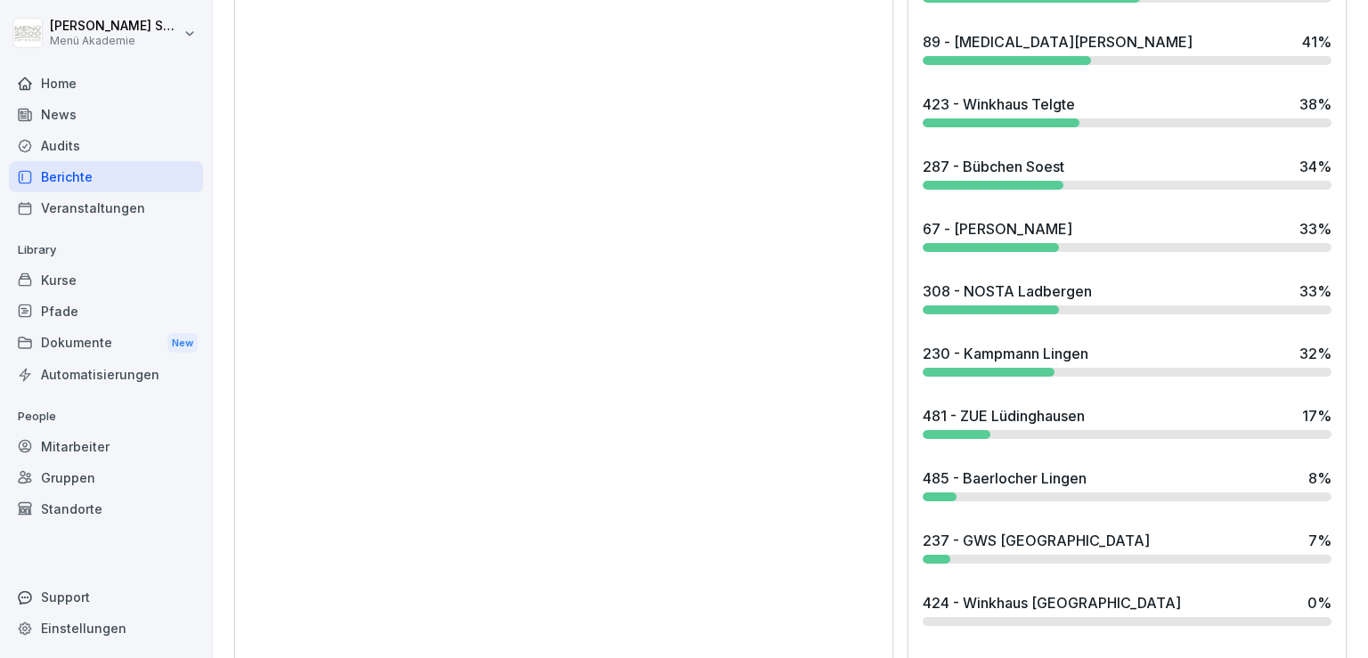
scroll to position [1598, 0]
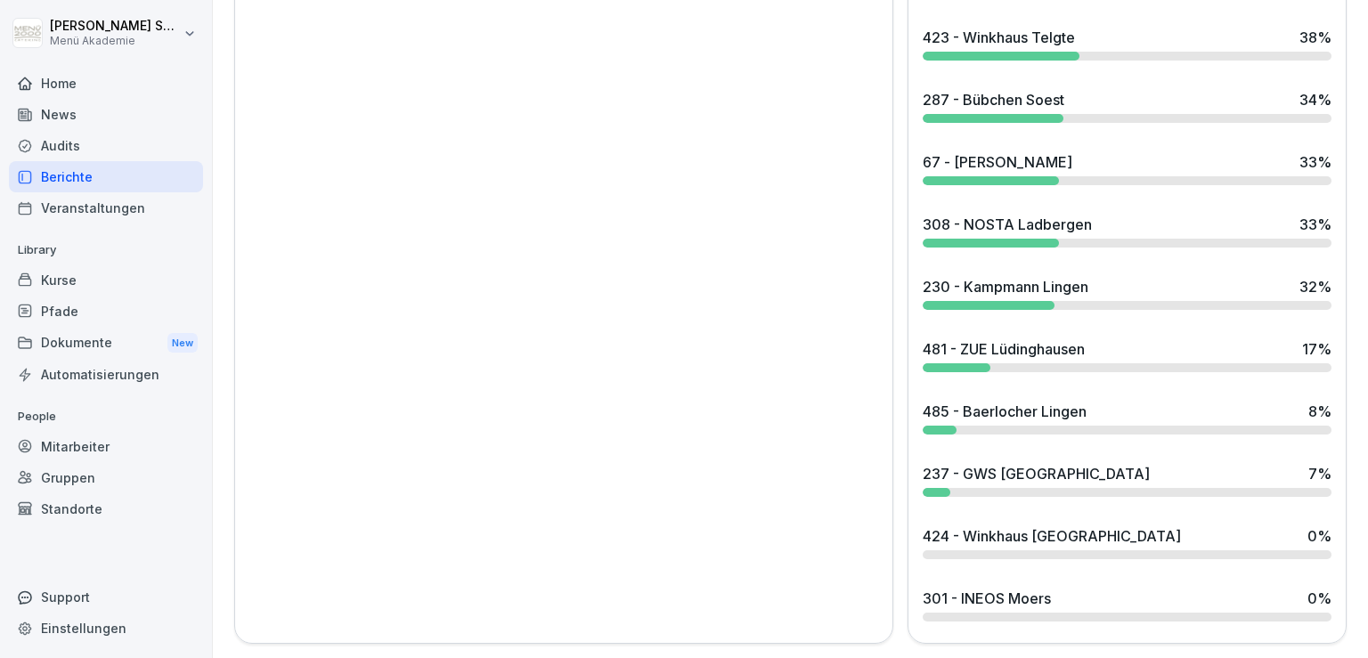
click at [1232, 338] on div "481 - ZUE Lüdinghausen 17 %" at bounding box center [1127, 348] width 409 height 21
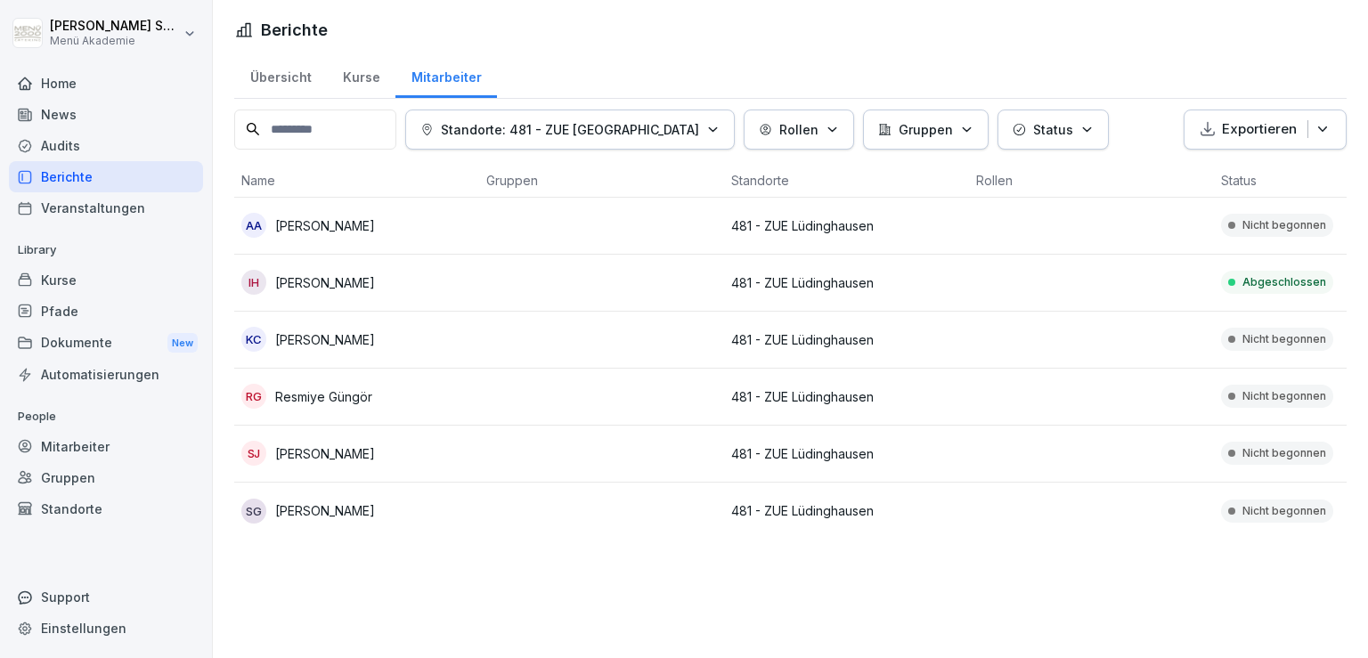
click at [287, 62] on div "Übersicht" at bounding box center [280, 75] width 93 height 45
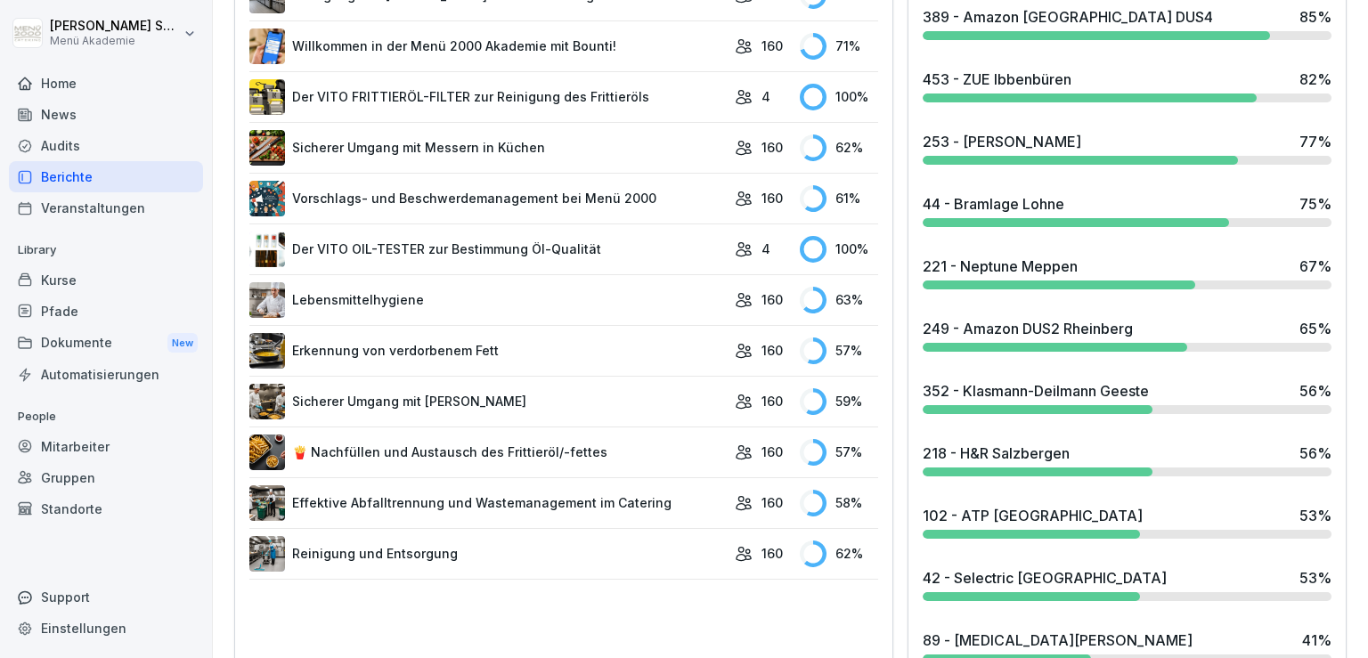
scroll to position [926, 0]
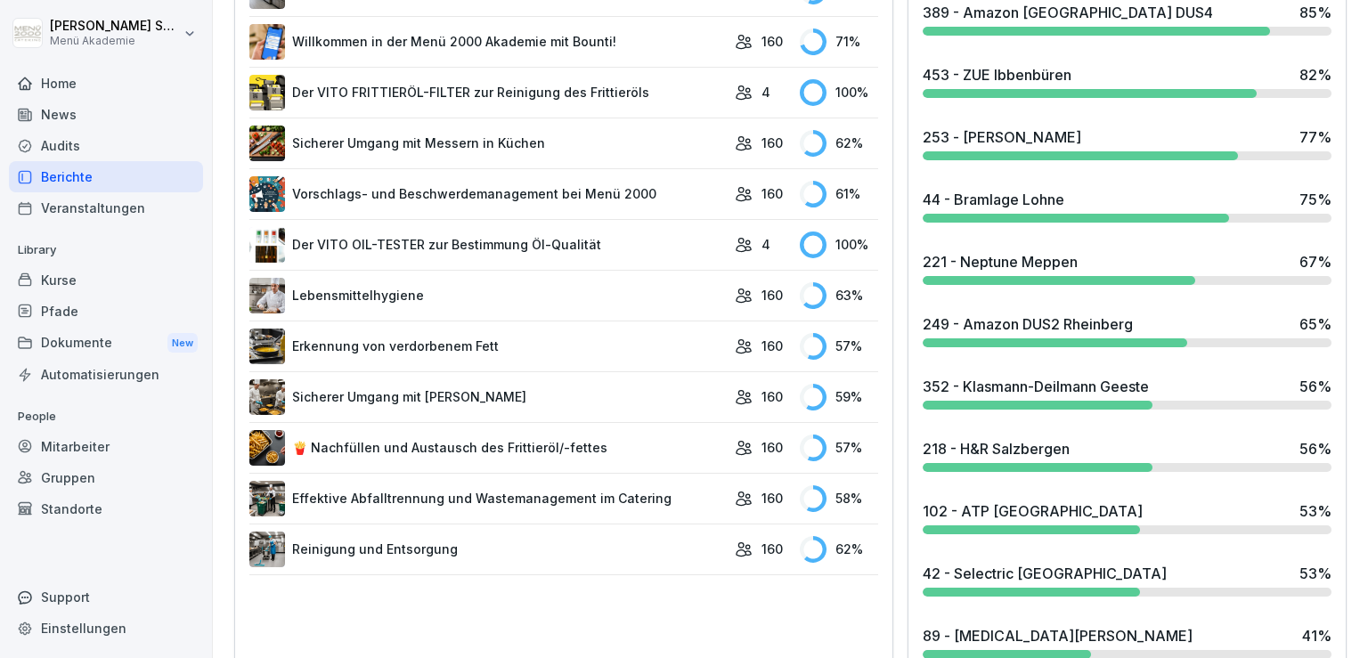
click at [555, 290] on link "Lebensmittelhygiene" at bounding box center [487, 296] width 476 height 36
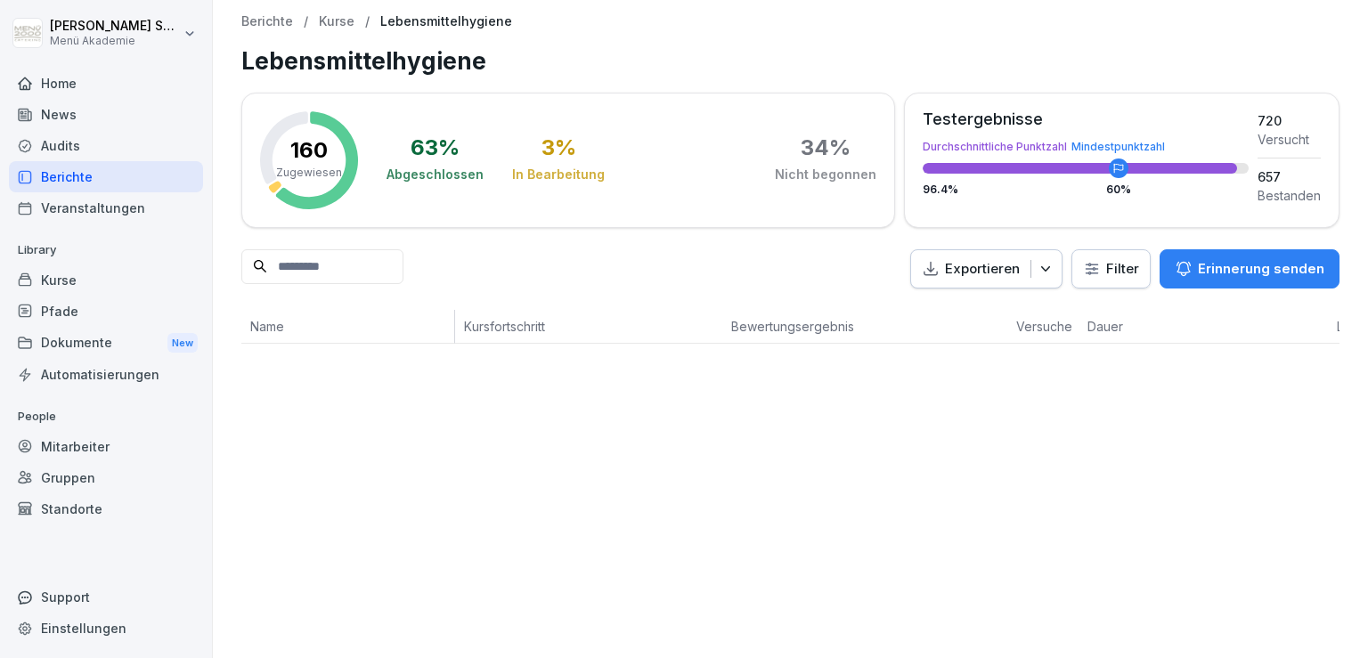
click at [555, 290] on div "160 Zugewiesen 63 % Abgeschlossen 3 % In Bearbeitung 34 % Nicht begonnen Tester…" at bounding box center [790, 219] width 1098 height 252
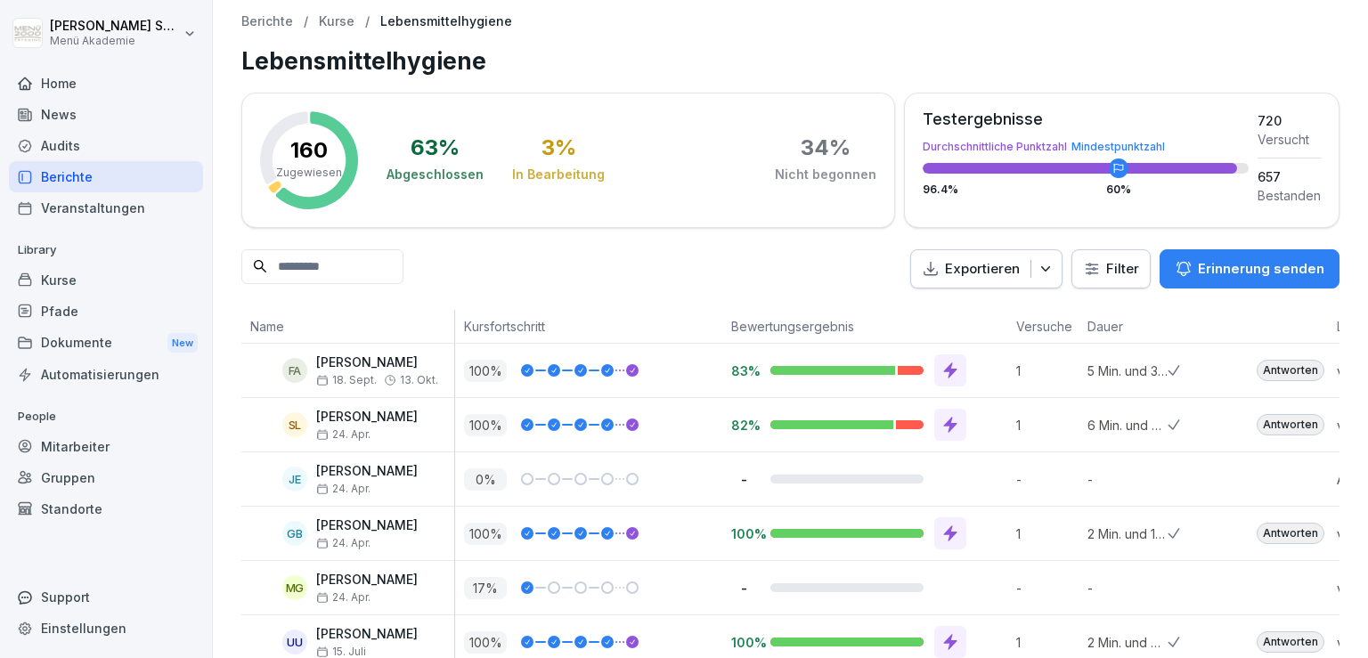
click at [946, 371] on icon at bounding box center [950, 371] width 13 height 16
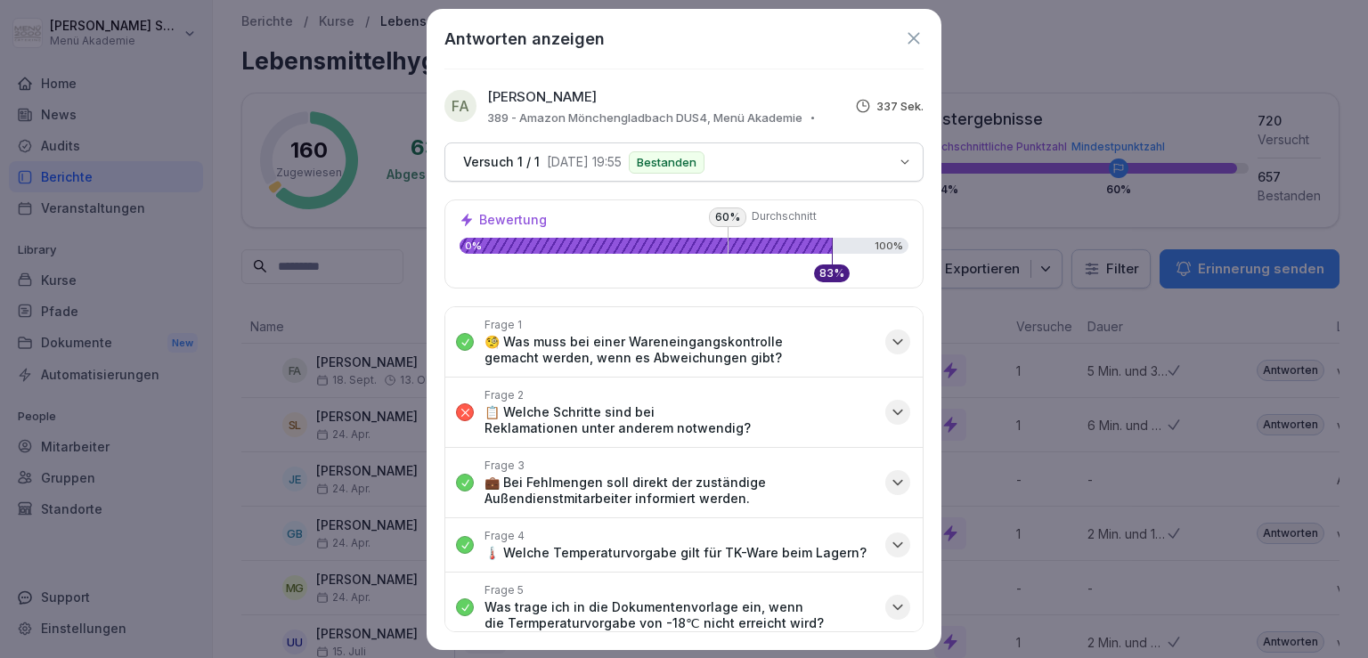
click at [891, 411] on icon "button" at bounding box center [898, 412] width 18 height 18
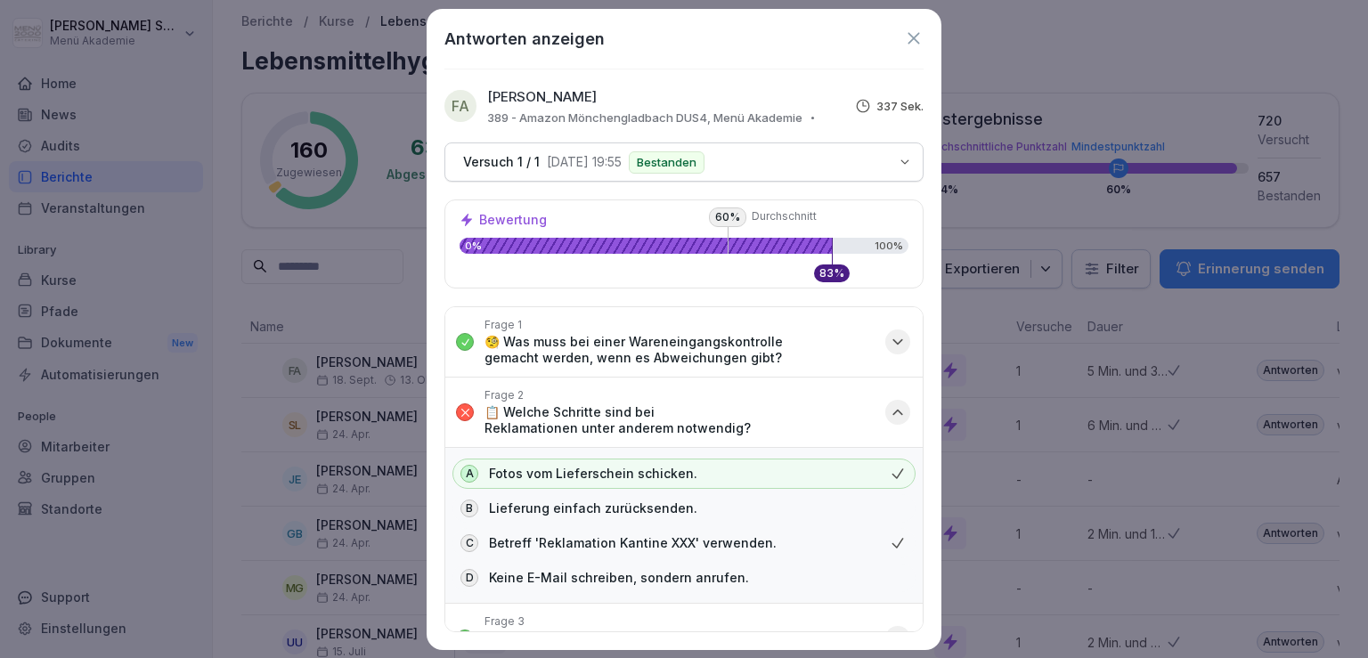
click at [891, 411] on icon "button" at bounding box center [898, 412] width 18 height 18
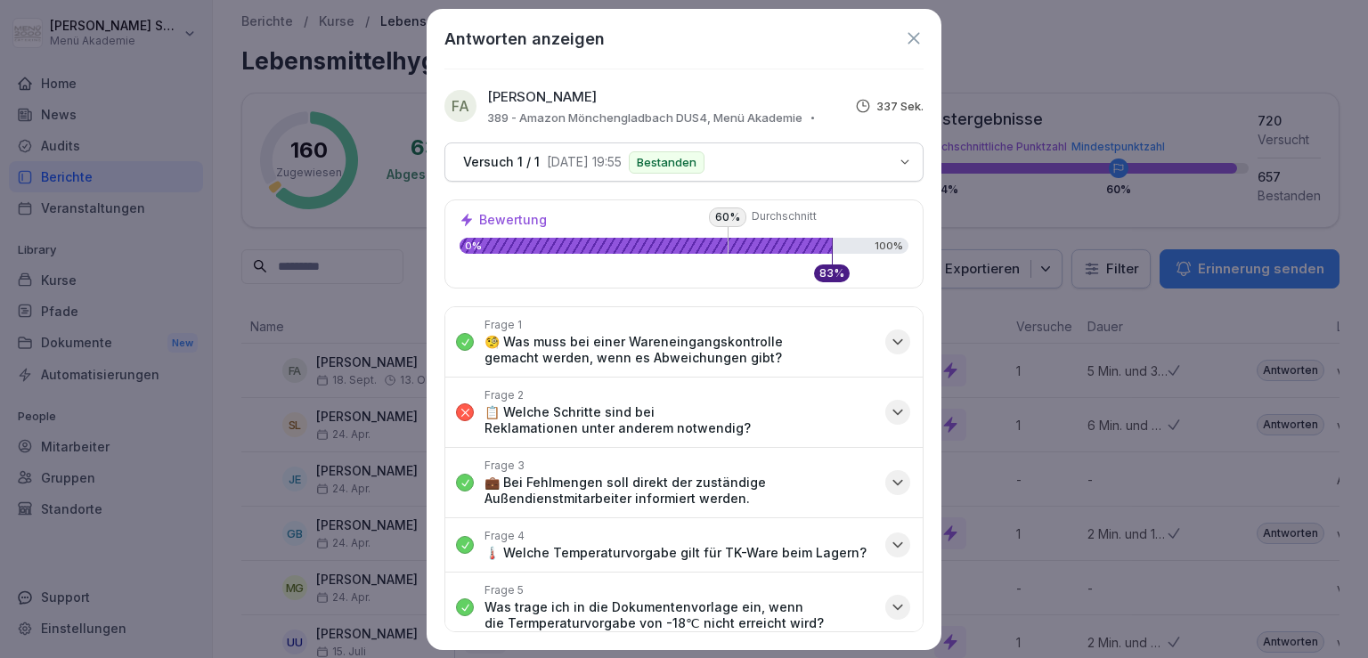
click at [907, 34] on icon at bounding box center [914, 38] width 20 height 20
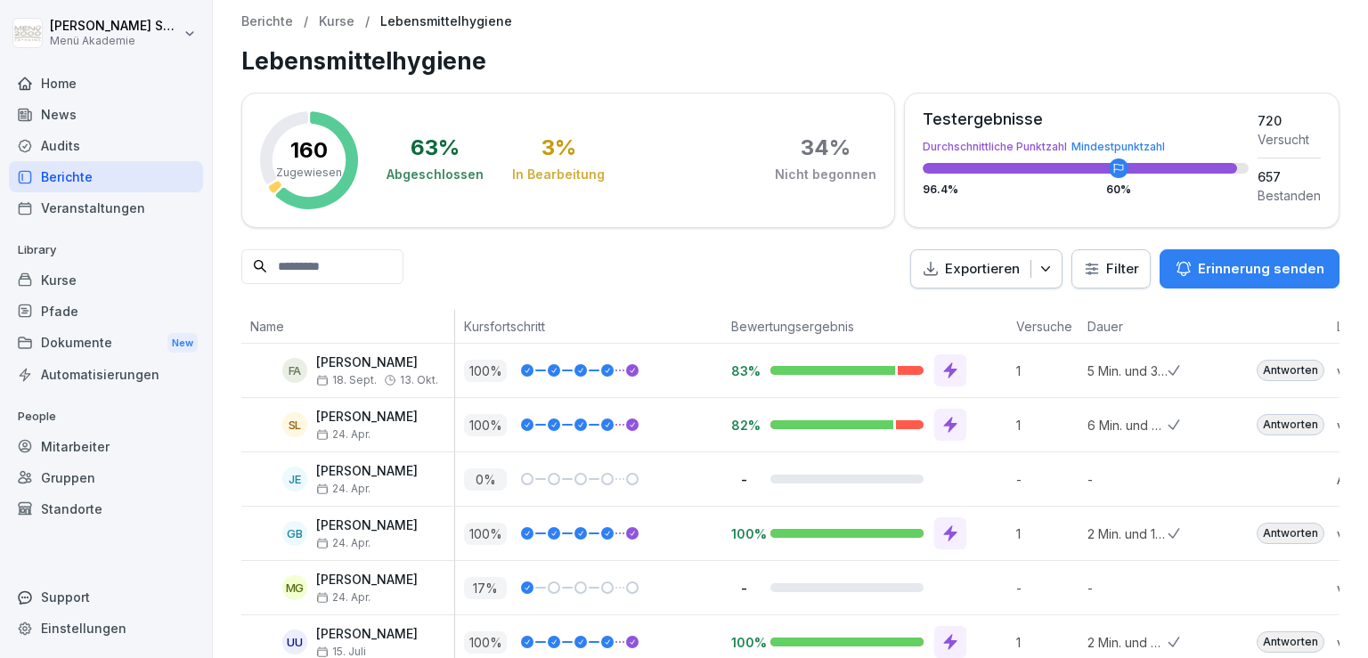
click at [403, 258] on input at bounding box center [322, 266] width 162 height 35
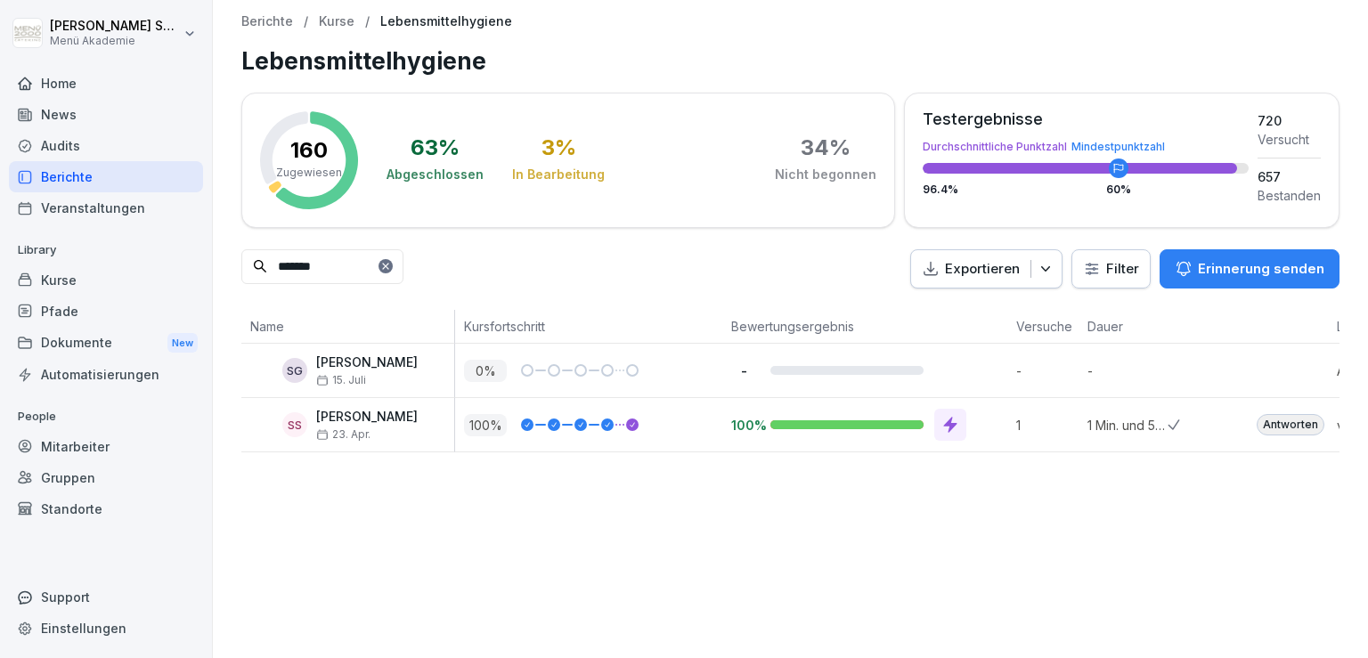
type input "*******"
click at [324, 27] on p "Kurse" at bounding box center [337, 21] width 36 height 15
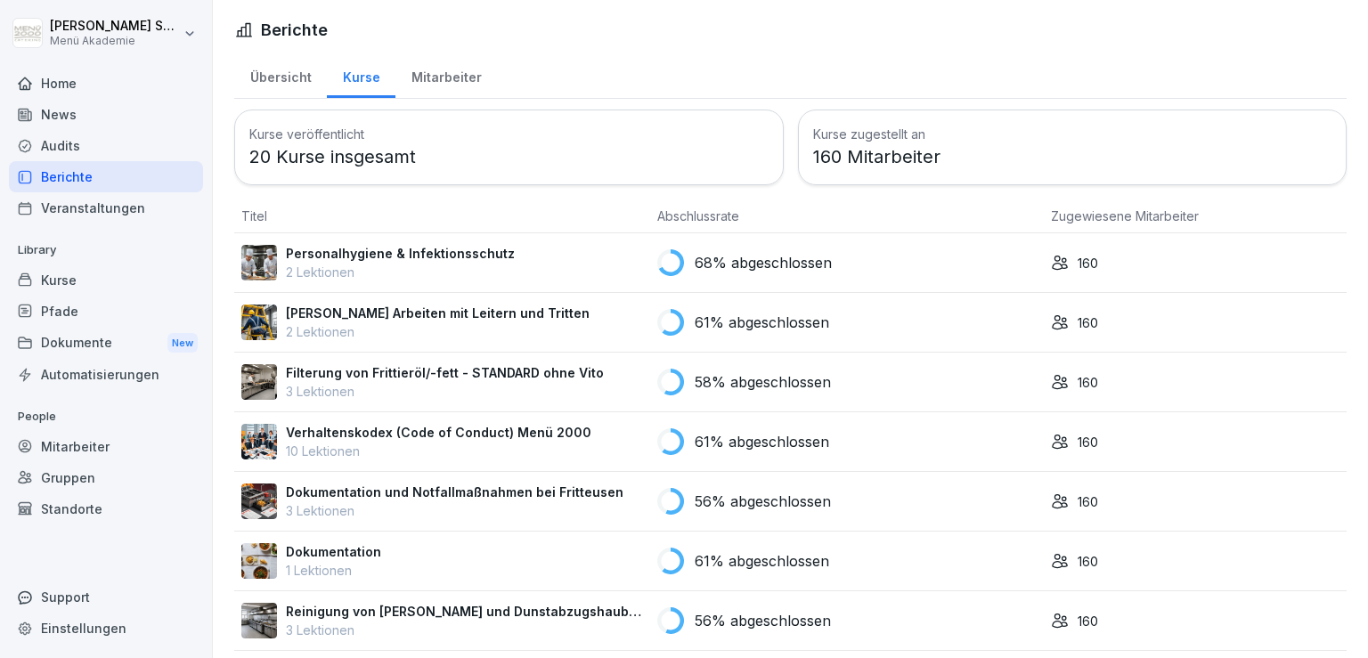
click at [429, 83] on div "Mitarbeiter" at bounding box center [446, 75] width 102 height 45
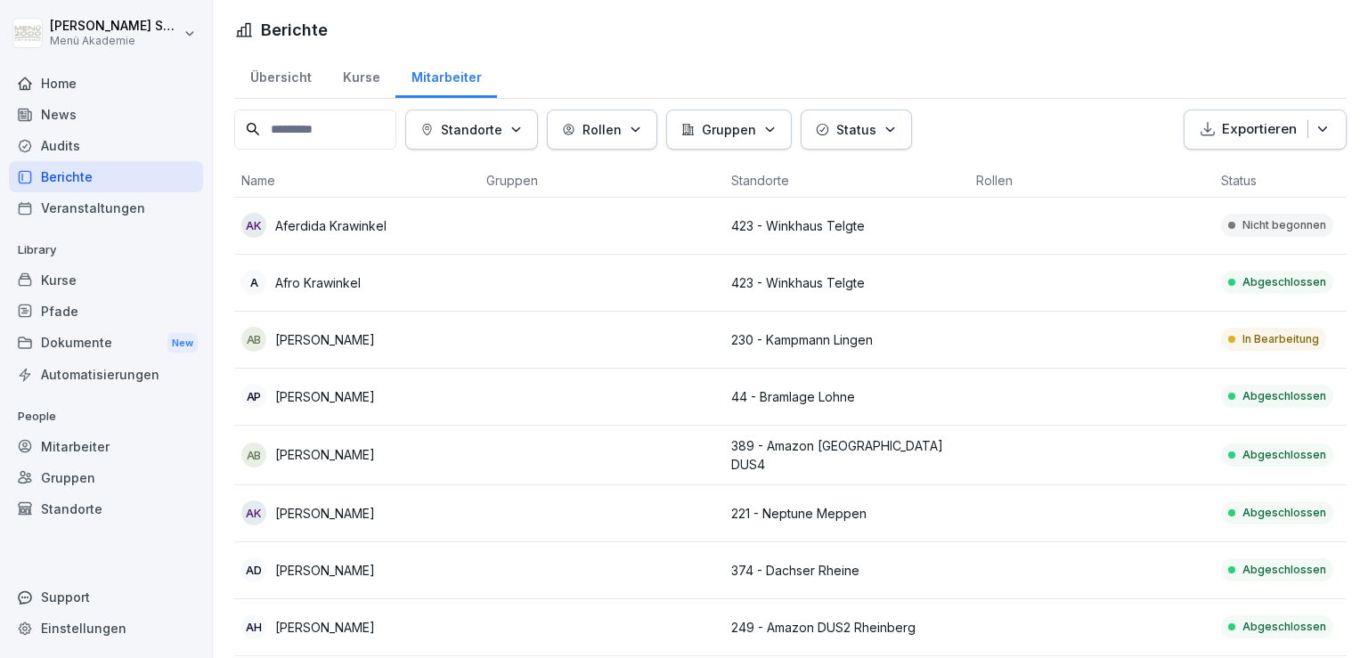
click at [321, 134] on input at bounding box center [315, 130] width 162 height 40
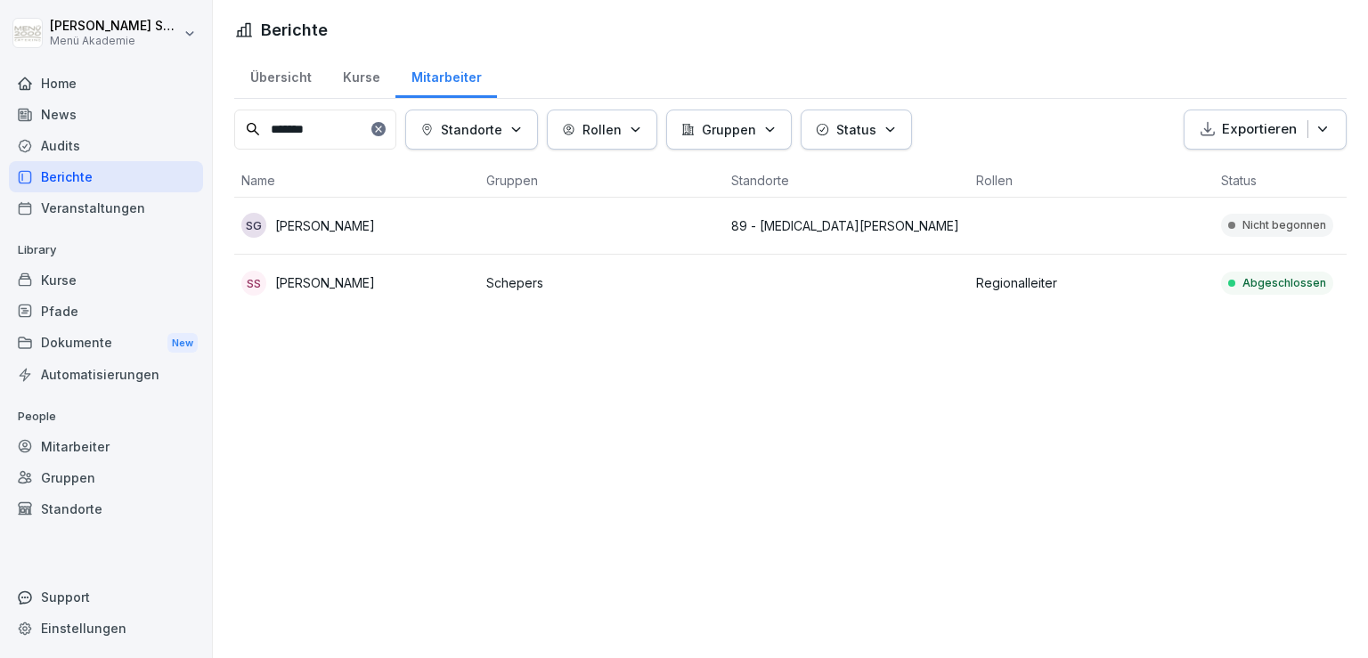
type input "*******"
click at [320, 286] on p "[PERSON_NAME]" at bounding box center [325, 282] width 100 height 19
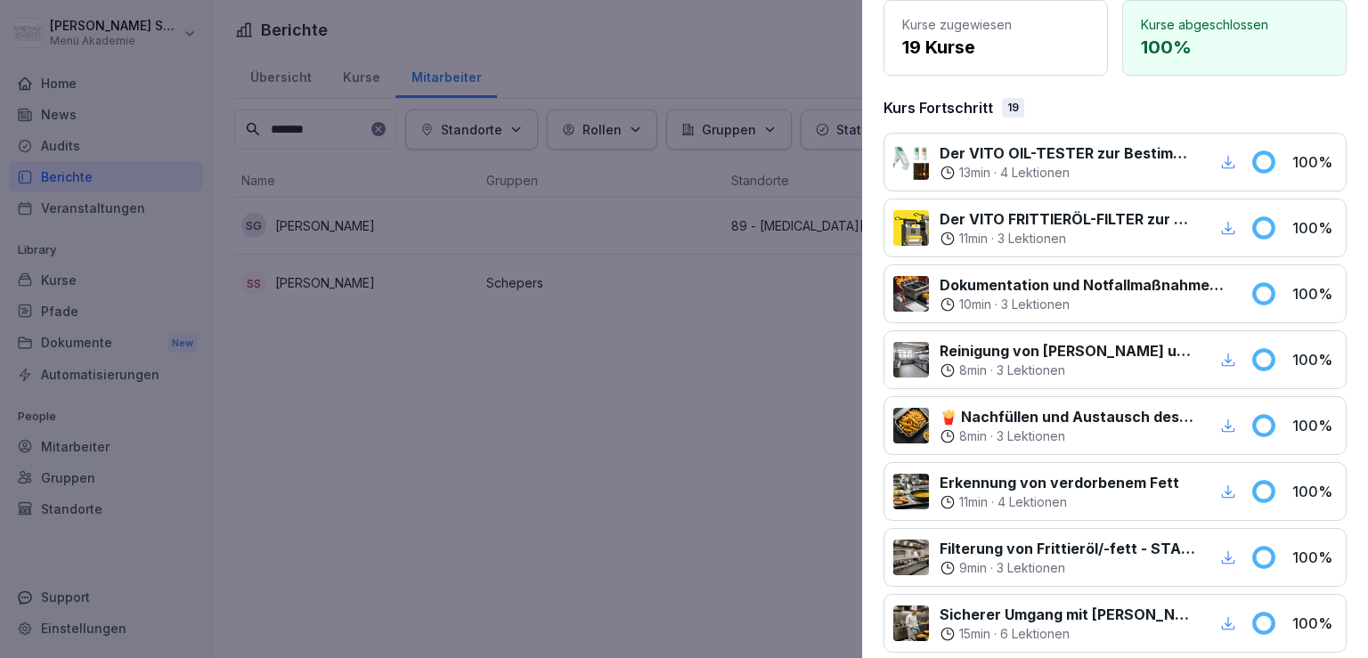
scroll to position [209, 0]
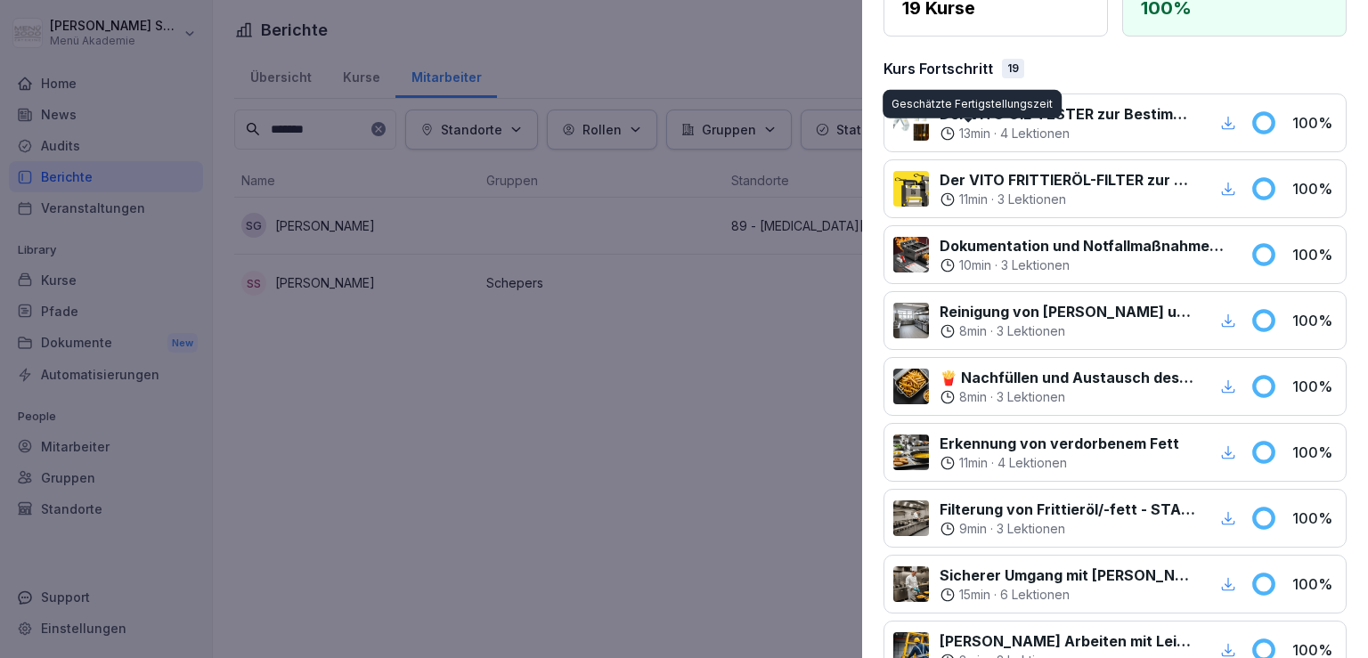
click at [968, 133] on p "13 min" at bounding box center [974, 134] width 31 height 18
click at [980, 142] on div "Der VITO OIL-TESTER zur Bestimmung Öl-Qualität 13 min · 4 Lektionen 100 %" at bounding box center [1114, 123] width 463 height 59
click at [978, 135] on p "13 min" at bounding box center [974, 134] width 31 height 18
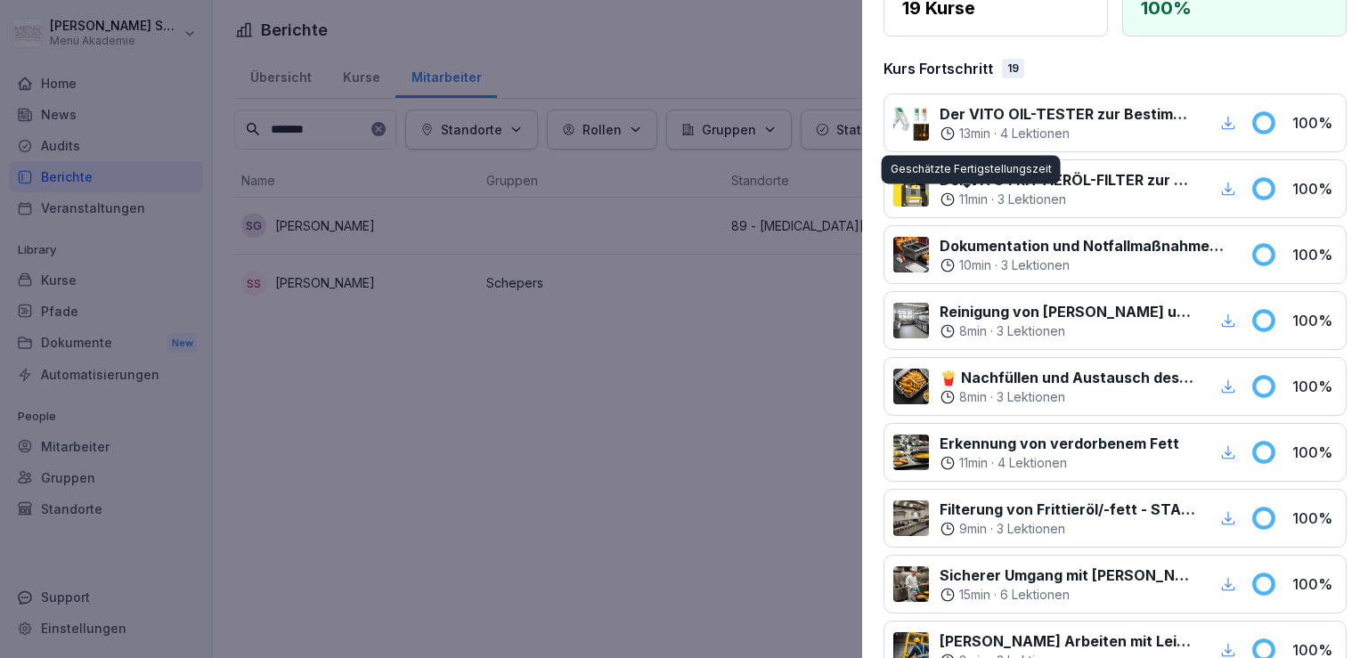
click at [971, 193] on p "11 min" at bounding box center [973, 200] width 28 height 18
click at [989, 170] on p "Der VITO FRITTIERÖL-FILTER zur Reinigung des Frittieröls" at bounding box center [1067, 179] width 256 height 21
click at [981, 251] on p "Dokumentation und Notfallmaßnahmen bei Fritteusen" at bounding box center [1083, 245] width 289 height 21
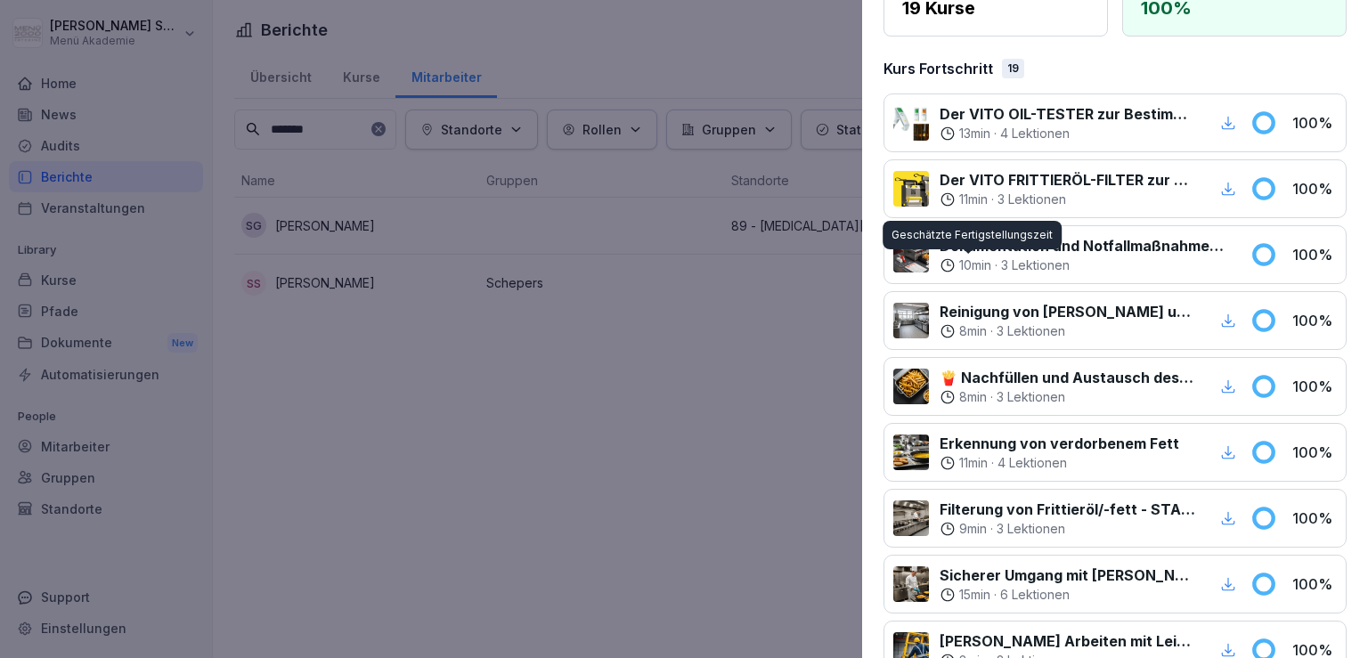
click at [977, 268] on p "10 min" at bounding box center [975, 265] width 32 height 18
click at [497, 464] on div at bounding box center [684, 329] width 1368 height 658
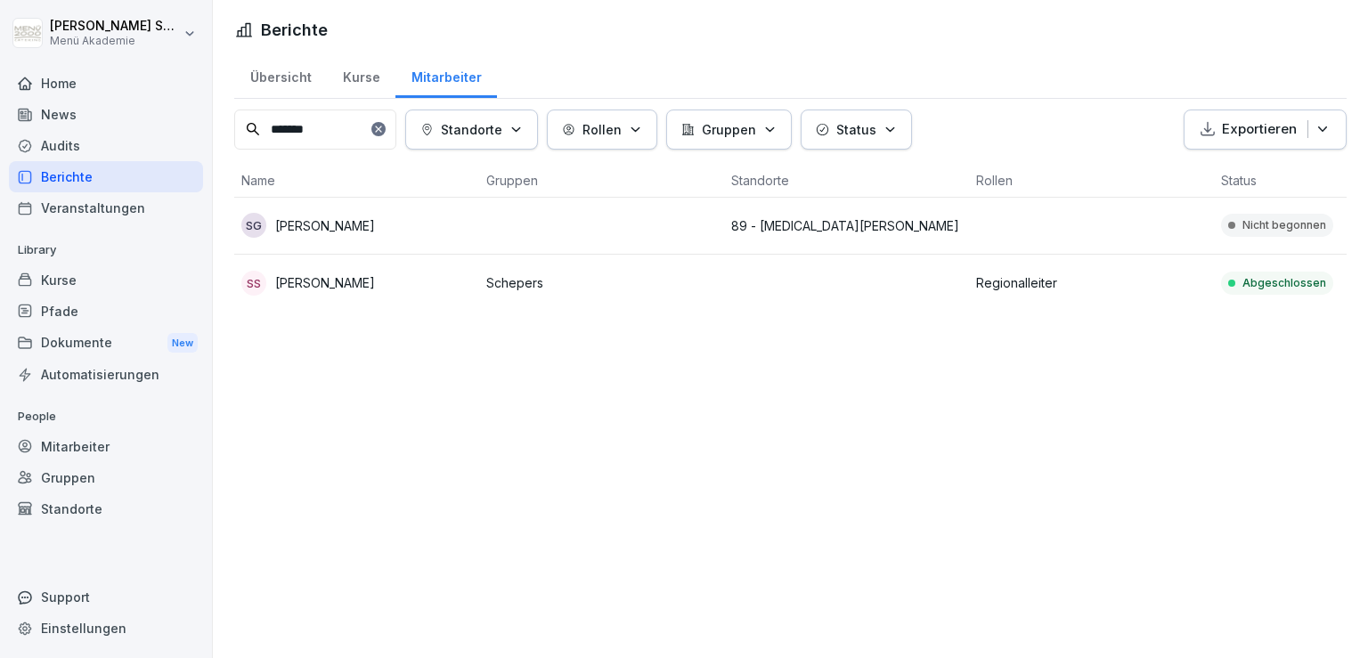
click at [333, 68] on div "Kurse" at bounding box center [361, 75] width 69 height 45
